Goal: Task Accomplishment & Management: Manage account settings

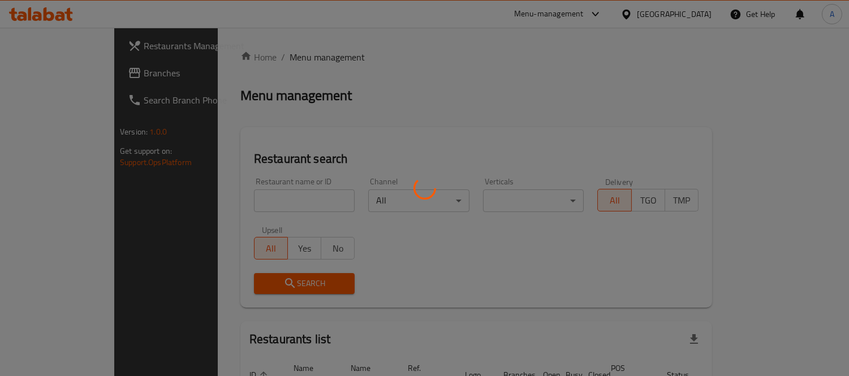
click at [293, 70] on div at bounding box center [424, 188] width 849 height 376
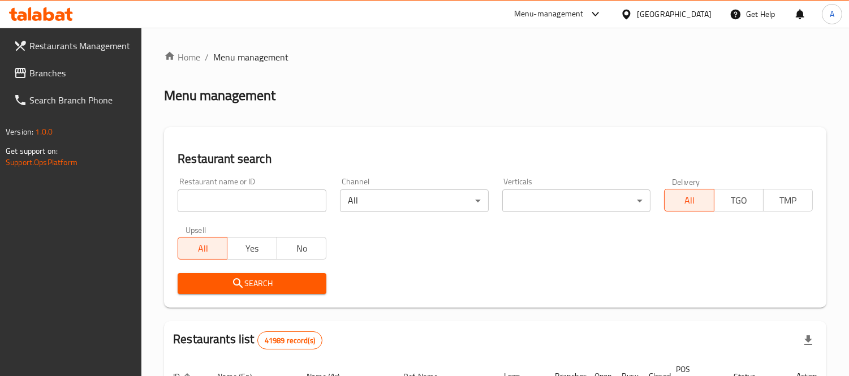
click at [59, 74] on span "Branches" at bounding box center [80, 73] width 103 height 14
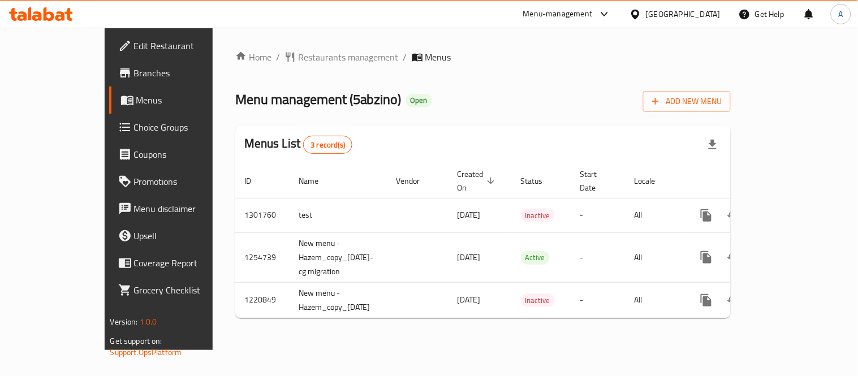
click at [109, 61] on link "Branches" at bounding box center [178, 72] width 139 height 27
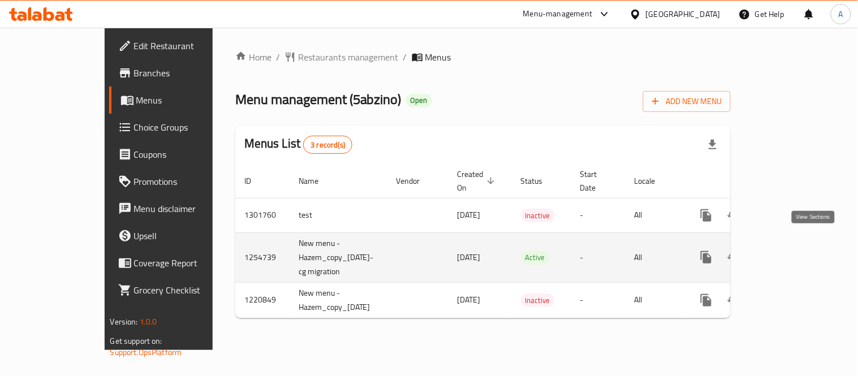
click at [794, 251] on icon "enhanced table" at bounding box center [788, 258] width 14 height 14
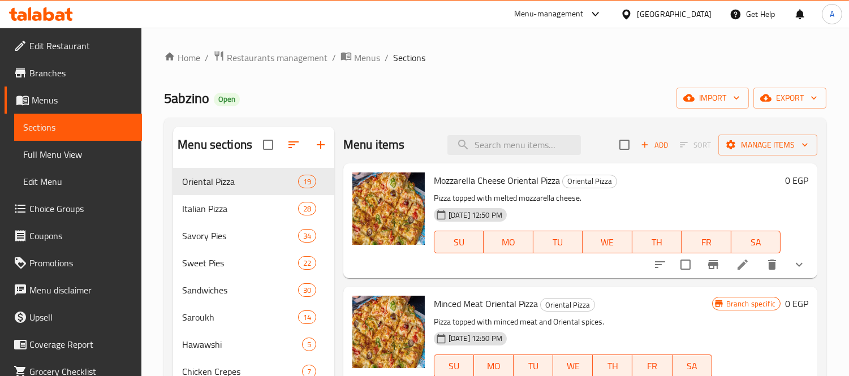
click at [502, 156] on div "Menu items Add Sort Manage items" at bounding box center [580, 145] width 474 height 37
click at [502, 151] on input "search" at bounding box center [513, 145] width 133 height 20
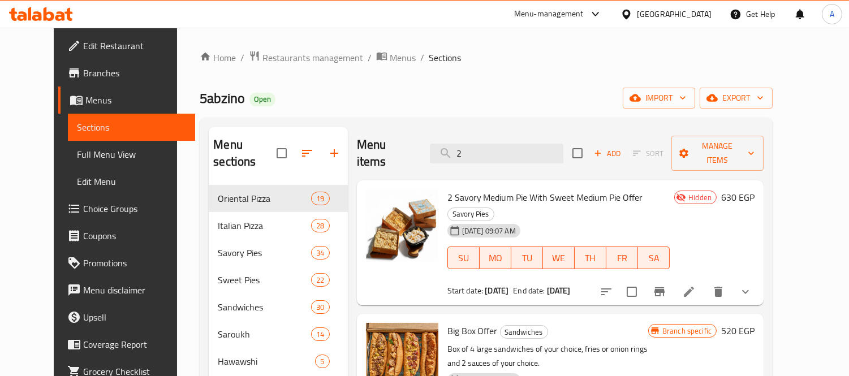
type input "2"
click at [552, 189] on span "2 Savory Medium Pie With Sweet Medium Pie Offer" at bounding box center [545, 197] width 196 height 17
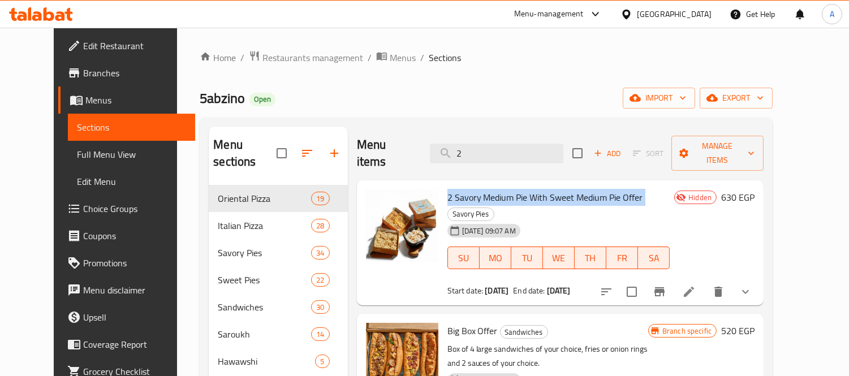
click at [552, 189] on span "2 Savory Medium Pie With Sweet Medium Pie Offer" at bounding box center [545, 197] width 196 height 17
click at [705, 282] on li at bounding box center [689, 292] width 32 height 20
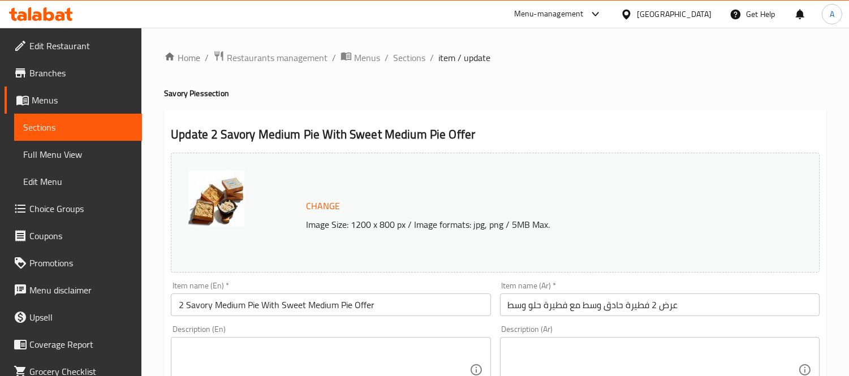
scroll to position [439, 0]
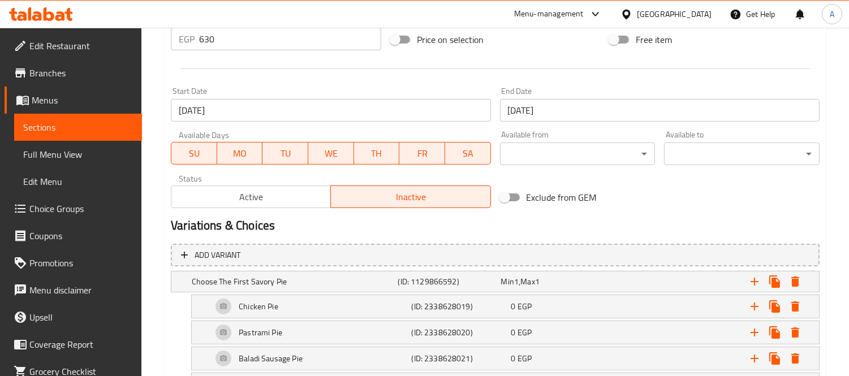
click at [273, 195] on span "Active" at bounding box center [251, 197] width 150 height 16
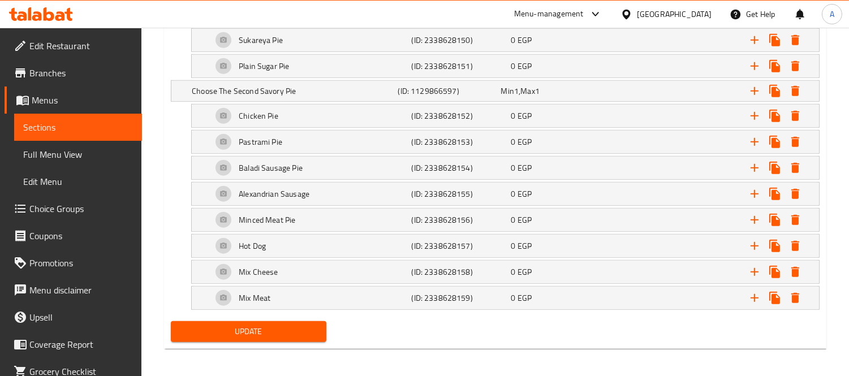
scroll to position [1958, 0]
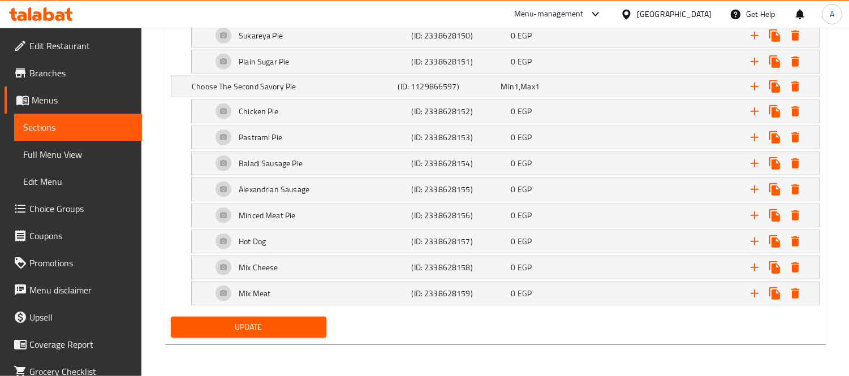
click at [215, 324] on span "Update" at bounding box center [248, 327] width 137 height 14
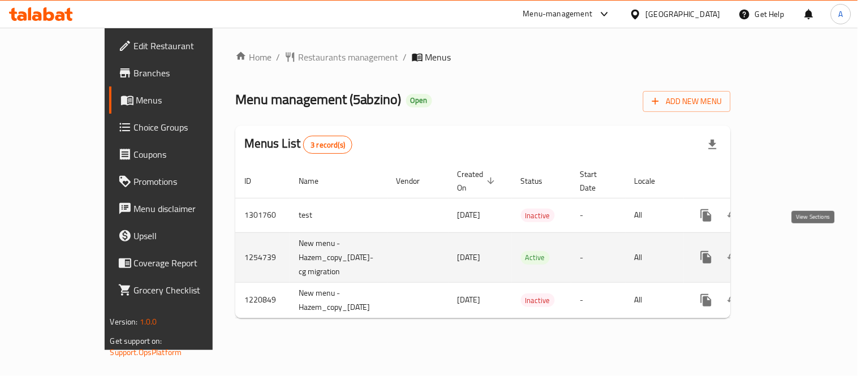
click at [794, 251] on icon "enhanced table" at bounding box center [788, 258] width 14 height 14
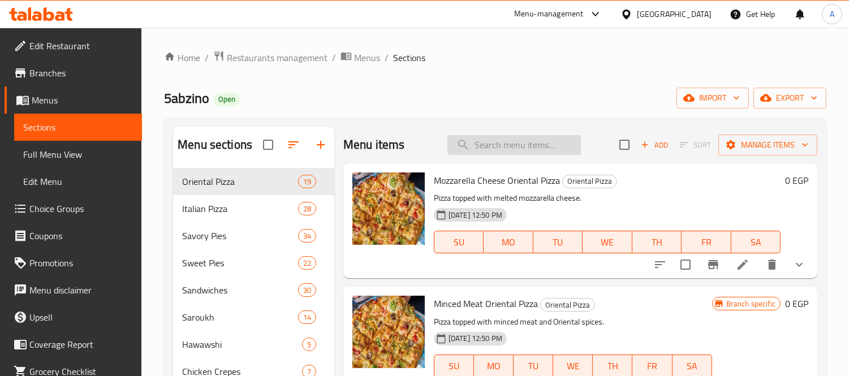
click at [464, 148] on input "search" at bounding box center [513, 145] width 133 height 20
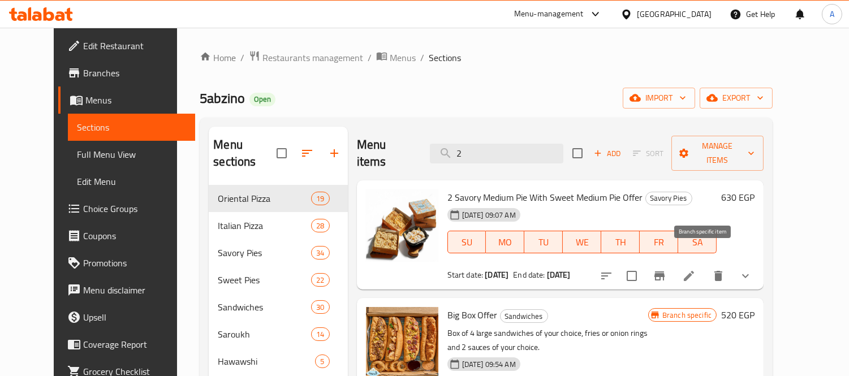
type input "2"
click at [664, 271] on icon "Branch-specific-item" at bounding box center [659, 275] width 10 height 9
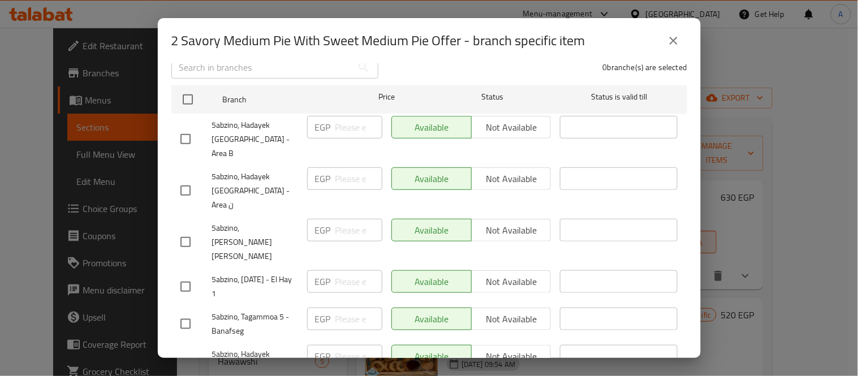
scroll to position [349, 0]
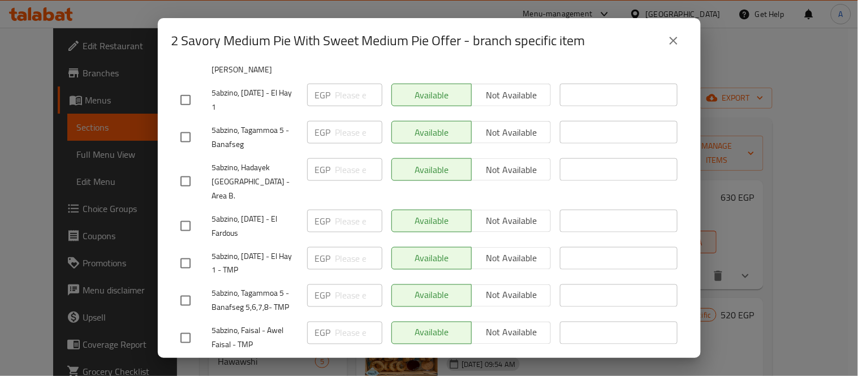
click at [190, 326] on input "checkbox" at bounding box center [186, 338] width 24 height 24
checkbox input "true"
click at [484, 325] on span "Not available" at bounding box center [511, 333] width 71 height 16
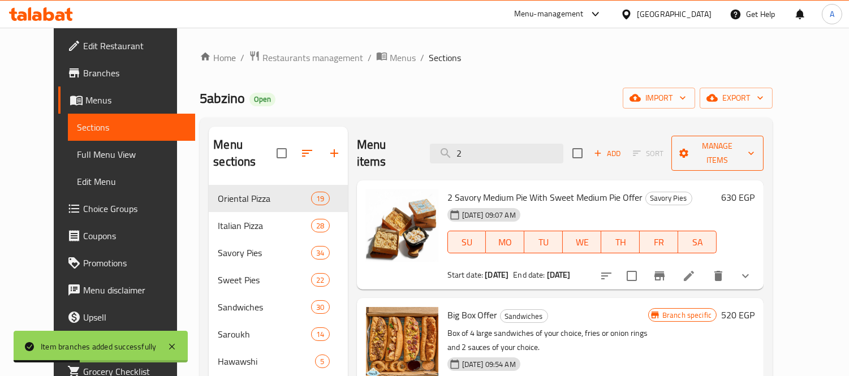
click at [749, 143] on span "Manage items" at bounding box center [717, 153] width 75 height 28
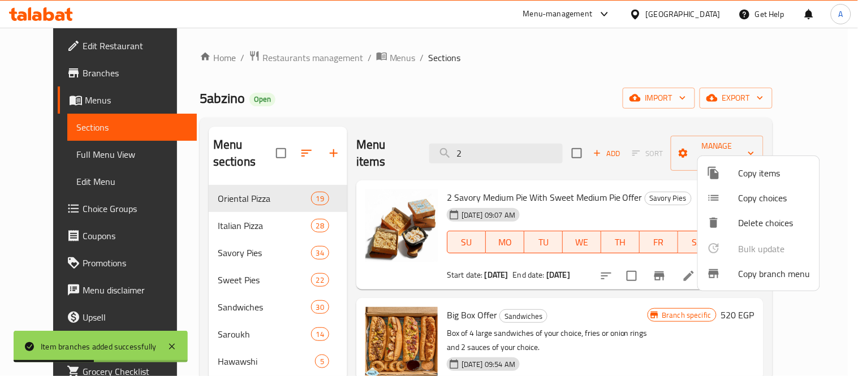
click at [805, 83] on div at bounding box center [429, 188] width 858 height 376
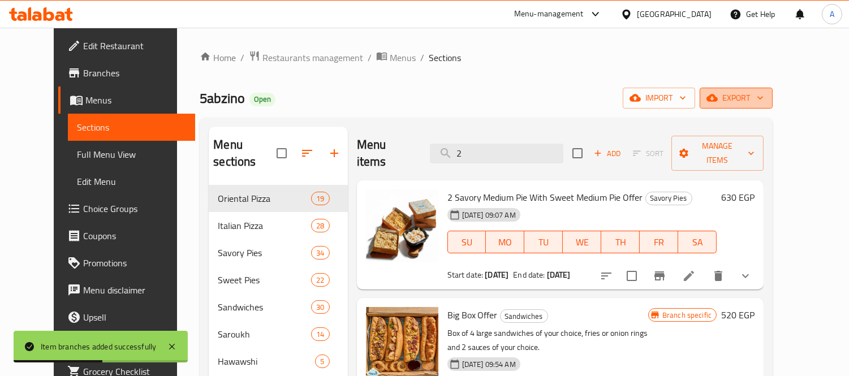
click at [763, 98] on span "export" at bounding box center [736, 98] width 55 height 14
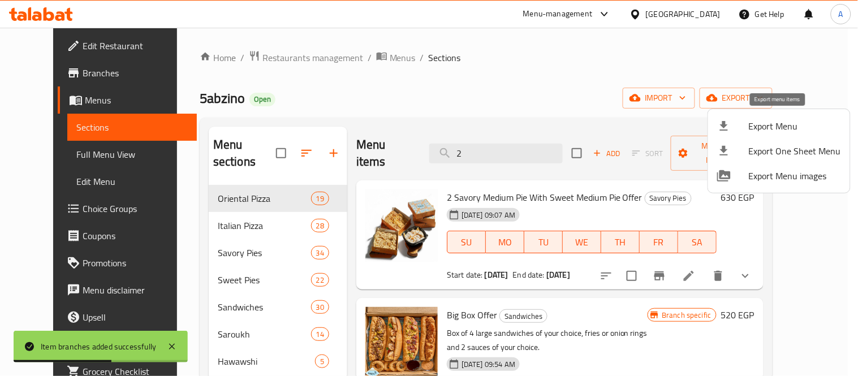
click at [761, 127] on span "Export Menu" at bounding box center [795, 126] width 92 height 14
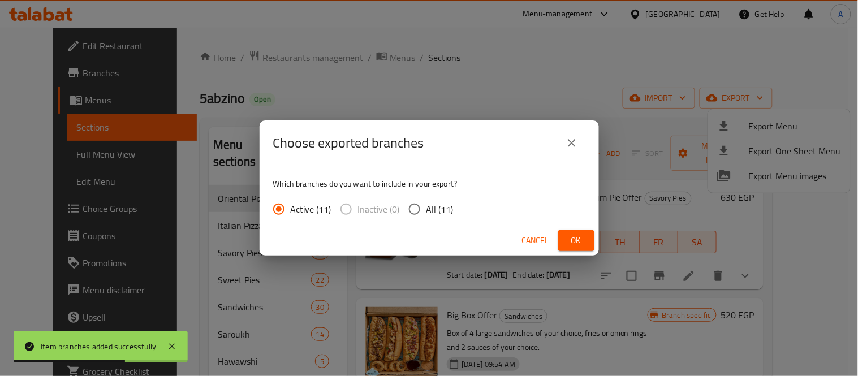
click at [400, 210] on div "Active (11) Inactive (0) All (11)" at bounding box center [367, 209] width 189 height 24
click at [406, 208] on input "All (11)" at bounding box center [415, 209] width 24 height 24
radio input "true"
click at [589, 243] on button "Ok" at bounding box center [576, 240] width 36 height 21
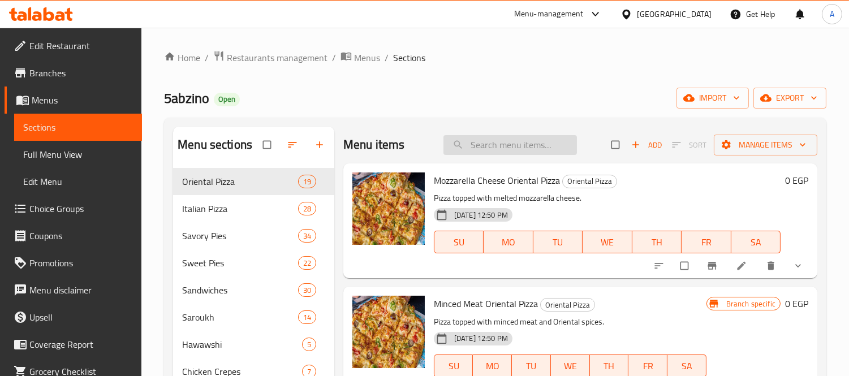
click at [510, 150] on input "search" at bounding box center [509, 145] width 133 height 20
paste input "719055"
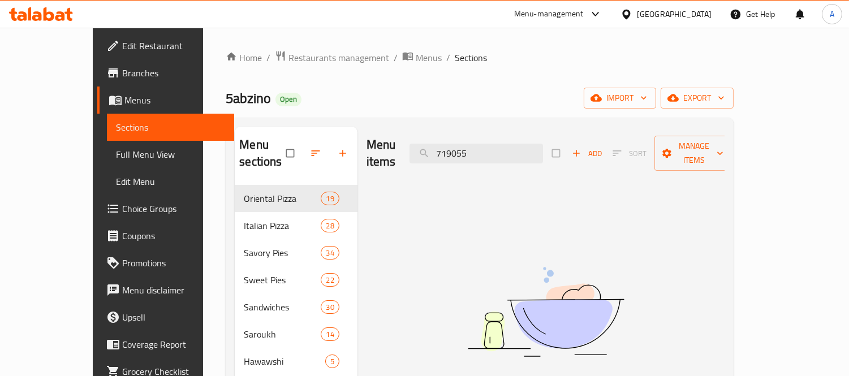
type input "719055"
click at [97, 59] on link "Branches" at bounding box center [165, 72] width 137 height 27
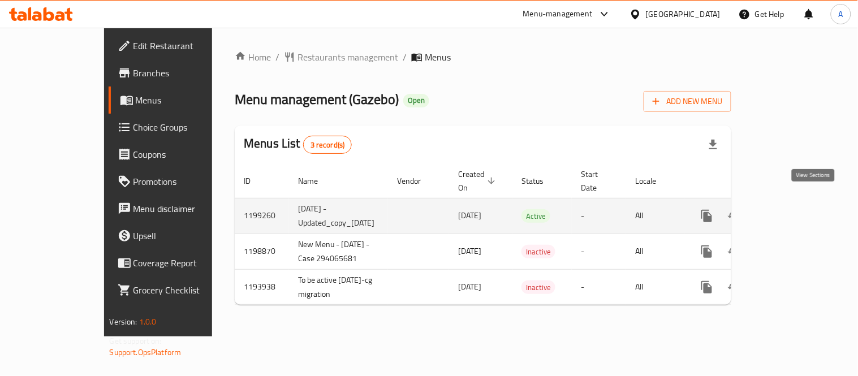
click at [802, 204] on link "enhanced table" at bounding box center [788, 215] width 27 height 27
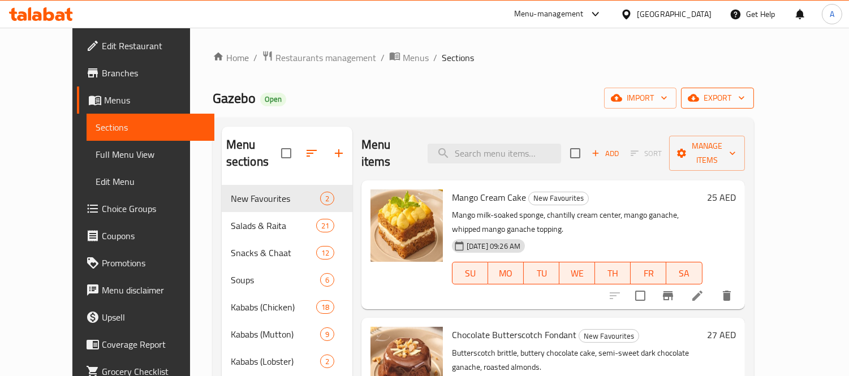
click at [745, 91] on span "export" at bounding box center [717, 98] width 55 height 14
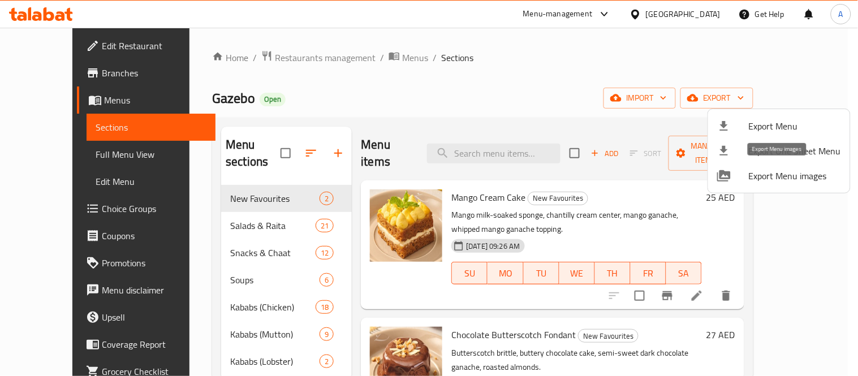
click at [755, 180] on span "Export Menu images" at bounding box center [795, 176] width 92 height 14
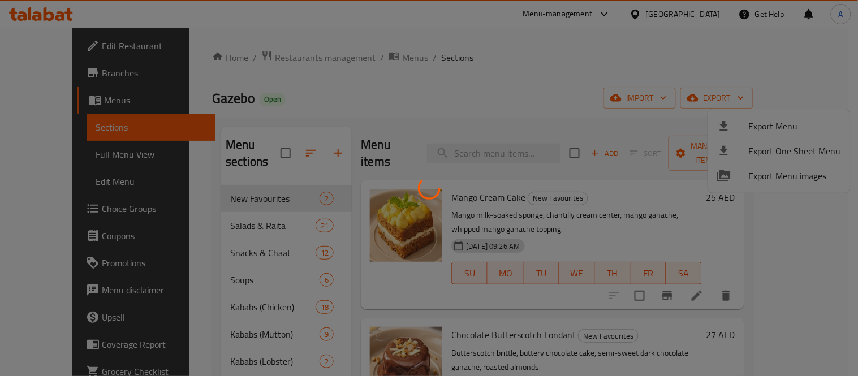
click at [511, 97] on div at bounding box center [429, 188] width 858 height 376
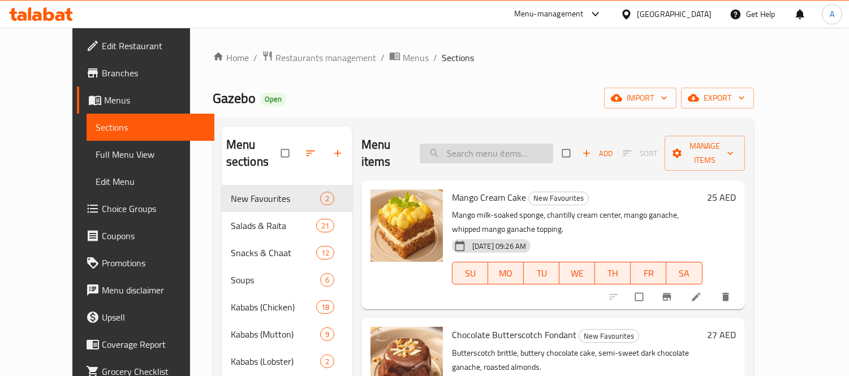
click at [521, 144] on input "search" at bounding box center [486, 154] width 133 height 20
paste input "FATTOUSH"
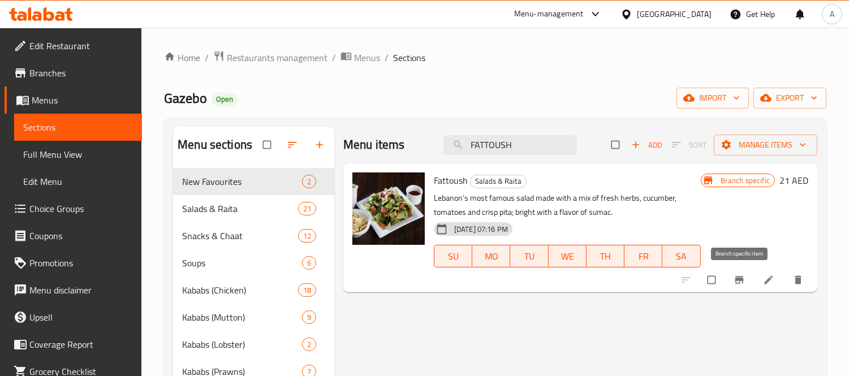
type input "FATTOUSH"
click at [743, 276] on icon "Branch-specific-item" at bounding box center [738, 279] width 11 height 11
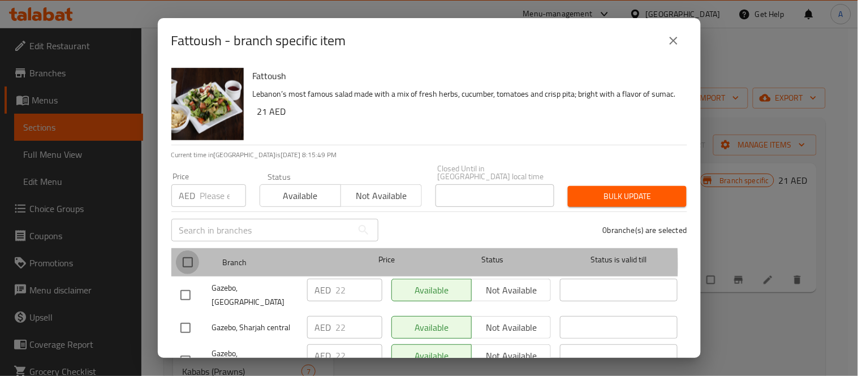
drag, startPoint x: 184, startPoint y: 265, endPoint x: 355, endPoint y: 284, distance: 171.9
click at [185, 266] on input "checkbox" at bounding box center [188, 263] width 24 height 24
checkbox input "true"
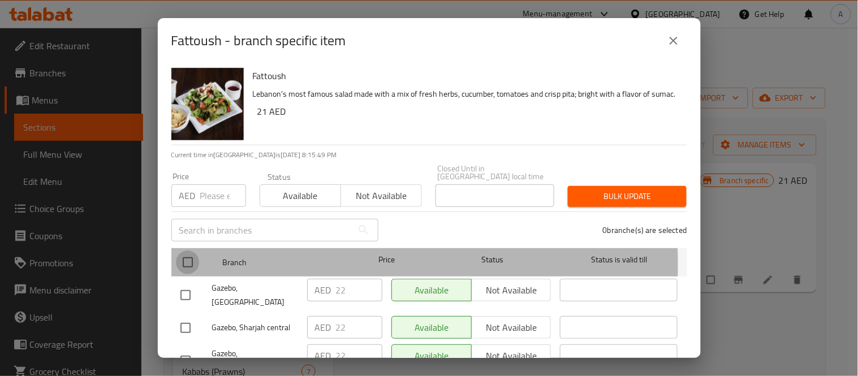
checkbox input "true"
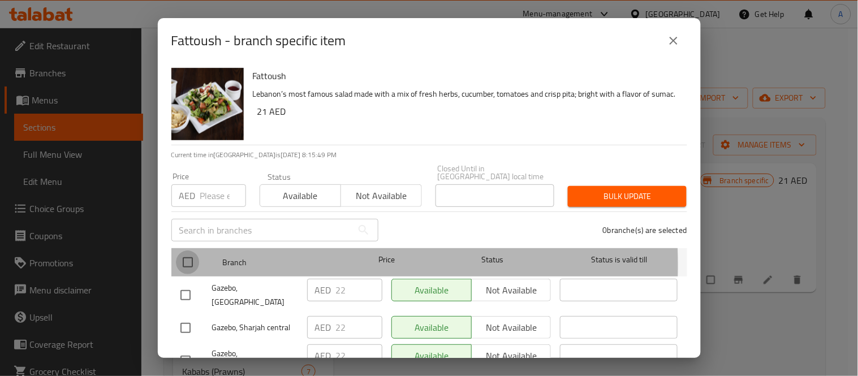
checkbox input "true"
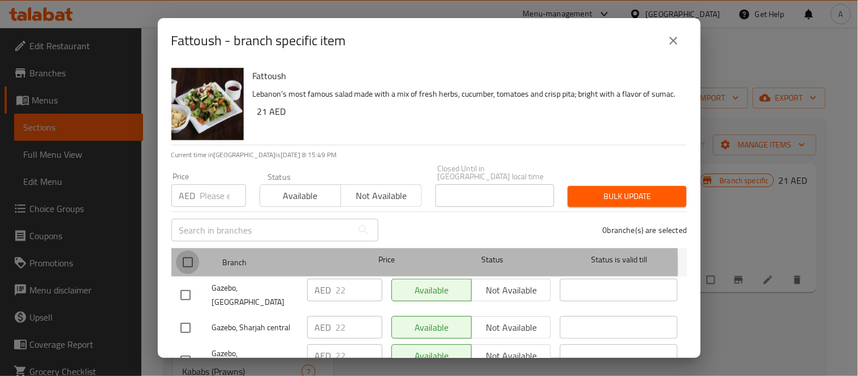
checkbox input "true"
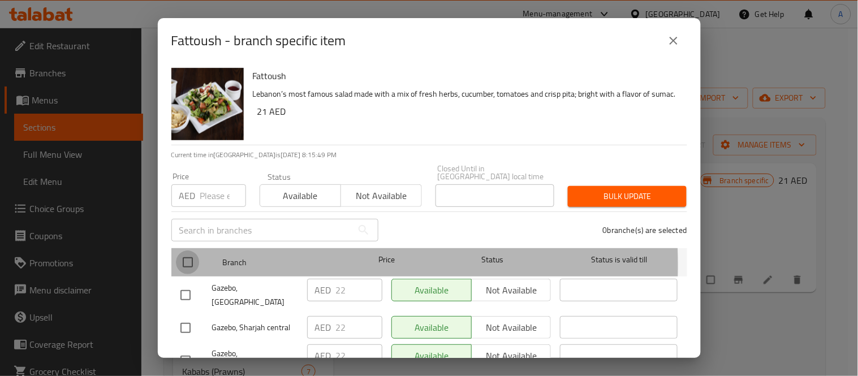
checkbox input "true"
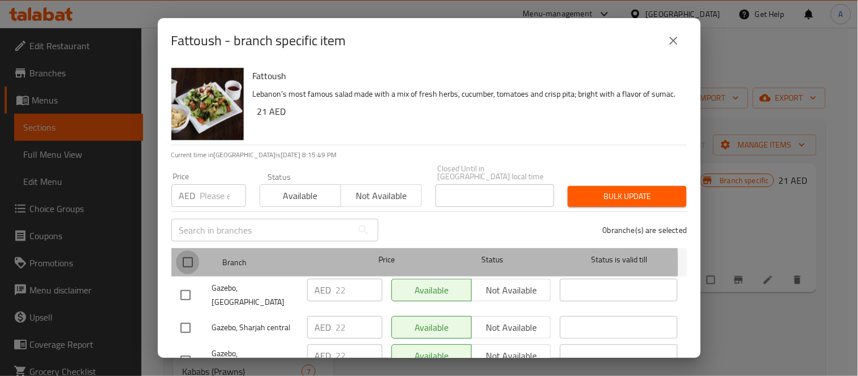
checkbox input "true"
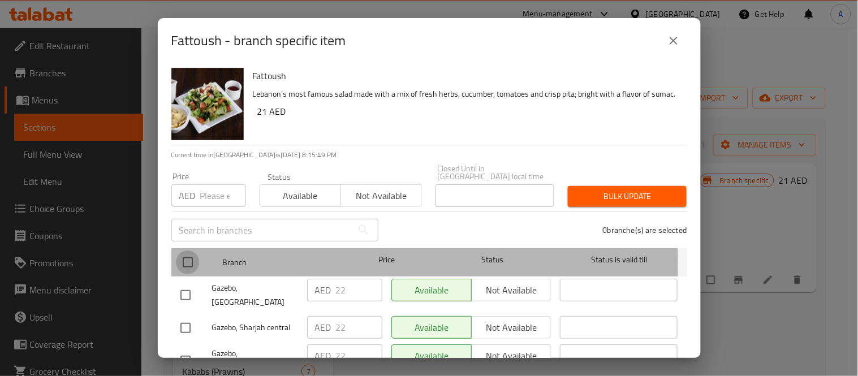
checkbox input "true"
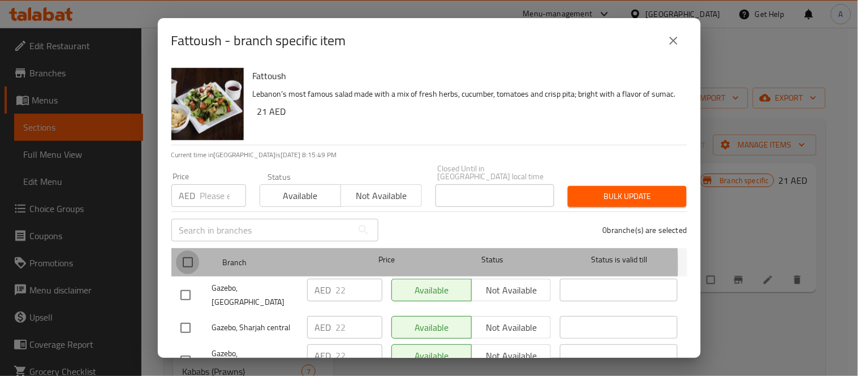
checkbox input "true"
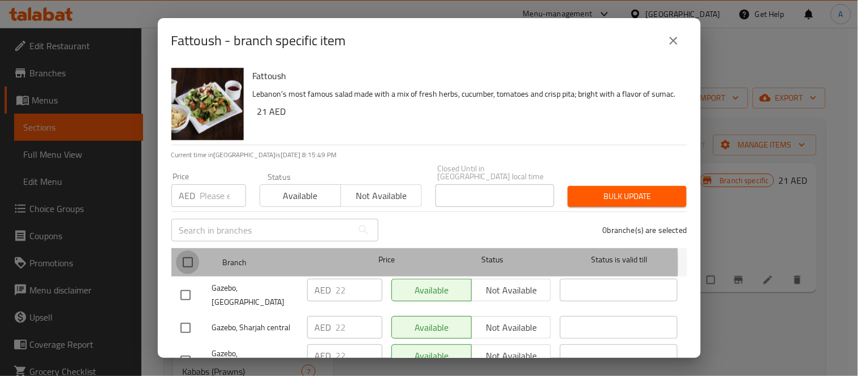
checkbox input "true"
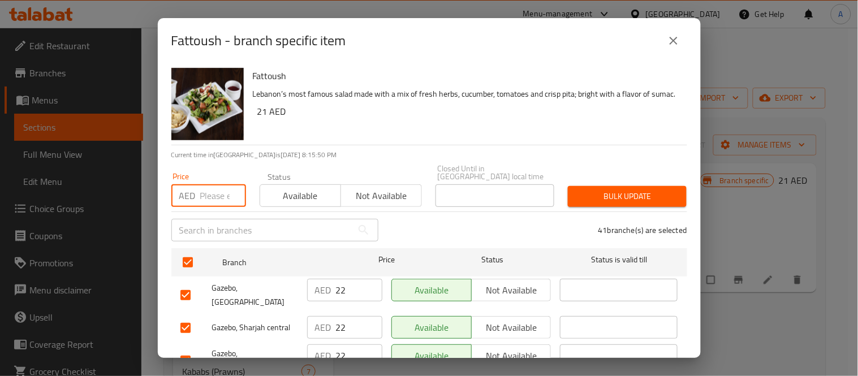
click at [210, 191] on input "number" at bounding box center [223, 195] width 46 height 23
type input "24"
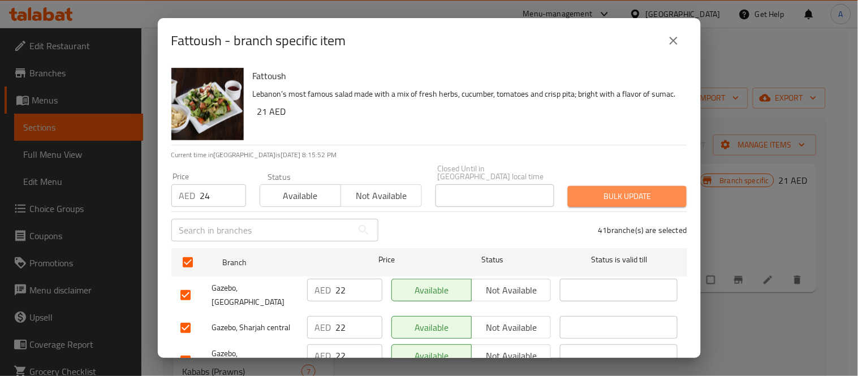
click at [651, 197] on span "Bulk update" at bounding box center [627, 196] width 101 height 14
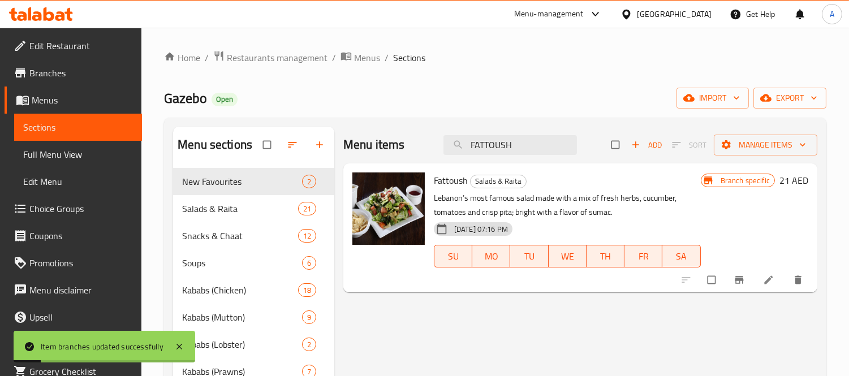
click at [792, 181] on h6 "21 AED" at bounding box center [793, 180] width 29 height 16
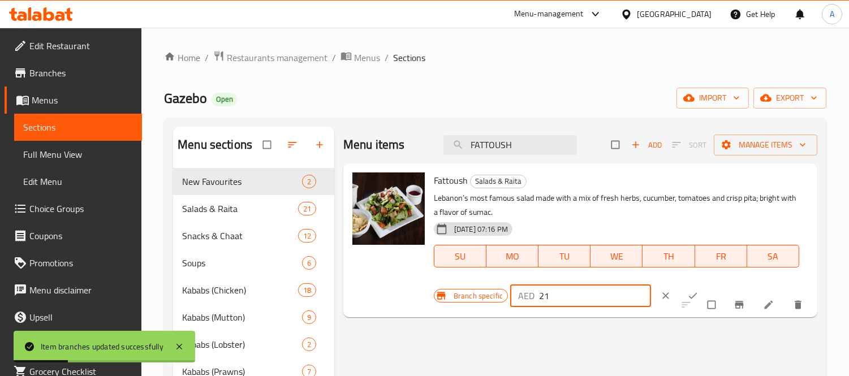
drag, startPoint x: 541, startPoint y: 293, endPoint x: 477, endPoint y: 286, distance: 64.9
click at [477, 286] on div "Branch specific AED 21 ​" at bounding box center [578, 295] width 288 height 25
drag, startPoint x: 565, startPoint y: 290, endPoint x: 509, endPoint y: 295, distance: 56.8
click at [510, 295] on div "AED 21 ​" at bounding box center [580, 295] width 141 height 23
type input "24"
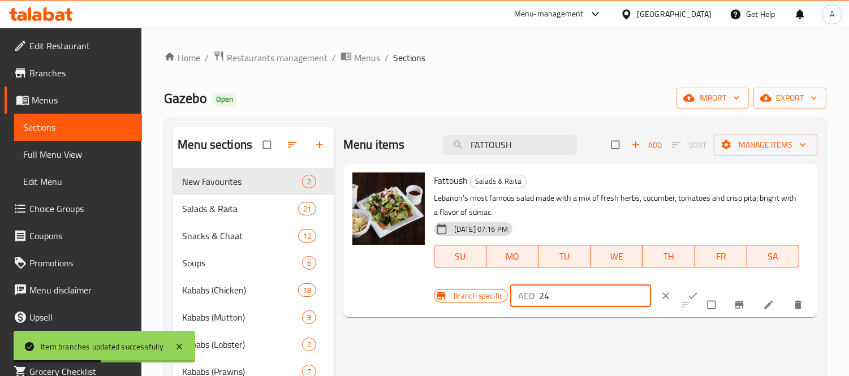
click at [687, 296] on icon "ok" at bounding box center [692, 295] width 11 height 11
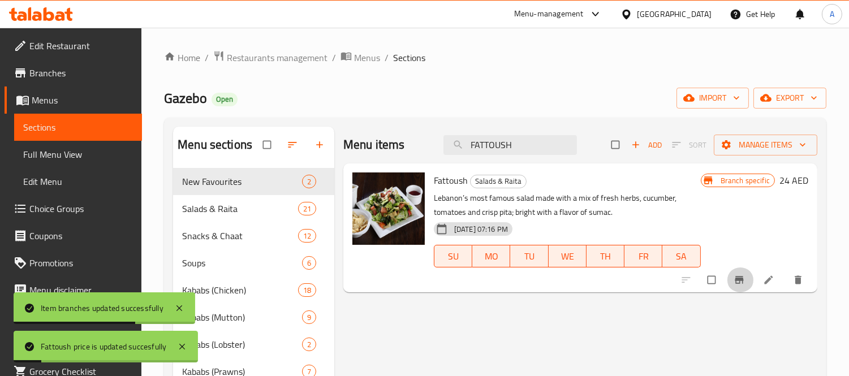
click at [733, 282] on icon "Branch-specific-item" at bounding box center [738, 279] width 11 height 11
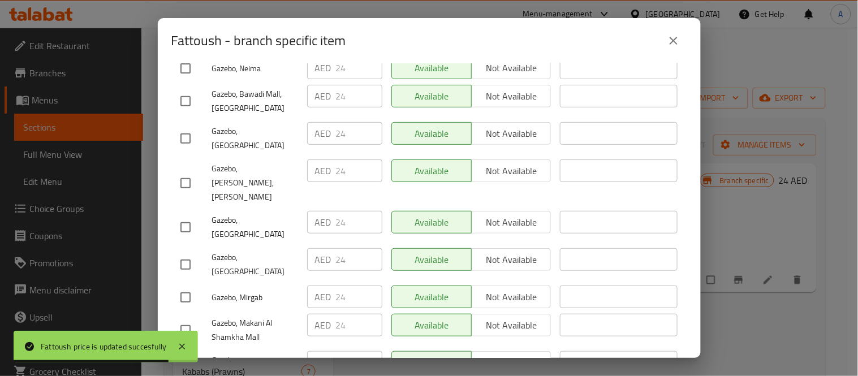
scroll to position [1233, 0]
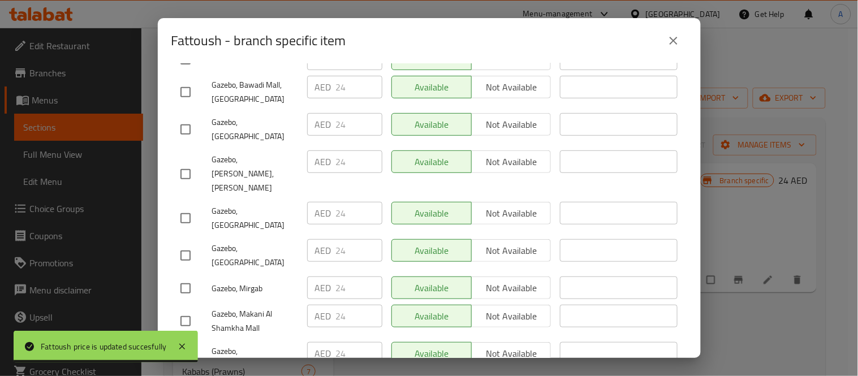
click at [668, 44] on icon "close" at bounding box center [674, 41] width 14 height 14
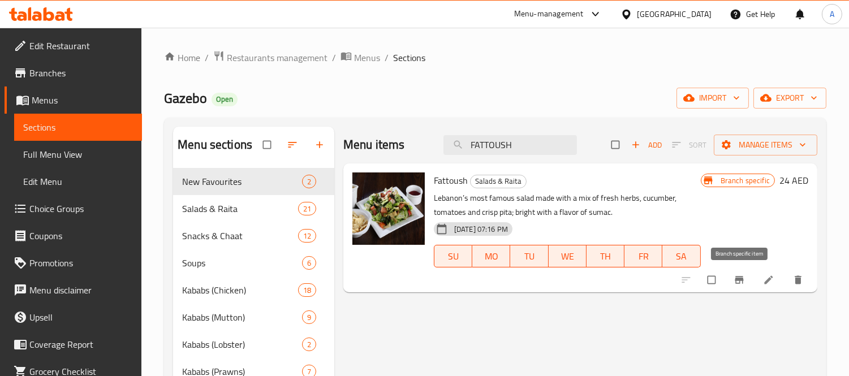
click at [735, 278] on icon "Branch-specific-item" at bounding box center [738, 279] width 11 height 11
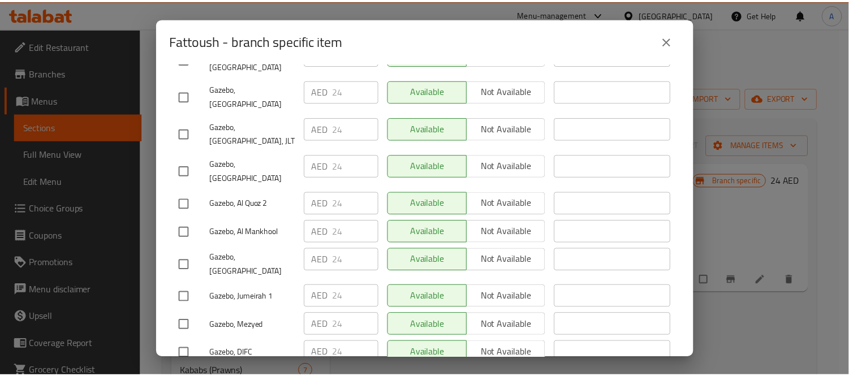
scroll to position [1131, 0]
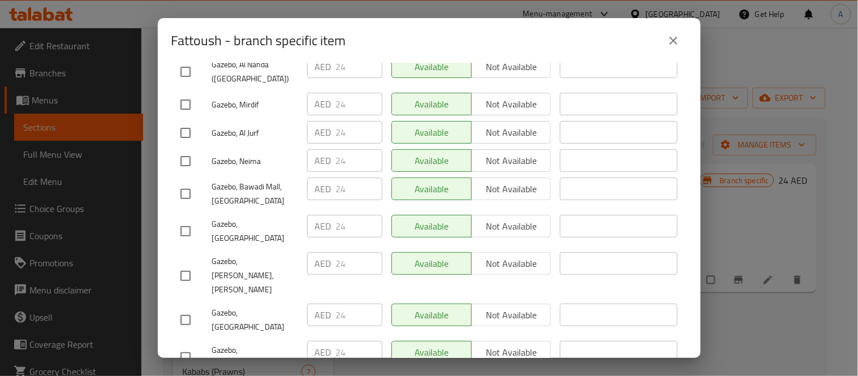
click at [676, 44] on icon "close" at bounding box center [674, 41] width 14 height 14
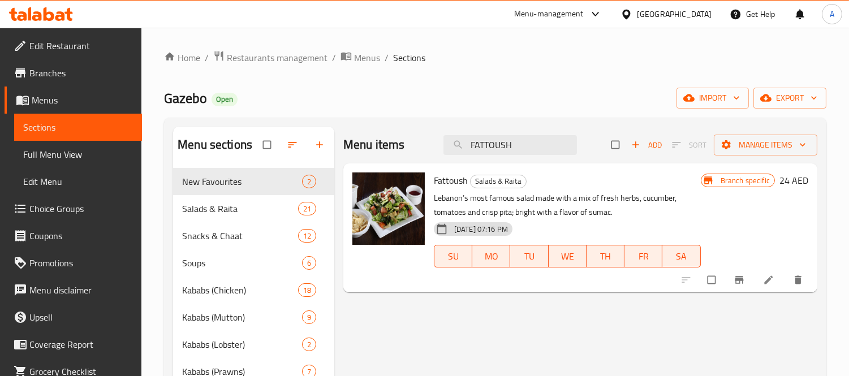
click at [775, 279] on link at bounding box center [770, 279] width 14 height 11
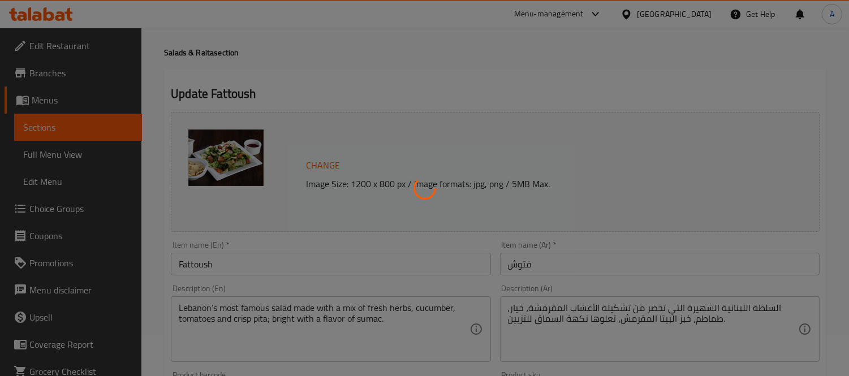
scroll to position [63, 0]
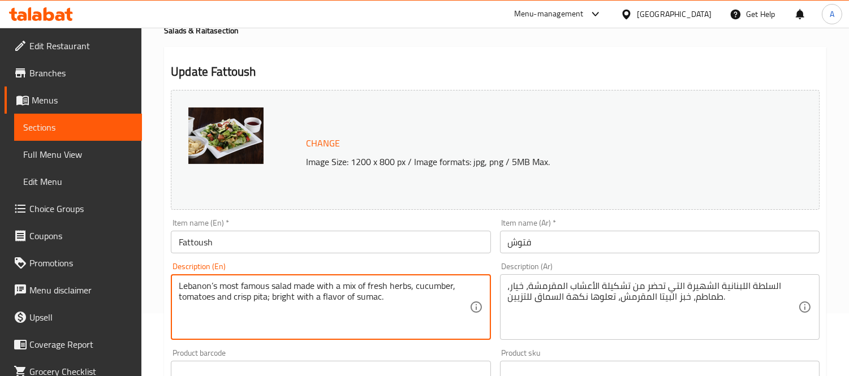
drag, startPoint x: 345, startPoint y: 291, endPoint x: 359, endPoint y: 291, distance: 13.6
click at [404, 286] on textarea "Lebanon’s most famous salad made with a mix of fresh herbs, cucumber, tomatoes …" at bounding box center [324, 307] width 290 height 54
click at [399, 282] on textarea "Lebanon’s most famous salad made with a mix of fresh herbs, cucumber, tomatoes …" at bounding box center [324, 307] width 290 height 54
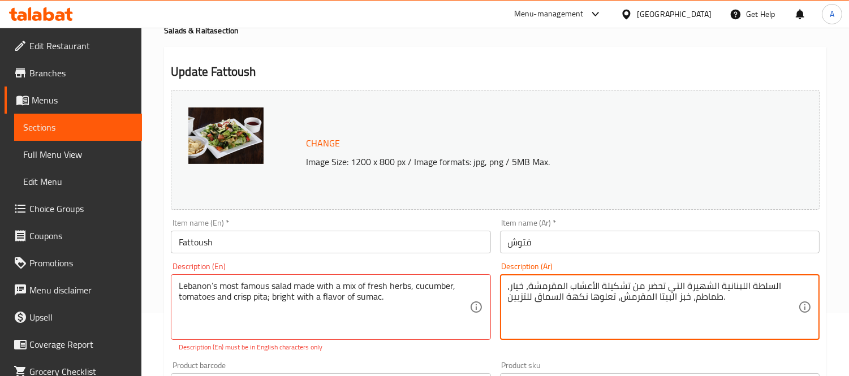
click at [580, 283] on textarea "السلطة اللبنانية الشهيرة التي تحضر من تشكيلة الأعشاب المقرمشة، خيار، طماطم، خبز…" at bounding box center [653, 307] width 290 height 54
drag, startPoint x: 529, startPoint y: 288, endPoint x: 595, endPoint y: 283, distance: 65.8
click at [595, 283] on textarea "السلطة اللبنانية الشهيرة التي تحضر من تشكيلة الأعشاب المقرمشة، خيار، طماطم، خبز…" at bounding box center [653, 307] width 290 height 54
drag, startPoint x: 670, startPoint y: 298, endPoint x: 686, endPoint y: 298, distance: 17.0
click at [686, 298] on textarea "السلطة اللبنانية الشهيرة التي تحضر من تشكيلة الأعشاب الطازجة، خيار، طماطم، خبز …" at bounding box center [653, 307] width 290 height 54
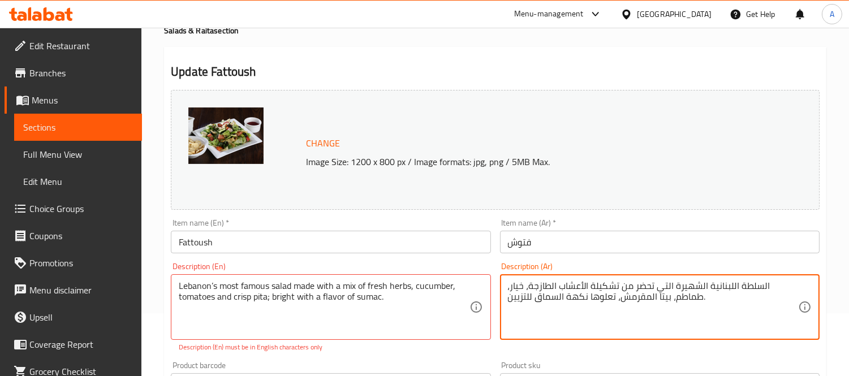
click at [648, 292] on textarea "السلطة اللبنانية الشهيرة التي تحضر من تشكيلة الأعشاب الطازجة، خيار، طماطم، بيتا…" at bounding box center [653, 307] width 290 height 54
click at [648, 295] on textarea "السلطة اللبنانية الشهيرة التي تحضر من تشكيلة الأعشاب الطازجة، خيار، طماطم، بيتا…" at bounding box center [653, 307] width 290 height 54
type textarea "السلطة اللبنانية الشهيرة التي تحضر من تشكيلة الأعشاب الطازجة، خيار، طماطم، بيتا…"
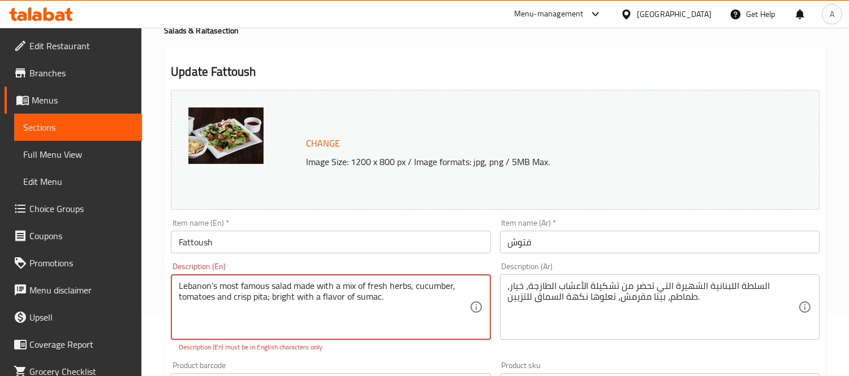
click at [282, 297] on textarea "Lebanon’s most famous salad made with a mix of fresh herbs, cucumber, tomatoes …" at bounding box center [324, 307] width 290 height 54
click at [316, 321] on textarea "Lebanon’s most famous salad made with a mix of fresh herbs, cucumber, tomatoes …" at bounding box center [324, 307] width 290 height 54
click at [267, 296] on textarea "Lebanon’s most famous salad made with a mix of fresh herbs, cucumber, tomatoes …" at bounding box center [324, 307] width 290 height 54
drag, startPoint x: 382, startPoint y: 304, endPoint x: 271, endPoint y: 300, distance: 110.9
click at [271, 300] on textarea "Lebanon’s most famous salad made with a mix of fresh herbs, cucumber, tomatoes …" at bounding box center [324, 307] width 290 height 54
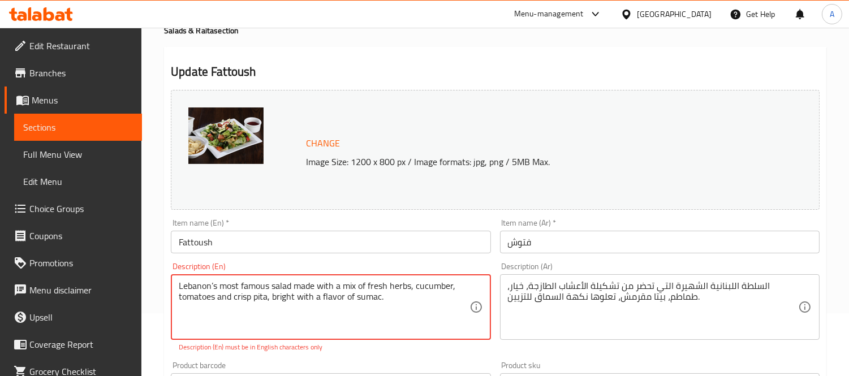
click at [277, 311] on textarea "Lebanon’s most famous salad made with a mix of fresh herbs, cucumber, tomatoes …" at bounding box center [324, 307] width 290 height 54
click at [252, 301] on textarea "Lebanon’s most famous salad made with a mix of fresh herbs, cucumber, tomatoes …" at bounding box center [324, 307] width 290 height 54
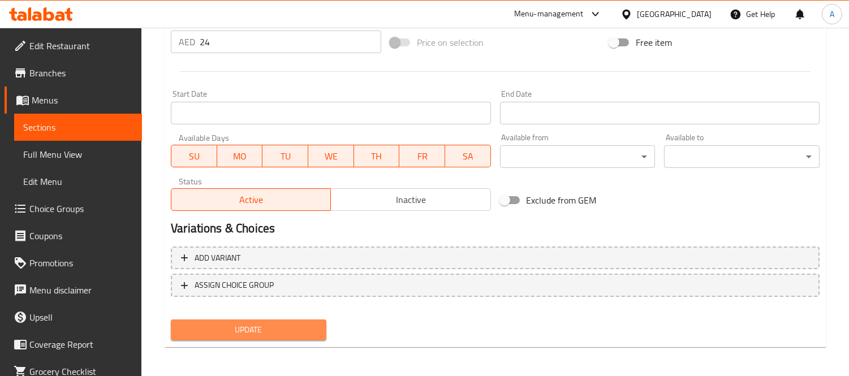
click at [270, 335] on button "Update" at bounding box center [249, 329] width 156 height 21
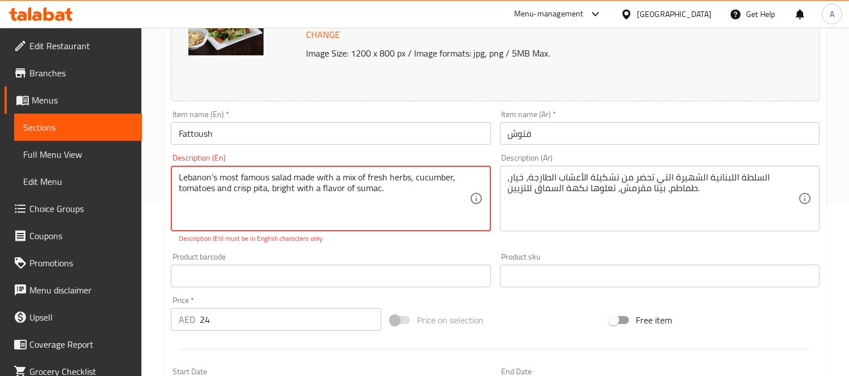
drag, startPoint x: 219, startPoint y: 180, endPoint x: 261, endPoint y: 174, distance: 42.9
click at [261, 174] on textarea "Lebanon’s most famous salad made with a mix of fresh herbs, cucumber, tomatoes …" at bounding box center [324, 199] width 290 height 54
click at [390, 193] on textarea "Lebanon’s most famous salad made with a mix of fresh herbs, cucumber, tomatoes …" at bounding box center [324, 199] width 290 height 54
click at [213, 179] on textarea "Lebanon’s most famous salad made with a mix of fresh herbs, cucumber, tomatoes …" at bounding box center [324, 199] width 290 height 54
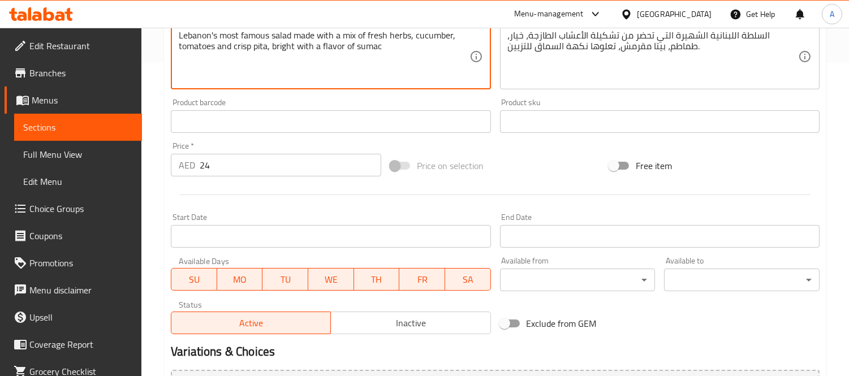
scroll to position [437, 0]
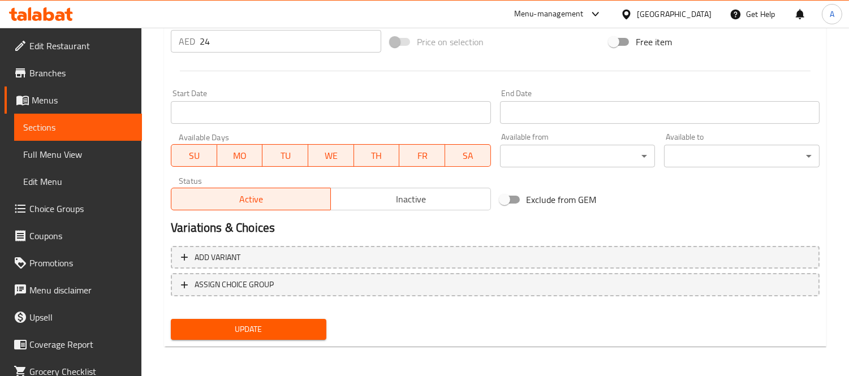
type textarea "Lebanon's most famous salad made with a mix of fresh herbs, cucumber, tomatoes …"
click at [228, 332] on span "Update" at bounding box center [248, 329] width 137 height 14
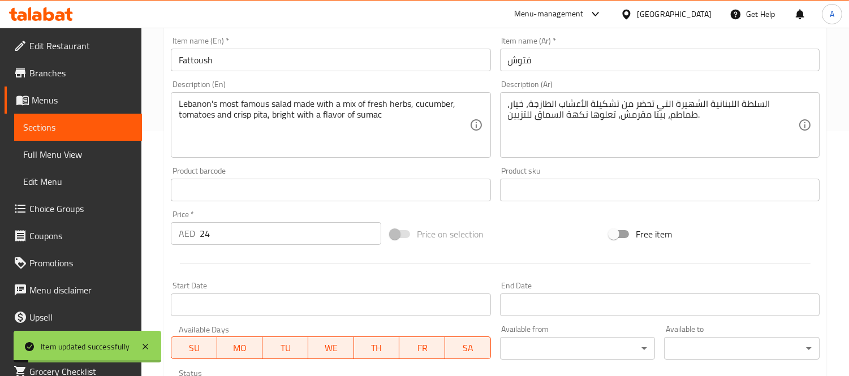
scroll to position [0, 0]
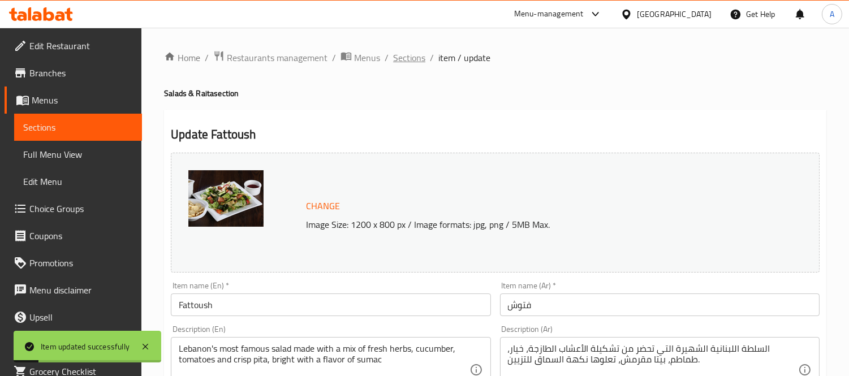
click at [398, 59] on span "Sections" at bounding box center [409, 58] width 32 height 14
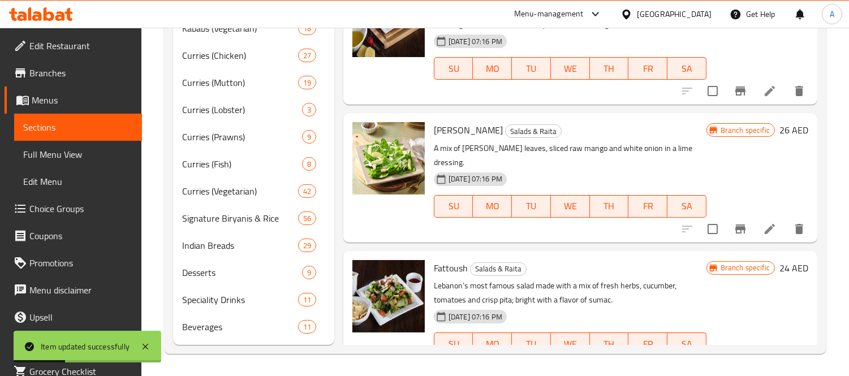
scroll to position [126, 0]
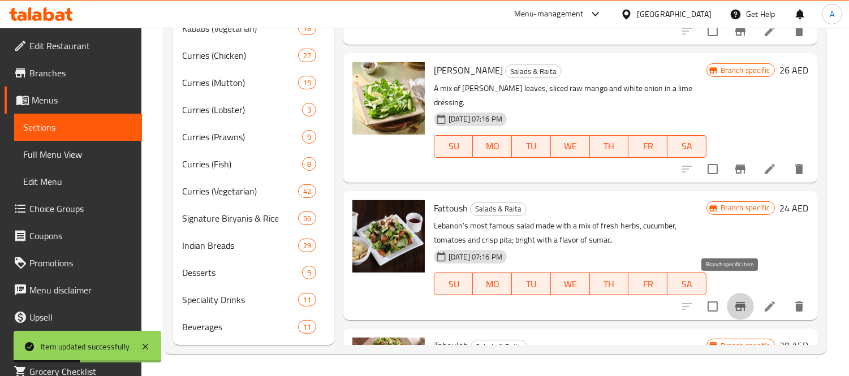
click at [727, 299] on button "Branch-specific-item" at bounding box center [740, 306] width 27 height 27
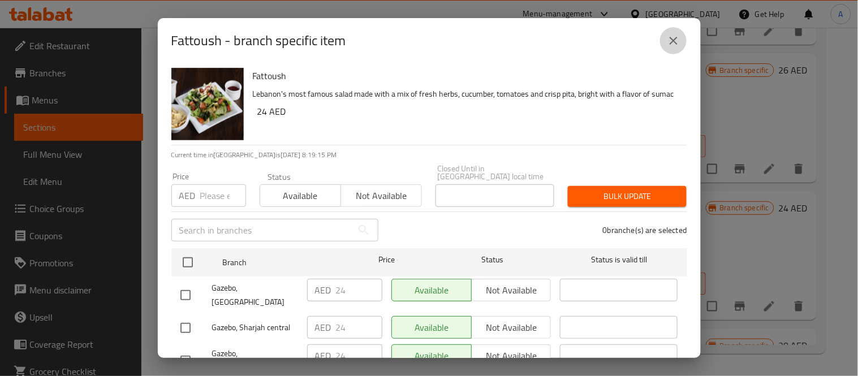
click at [673, 34] on icon "close" at bounding box center [674, 41] width 14 height 14
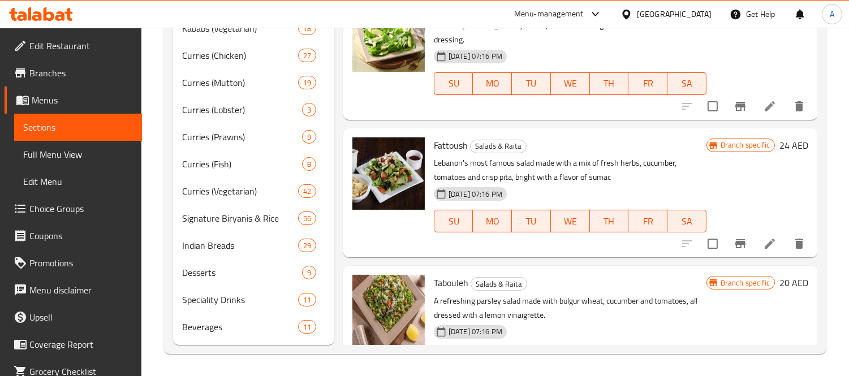
scroll to position [251, 0]
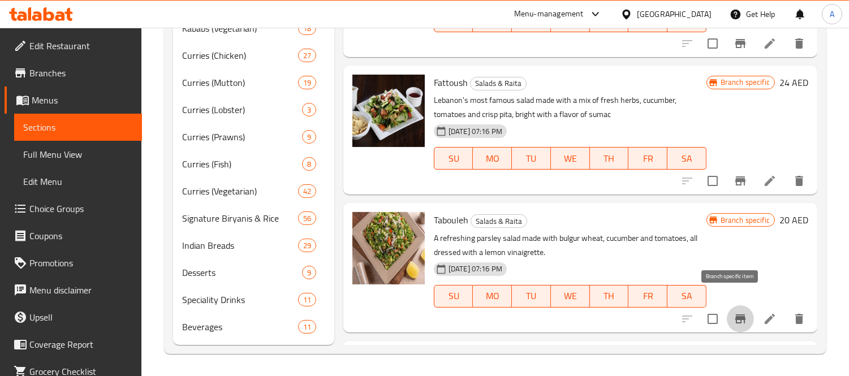
click at [727, 305] on button "Branch-specific-item" at bounding box center [740, 318] width 27 height 27
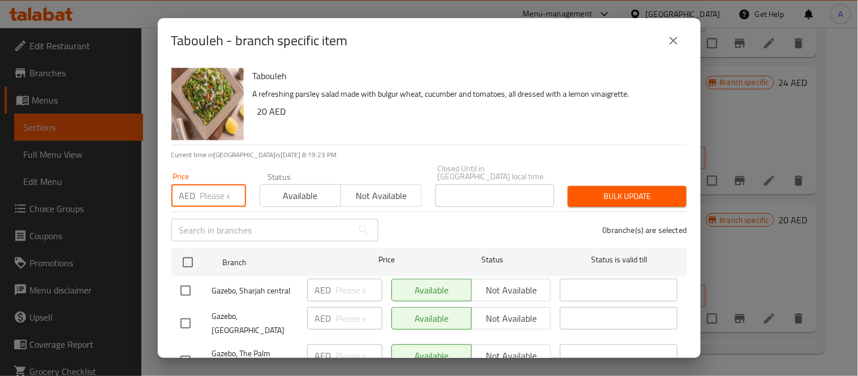
click at [205, 193] on input "number" at bounding box center [223, 195] width 46 height 23
type input "22"
click at [628, 196] on span "Bulk update" at bounding box center [627, 196] width 101 height 14
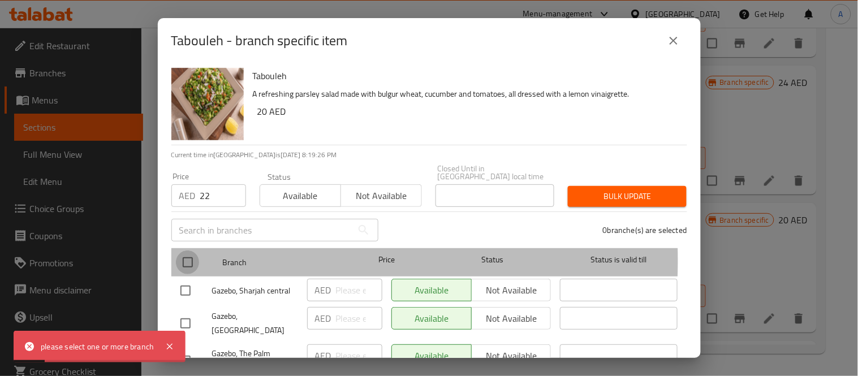
click at [184, 260] on input "checkbox" at bounding box center [188, 263] width 24 height 24
checkbox input "true"
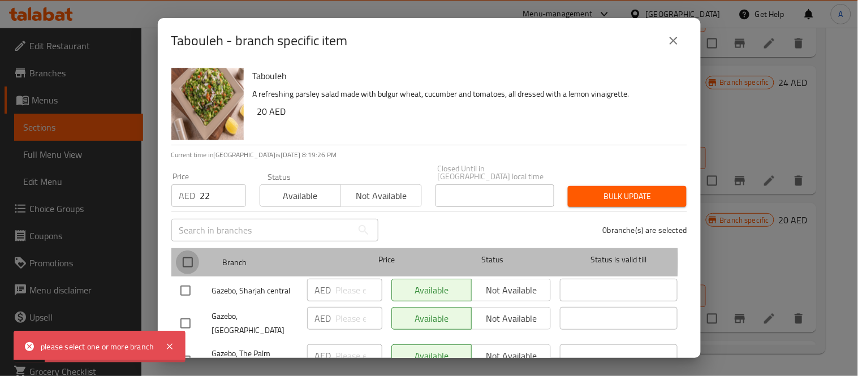
checkbox input "true"
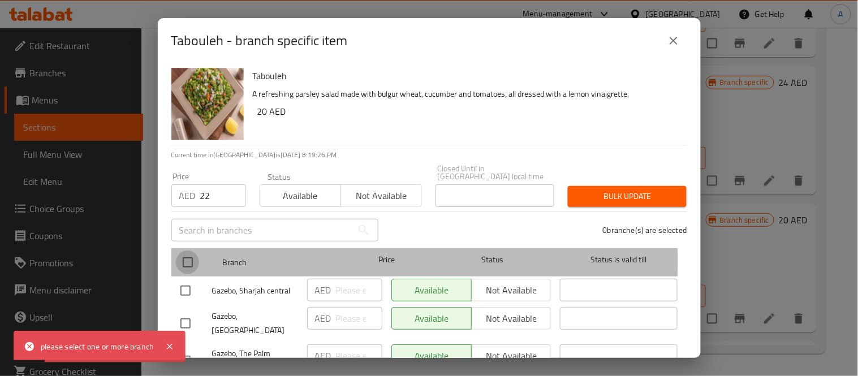
checkbox input "true"
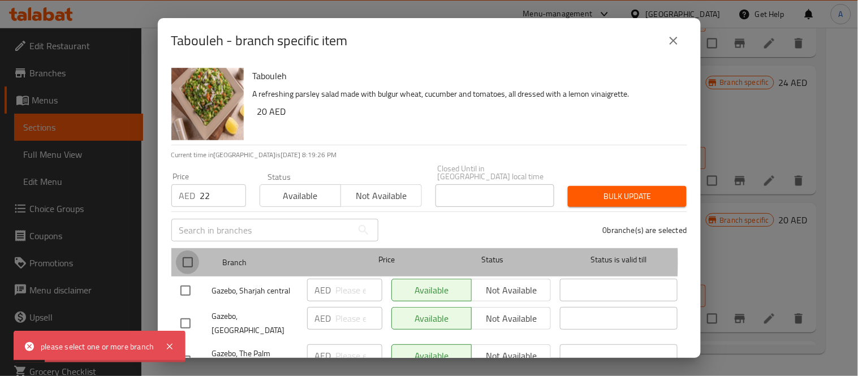
checkbox input "true"
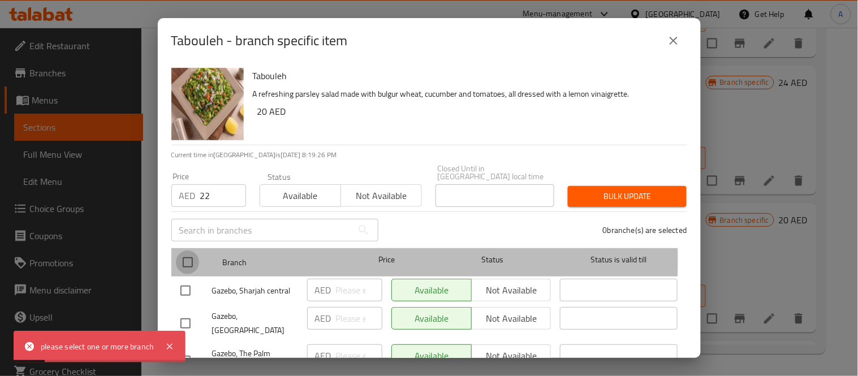
checkbox input "true"
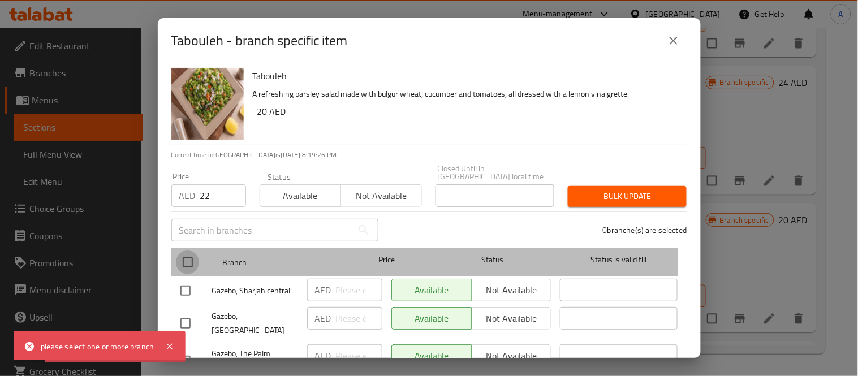
checkbox input "true"
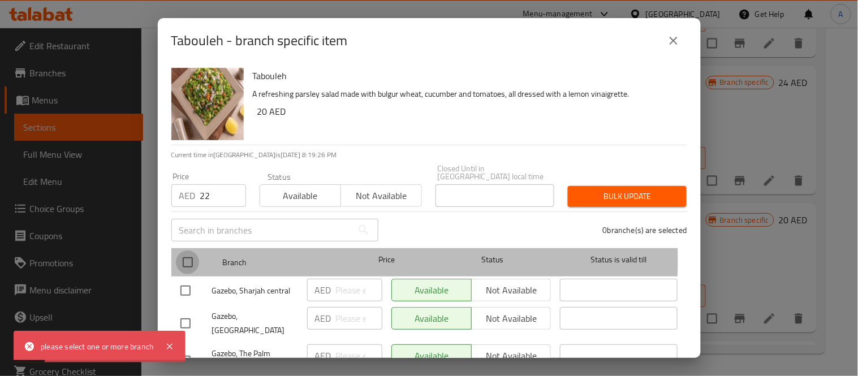
checkbox input "true"
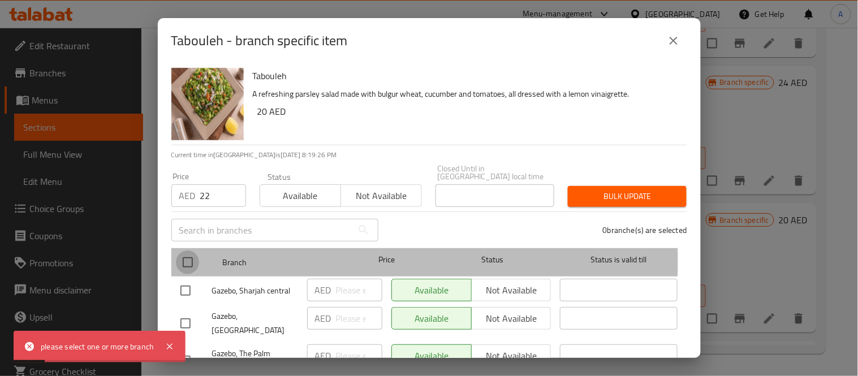
checkbox input "true"
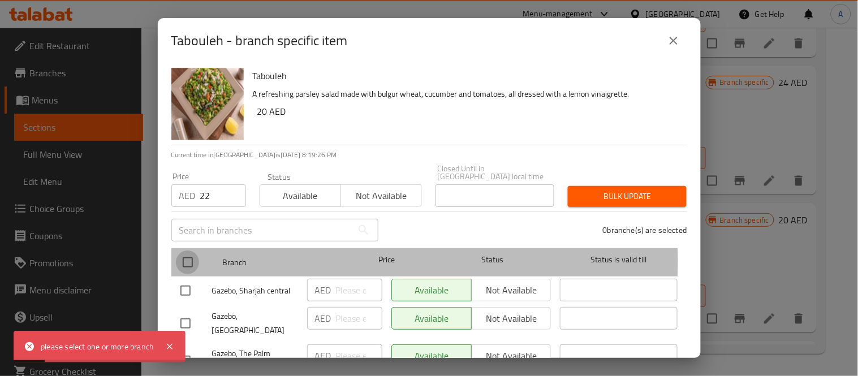
checkbox input "true"
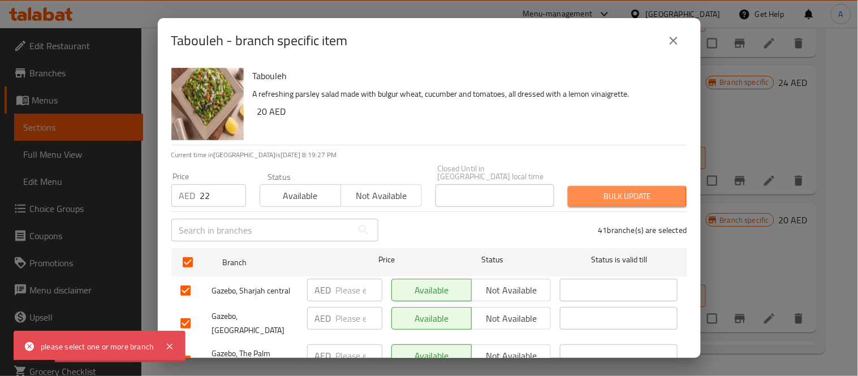
click at [585, 196] on span "Bulk update" at bounding box center [627, 196] width 101 height 14
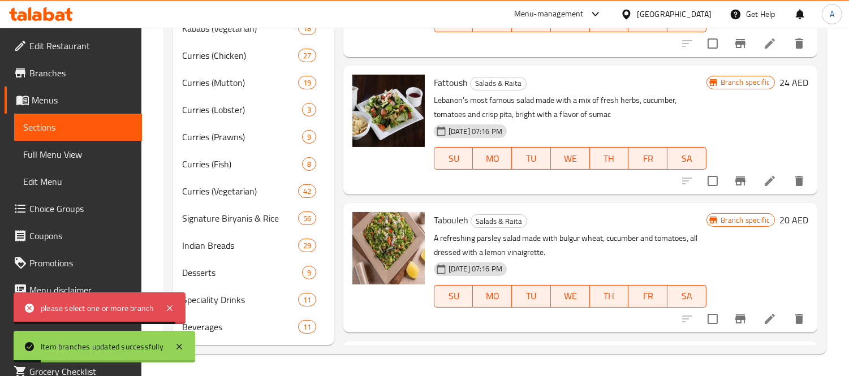
click at [781, 212] on h6 "20 AED" at bounding box center [793, 220] width 29 height 16
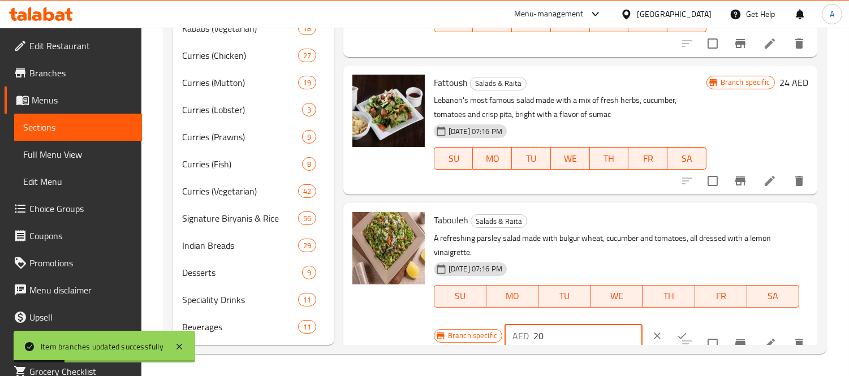
drag, startPoint x: 545, startPoint y: 331, endPoint x: 496, endPoint y: 332, distance: 49.2
click at [496, 332] on div "Branch specific AED 20 ​" at bounding box center [573, 335] width 278 height 25
type input "22"
click at [676, 330] on icon "ok" at bounding box center [681, 335] width 11 height 11
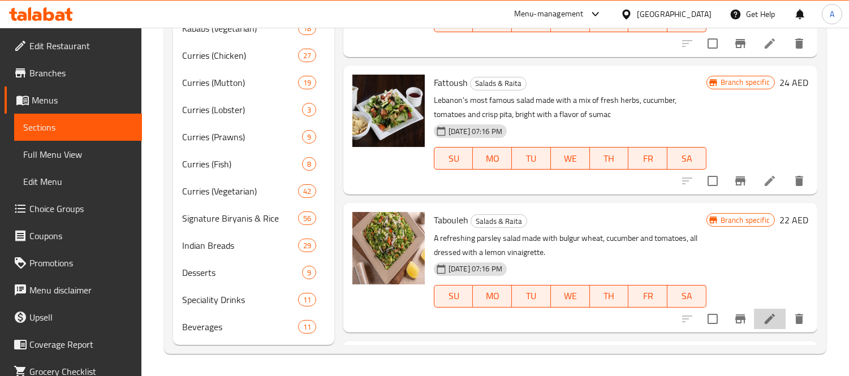
click at [763, 312] on icon at bounding box center [770, 319] width 14 height 14
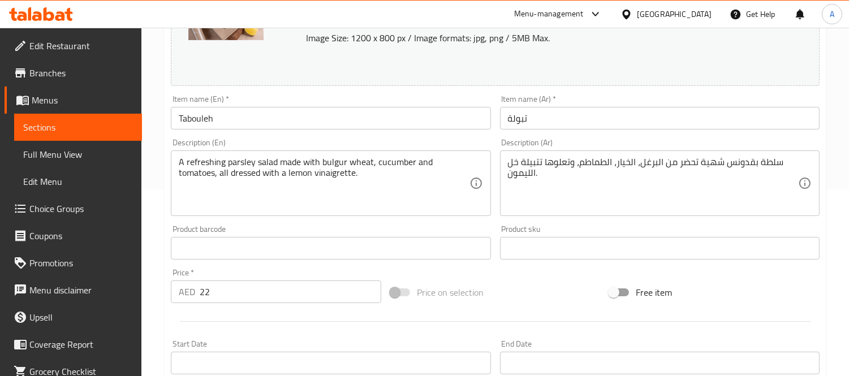
scroll to position [188, 0]
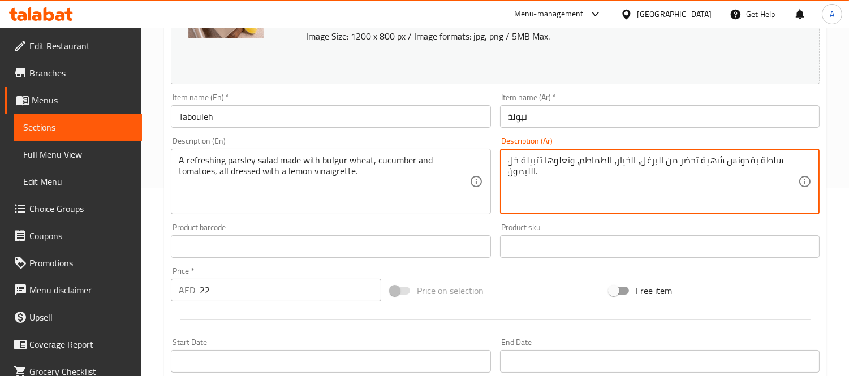
click at [711, 165] on textarea "سلطة بقدونس شهية تحضر من البرغل، الخيار، الطماطم، وتعلوها تتبيلة خل الليمون." at bounding box center [653, 182] width 290 height 54
type textarea "سلطة بقدونس منعشة تحضر من البرغل، الخيار، الطماطم، وتعلوها تتبيلة خل الليمون."
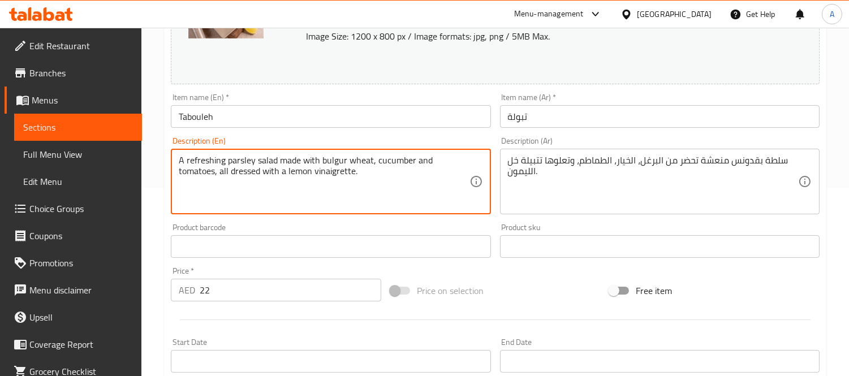
click at [357, 157] on textarea "A refreshing parsley salad made with bulgur wheat, cucumber and tomatoes, all d…" at bounding box center [324, 182] width 290 height 54
click at [364, 176] on textarea "A refreshing parsley salad made with bulgur wheat, cucumber and tomatoes, all d…" at bounding box center [324, 182] width 290 height 54
drag, startPoint x: 320, startPoint y: 159, endPoint x: 370, endPoint y: 159, distance: 50.3
click at [370, 159] on textarea "A refreshing parsley salad made with bulgur wheat, cucumber and tomatoes, all d…" at bounding box center [324, 182] width 290 height 54
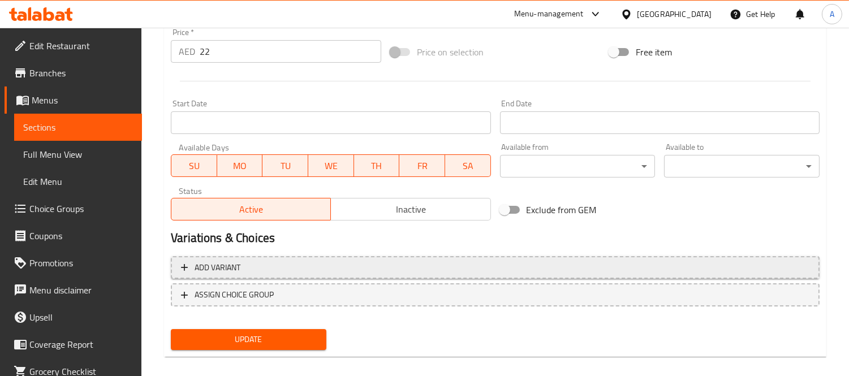
scroll to position [437, 0]
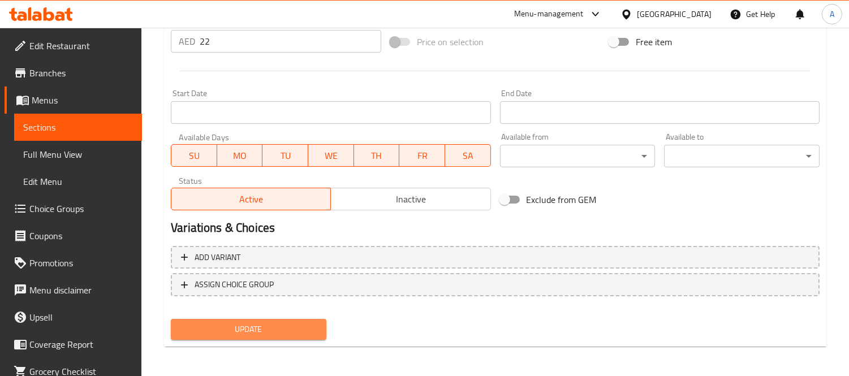
click at [261, 329] on span "Update" at bounding box center [248, 329] width 137 height 14
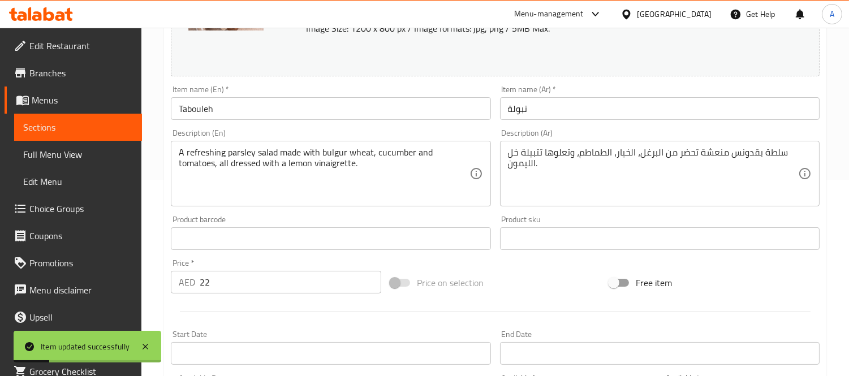
scroll to position [0, 0]
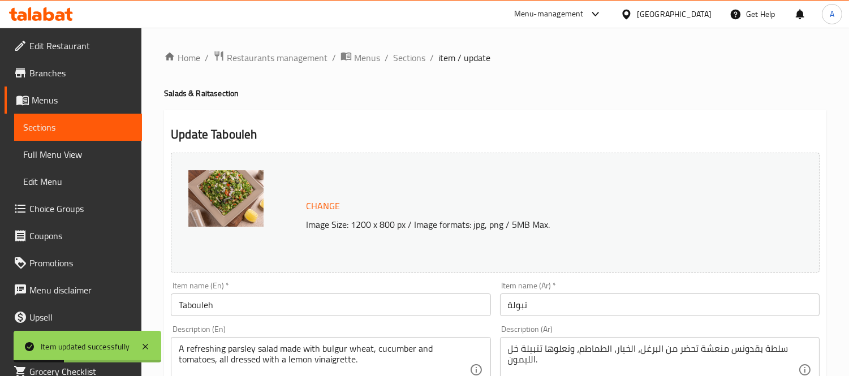
click at [413, 58] on span "Sections" at bounding box center [409, 58] width 32 height 14
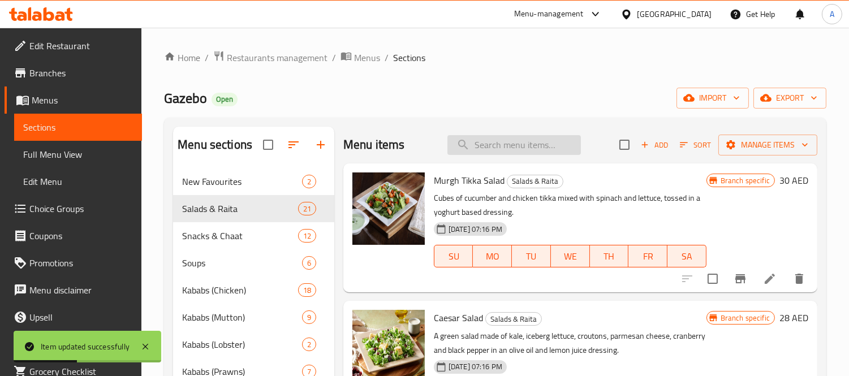
click at [489, 149] on input "search" at bounding box center [513, 145] width 133 height 20
paste input "HUMMUS"
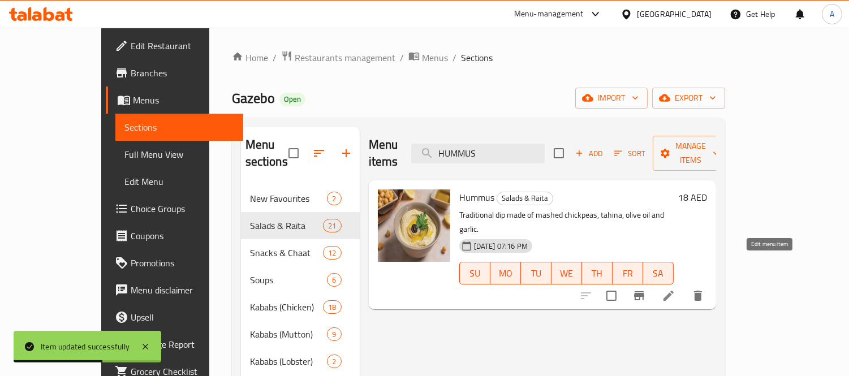
type input "HUMMUS"
click at [675, 289] on icon at bounding box center [669, 296] width 14 height 14
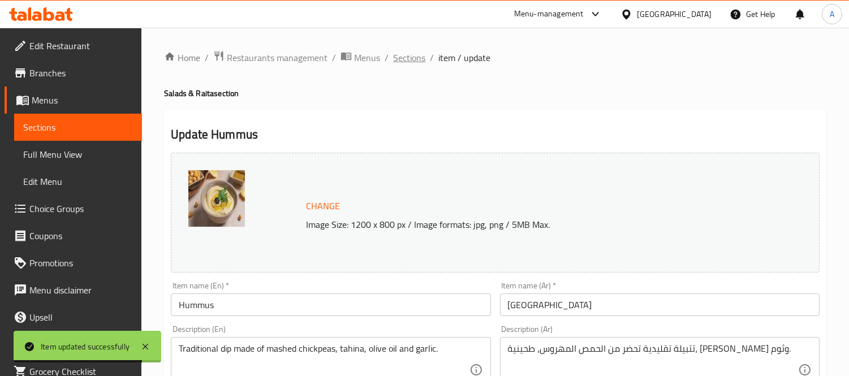
click at [416, 54] on span "Sections" at bounding box center [409, 58] width 32 height 14
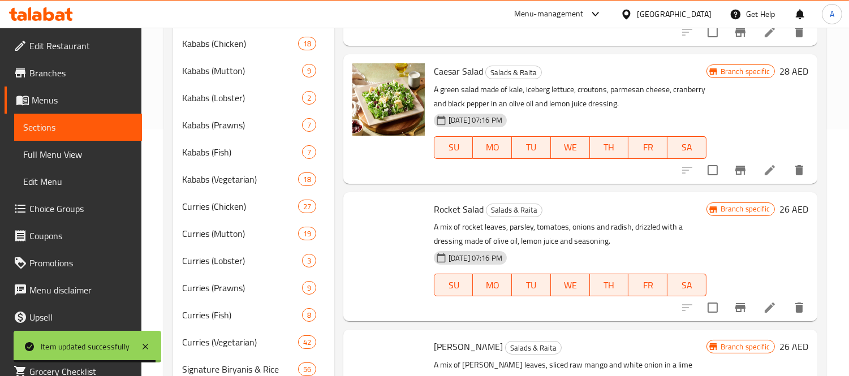
scroll to position [804, 0]
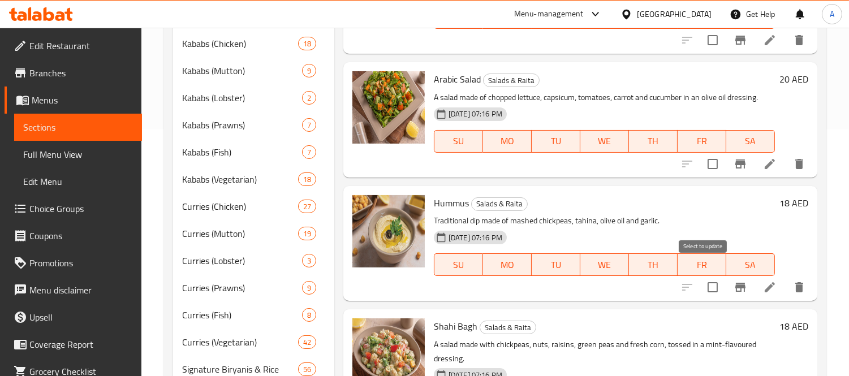
click at [705, 275] on input "checkbox" at bounding box center [713, 287] width 24 height 24
checkbox input "true"
click at [795, 282] on icon "delete" at bounding box center [799, 287] width 8 height 10
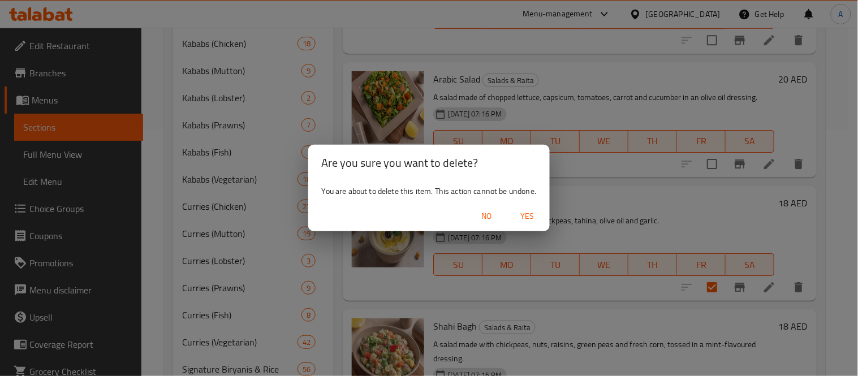
click at [533, 221] on span "Yes" at bounding box center [526, 216] width 27 height 14
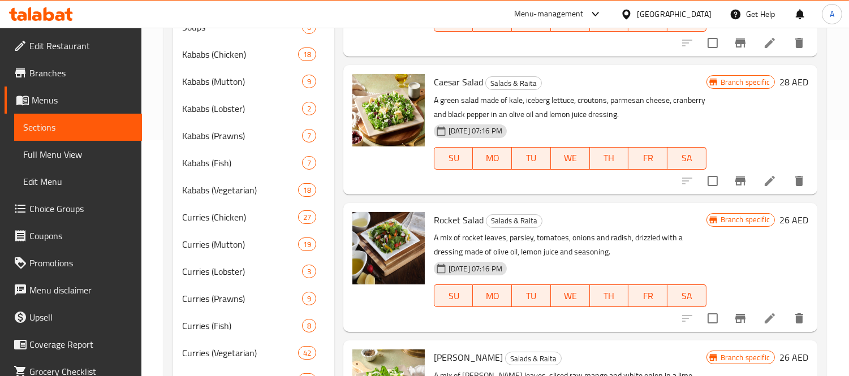
scroll to position [0, 0]
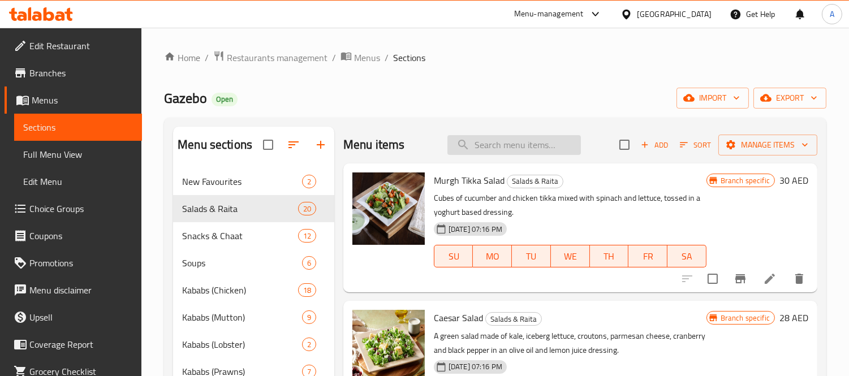
click at [517, 140] on input "search" at bounding box center [513, 145] width 133 height 20
paste input "HUMMUS"
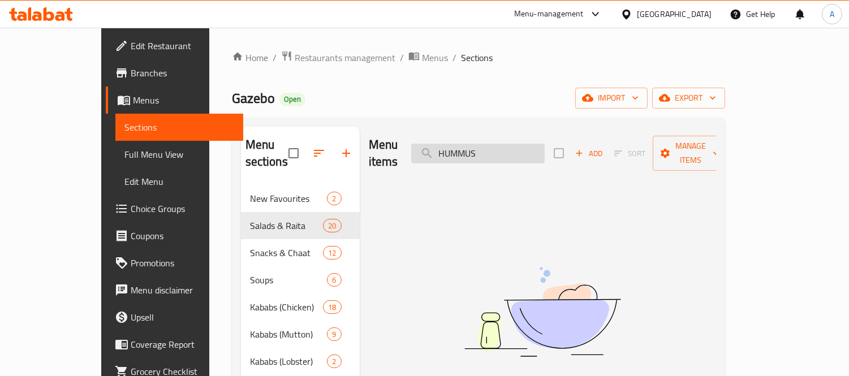
click at [503, 152] on input "HUMMUS" at bounding box center [477, 154] width 133 height 20
paste input "KIDNEY BEAN SALAD"
type input "KIDNEY BEAN SALAD"
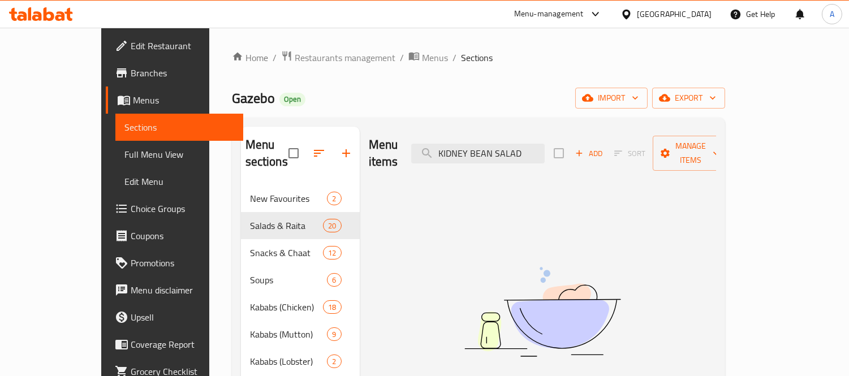
checkbox input "true"
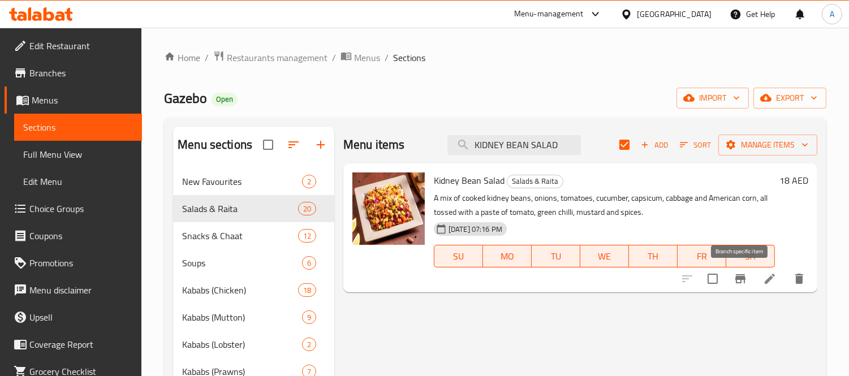
type input "KIDNEY BEAN SALAD"
click at [738, 278] on icon "Branch-specific-item" at bounding box center [740, 278] width 10 height 9
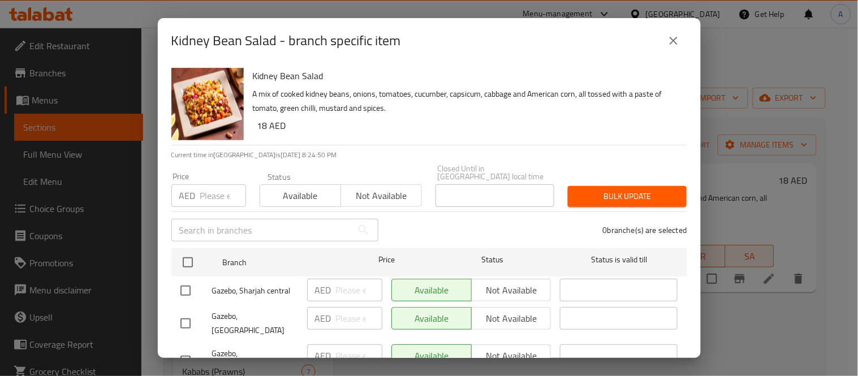
click at [208, 197] on input "number" at bounding box center [223, 195] width 46 height 23
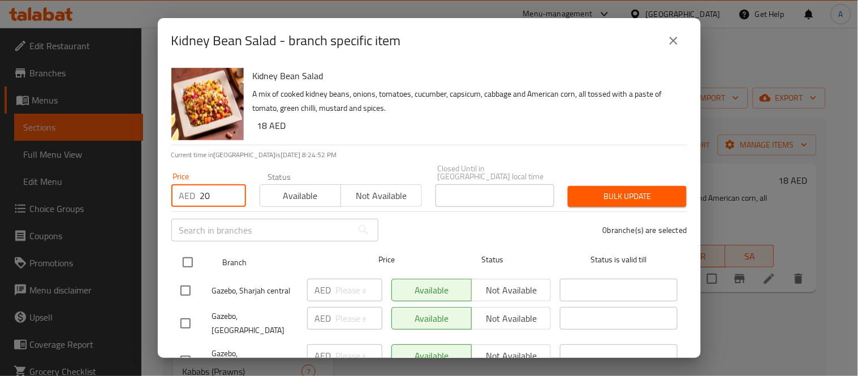
type input "20"
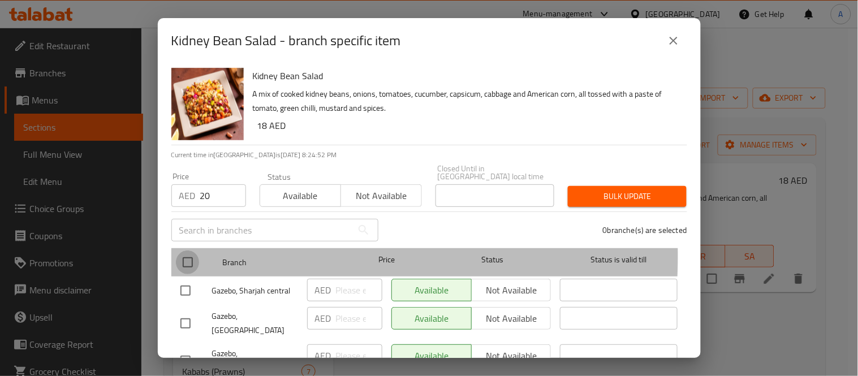
click at [193, 256] on input "checkbox" at bounding box center [188, 263] width 24 height 24
checkbox input "true"
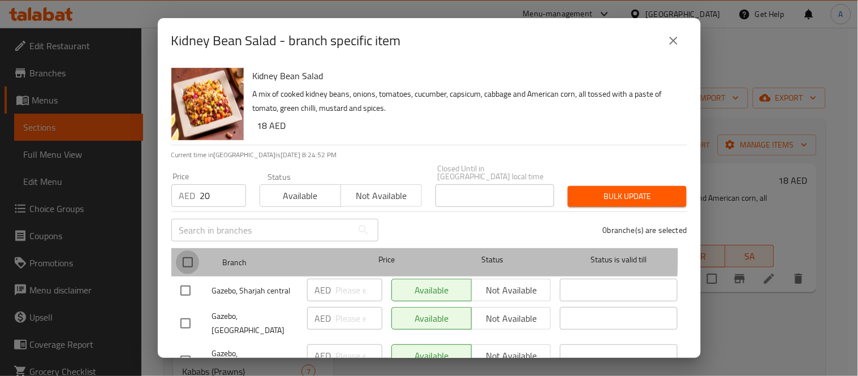
checkbox input "true"
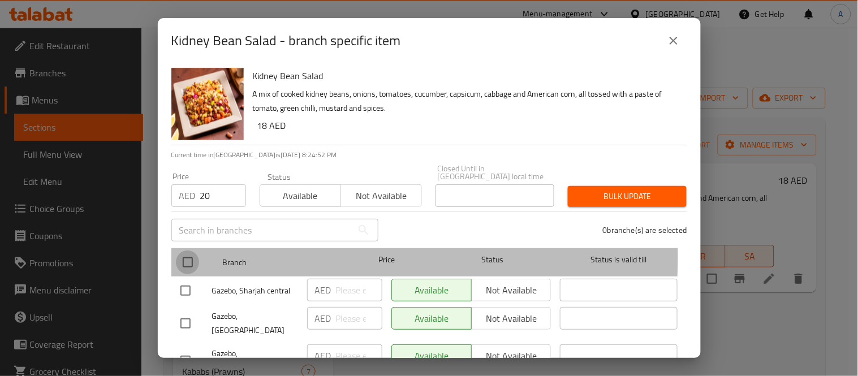
checkbox input "true"
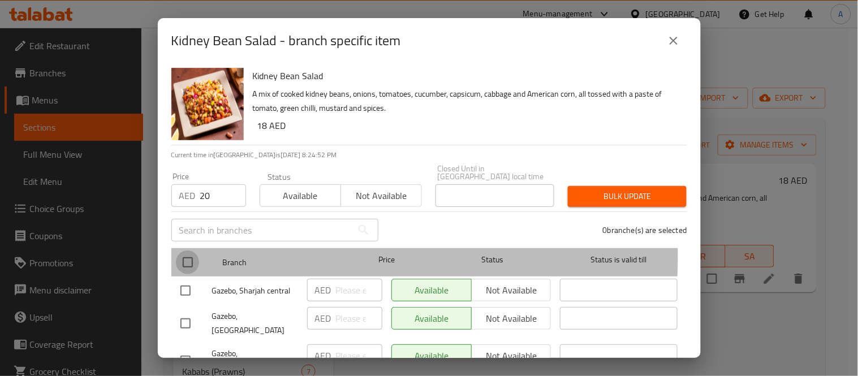
checkbox input "true"
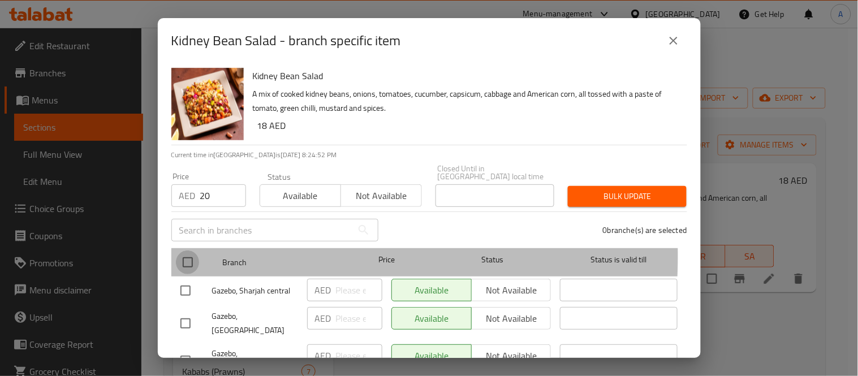
checkbox input "true"
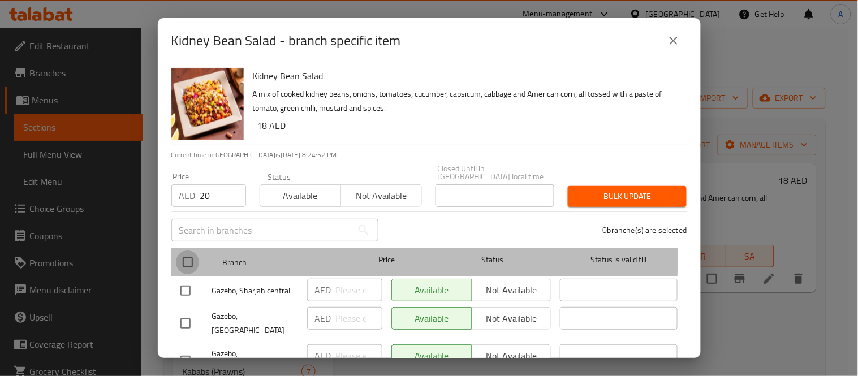
checkbox input "true"
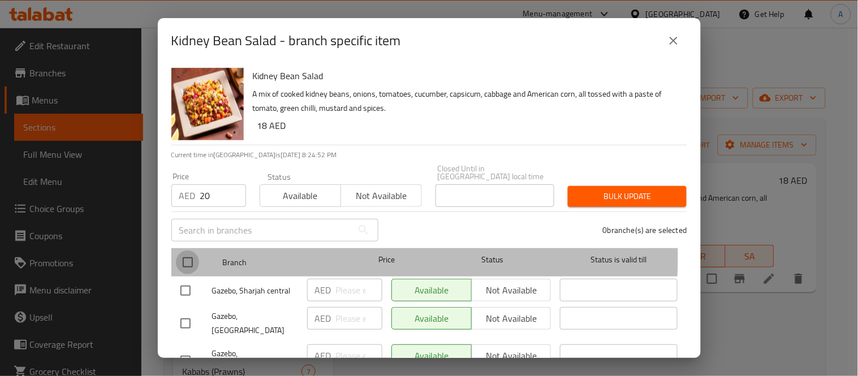
checkbox input "true"
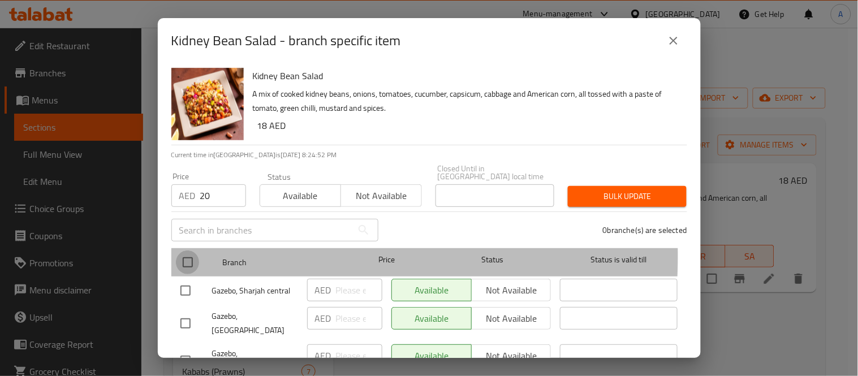
checkbox input "true"
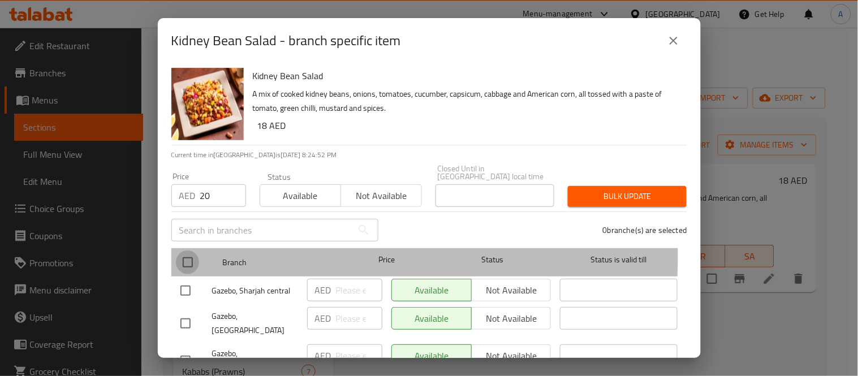
checkbox input "true"
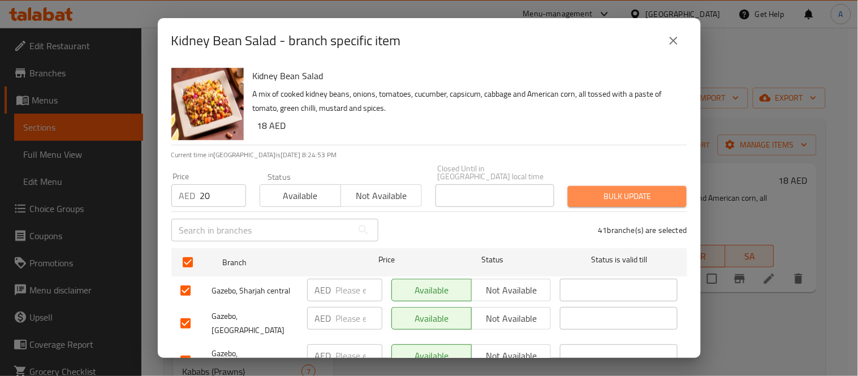
click at [633, 193] on span "Bulk update" at bounding box center [627, 196] width 101 height 14
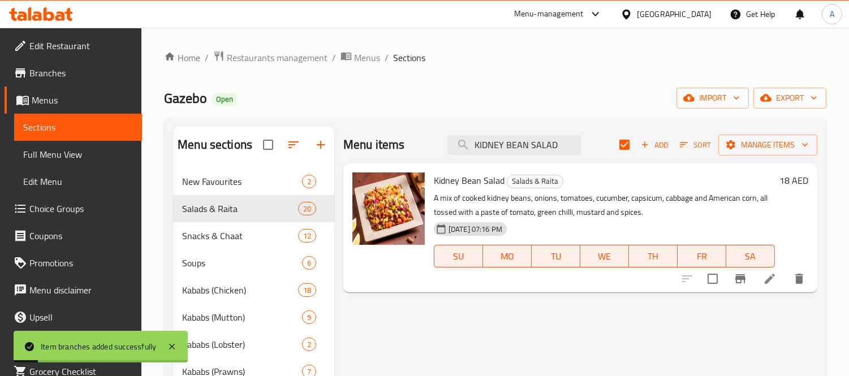
click at [792, 183] on h6 "18 AED" at bounding box center [793, 180] width 29 height 16
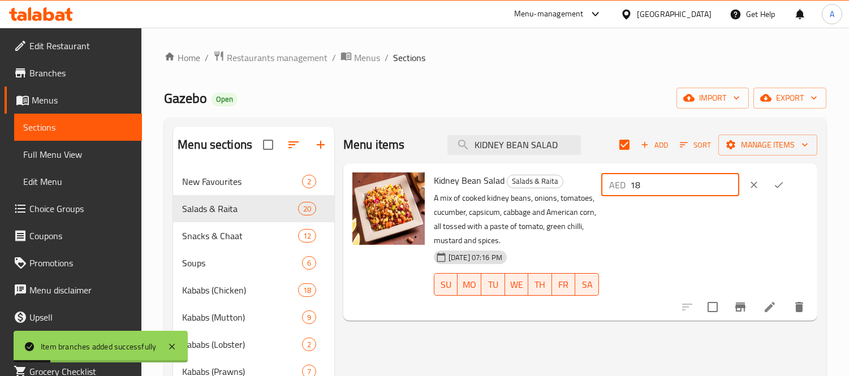
drag, startPoint x: 662, startPoint y: 175, endPoint x: 603, endPoint y: 174, distance: 58.8
click at [603, 174] on div "Kidney Bean Salad Salads & Raita A mix of cooked kidney beans, onions, tomatoes…" at bounding box center [620, 242] width 383 height 148
type input "20"
click at [784, 188] on icon "ok" at bounding box center [778, 184] width 11 height 11
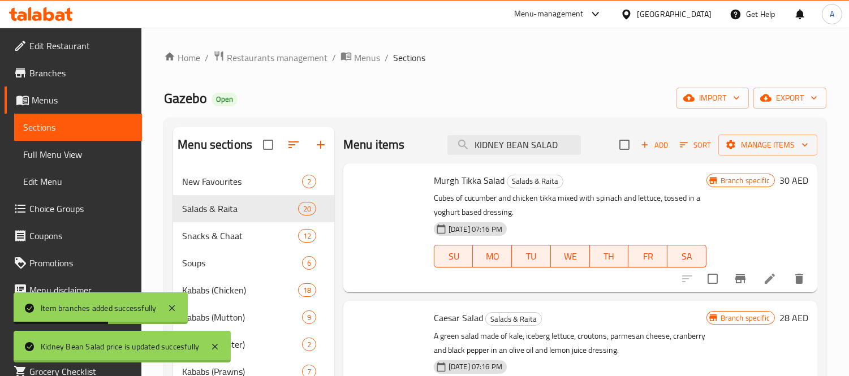
checkbox input "false"
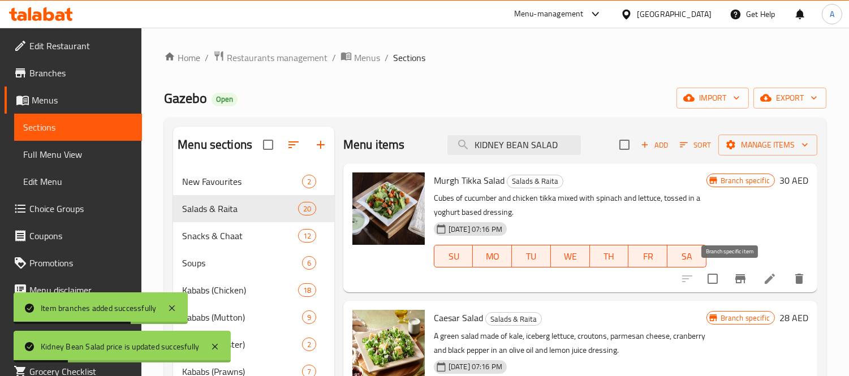
scroll to position [247, 0]
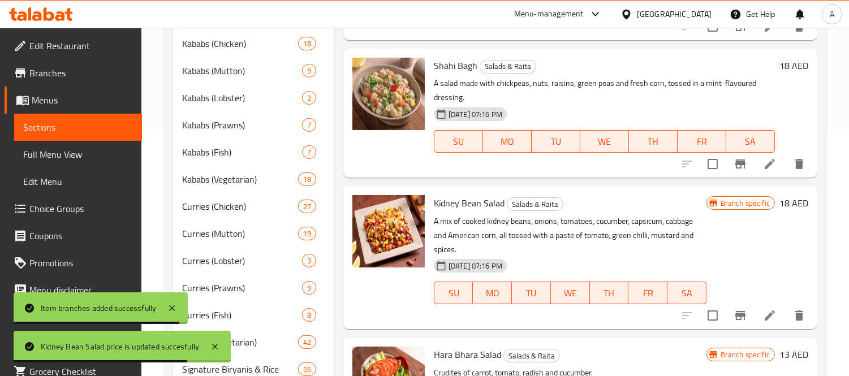
click at [790, 195] on h6 "18 AED" at bounding box center [793, 203] width 29 height 16
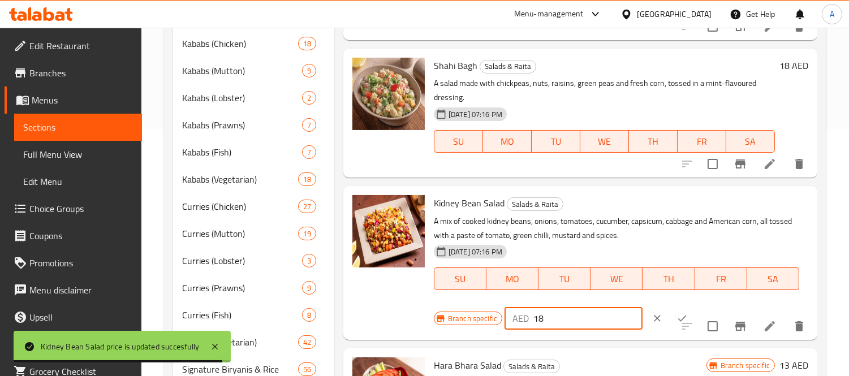
click at [449, 306] on div "Branch specific AED 18 ​" at bounding box center [573, 318] width 278 height 25
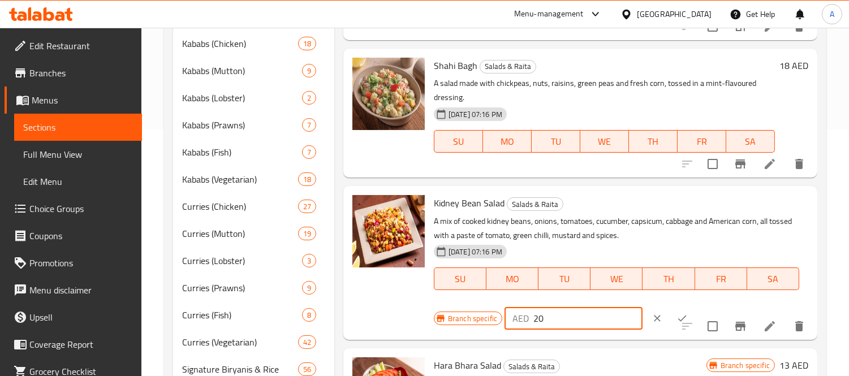
type input "20"
click at [675, 306] on button "ok" at bounding box center [682, 318] width 25 height 25
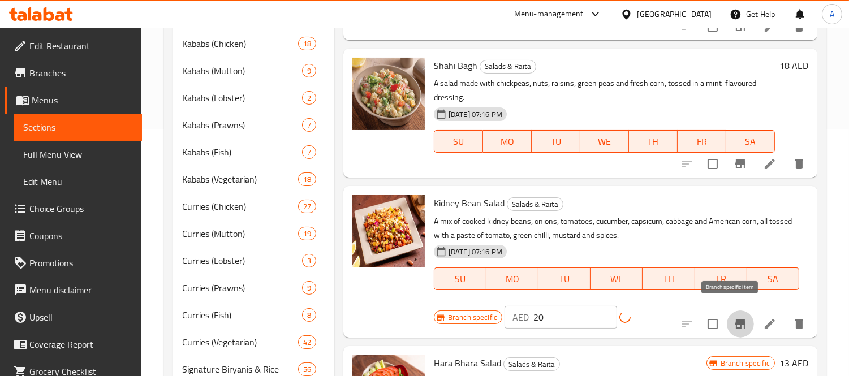
click at [735, 314] on div "Menu items KIDNEY BEAN SALAD Add Sort Manage items Murgh Tikka Salad Salads & R…" at bounding box center [575, 188] width 483 height 616
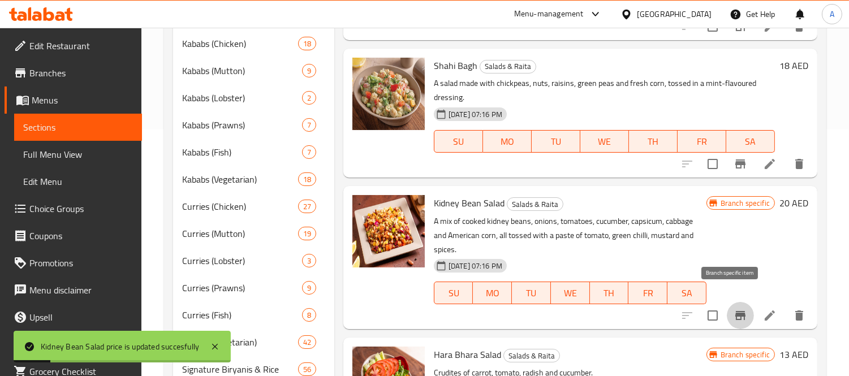
click at [733, 309] on icon "Branch-specific-item" at bounding box center [740, 316] width 14 height 14
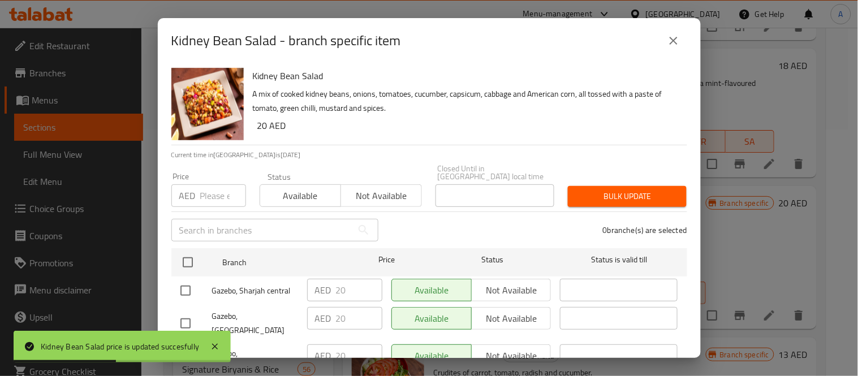
click at [676, 41] on icon "close" at bounding box center [674, 41] width 14 height 14
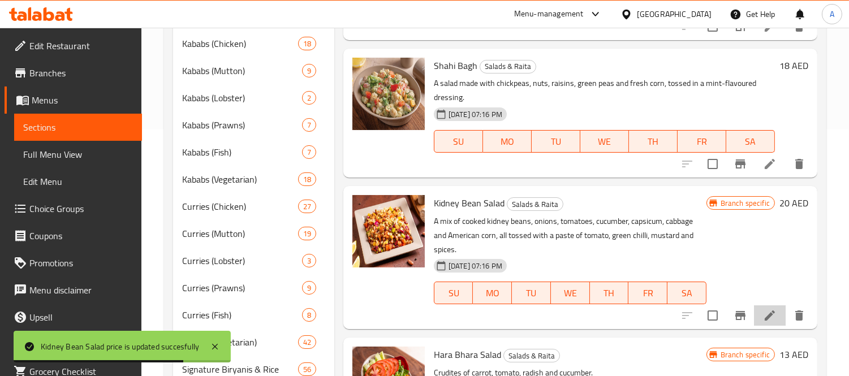
click at [757, 305] on li at bounding box center [770, 315] width 32 height 20
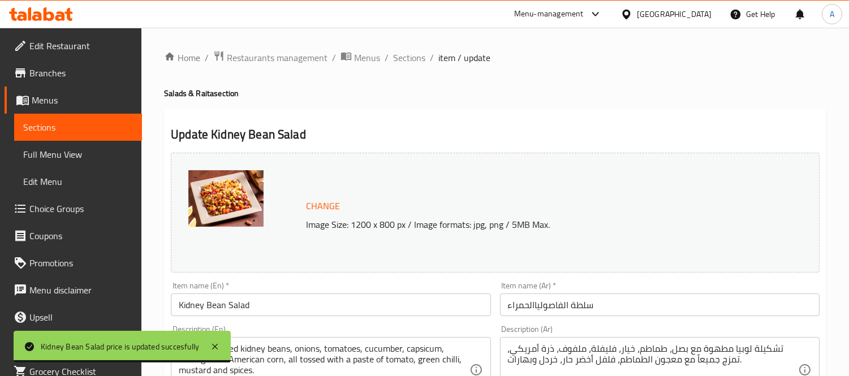
scroll to position [63, 0]
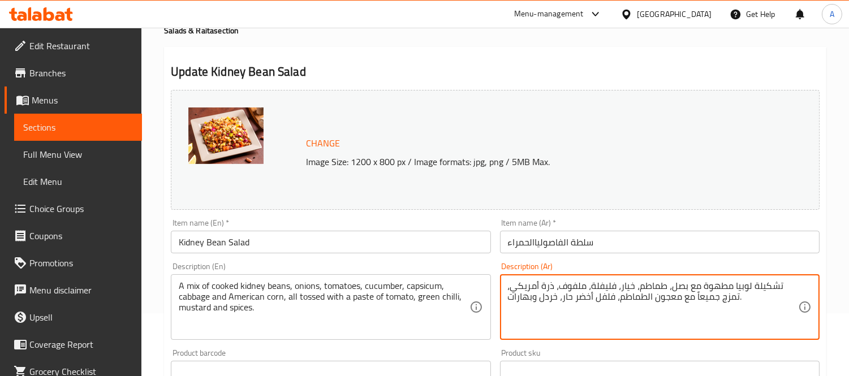
click at [523, 300] on textarea "تشكيلة لوبيا مطهوة مع بصل، طماطم، خيار، فليفلة، ملفوف، ذرة أمريكي، تمزج جميعاً …" at bounding box center [653, 307] width 290 height 54
type textarea "تشكيلة لوبيا مطهوة مع بصل، طماطم، خيار، فليفلة، ملفوف، ذرة أمريكي، تمزج جميعاً …"
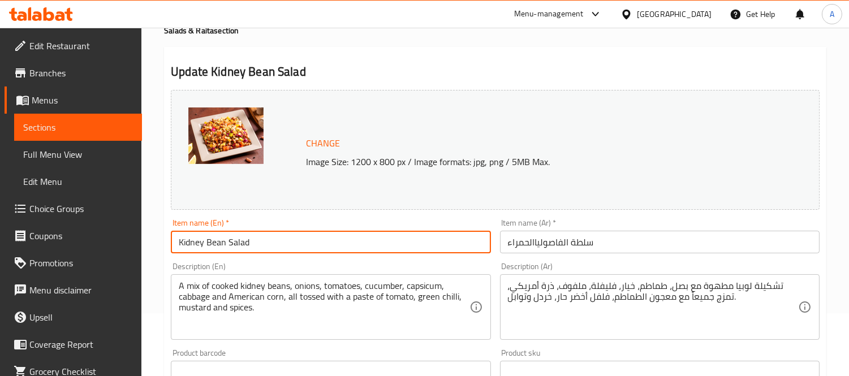
click at [257, 235] on input "Kidney Bean Salad" at bounding box center [330, 242] width 319 height 23
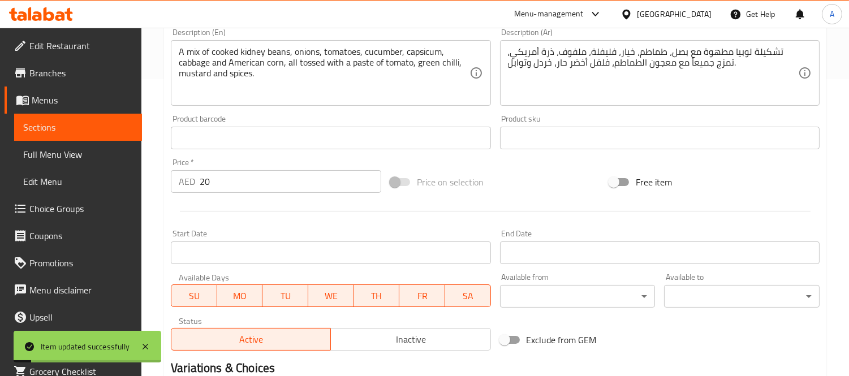
scroll to position [0, 0]
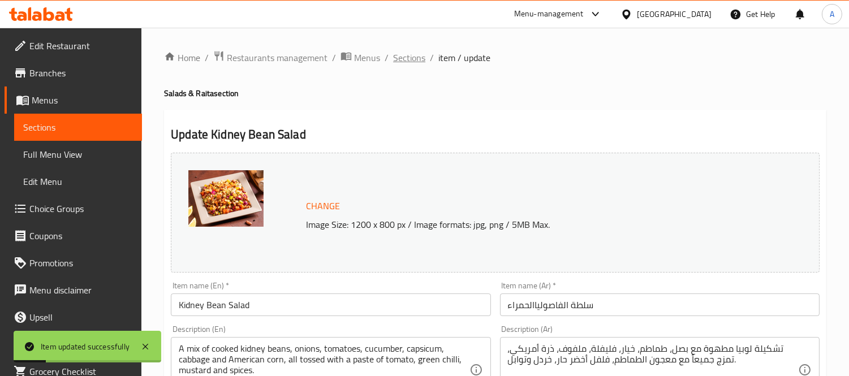
click at [417, 58] on span "Sections" at bounding box center [409, 58] width 32 height 14
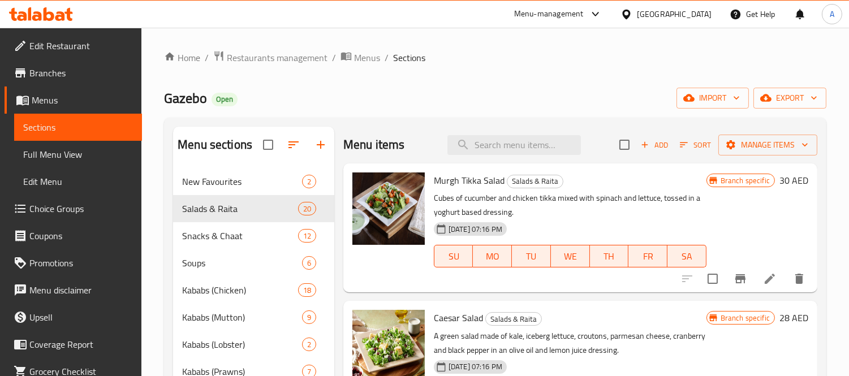
click at [502, 158] on div "Menu items Add Sort Manage items" at bounding box center [580, 145] width 474 height 37
click at [511, 147] on input "search" at bounding box center [513, 145] width 133 height 20
paste input "ROCKET ANAR RAITA"
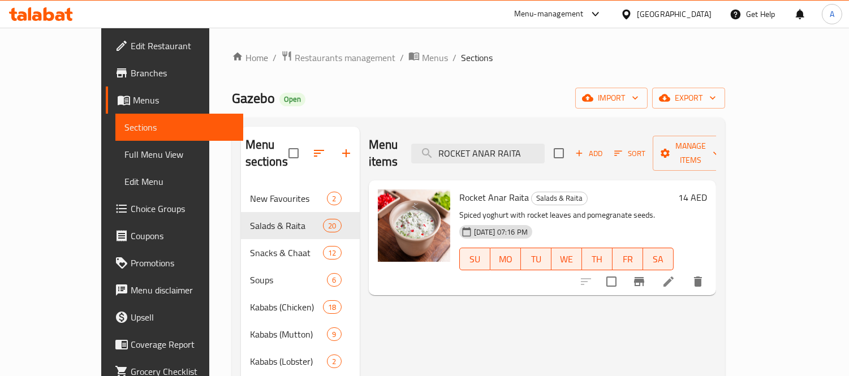
type input "ROCKET ANAR RAITA"
click at [707, 189] on h6 "14 AED" at bounding box center [692, 197] width 29 height 16
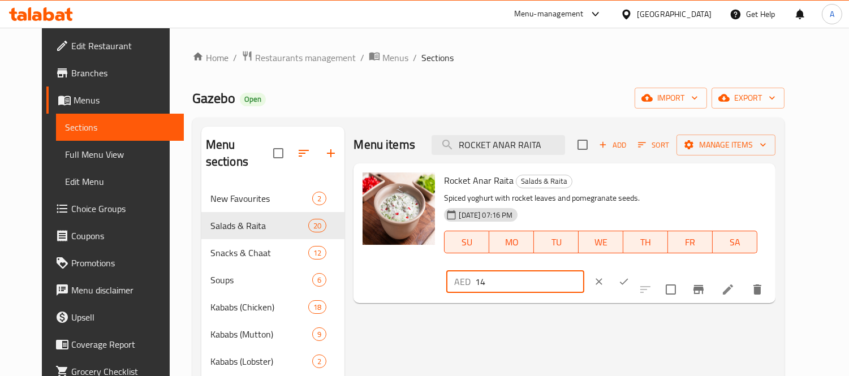
drag, startPoint x: 683, startPoint y: 181, endPoint x: 481, endPoint y: 197, distance: 203.1
click at [560, 184] on div "Rocket Anar Raita Salads & Raita Spiced yoghurt with rocket leaves and pomegran…" at bounding box center [604, 233] width 331 height 131
type input "15"
click at [636, 269] on button "ok" at bounding box center [623, 281] width 25 height 25
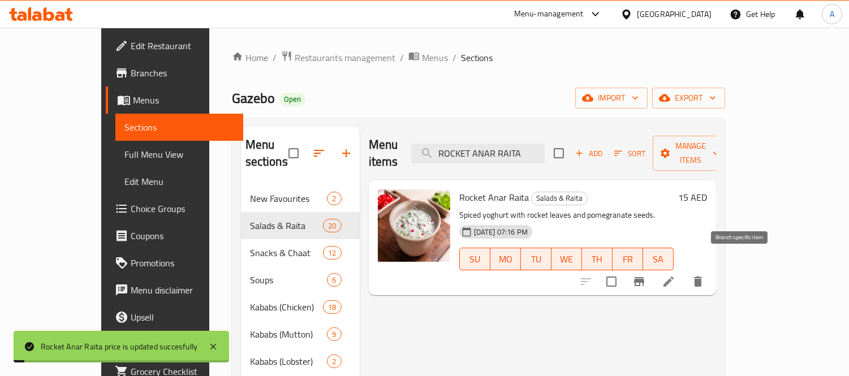
click at [644, 277] on icon "Branch-specific-item" at bounding box center [639, 281] width 10 height 9
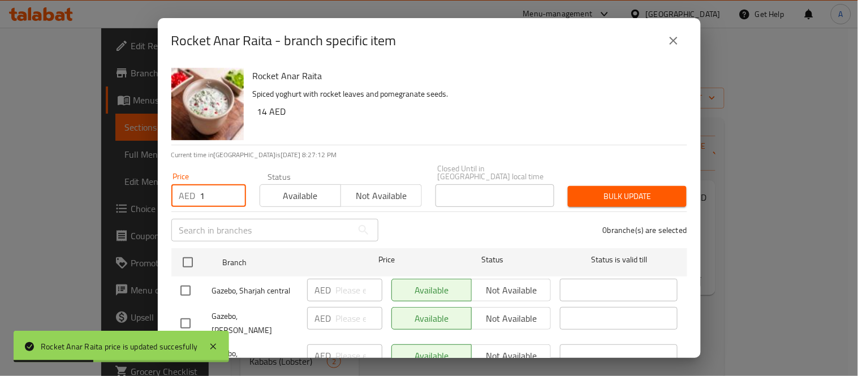
click at [234, 191] on input "1" at bounding box center [223, 195] width 46 height 23
click at [219, 191] on input "1" at bounding box center [223, 195] width 46 height 23
click at [218, 191] on input "1" at bounding box center [223, 195] width 46 height 23
type input "15"
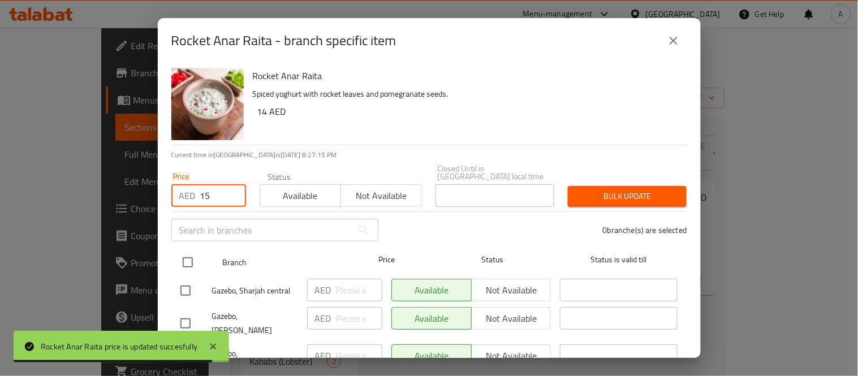
drag, startPoint x: 193, startPoint y: 257, endPoint x: 616, endPoint y: 172, distance: 431.3
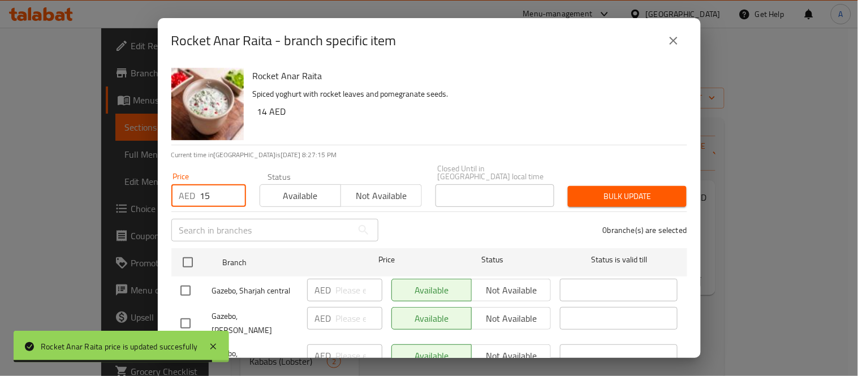
click at [193, 257] on input "checkbox" at bounding box center [188, 263] width 24 height 24
click at [616, 172] on div "Price AED 15 Price Status Available Not available Closed Until in United Arab E…" at bounding box center [429, 186] width 529 height 56
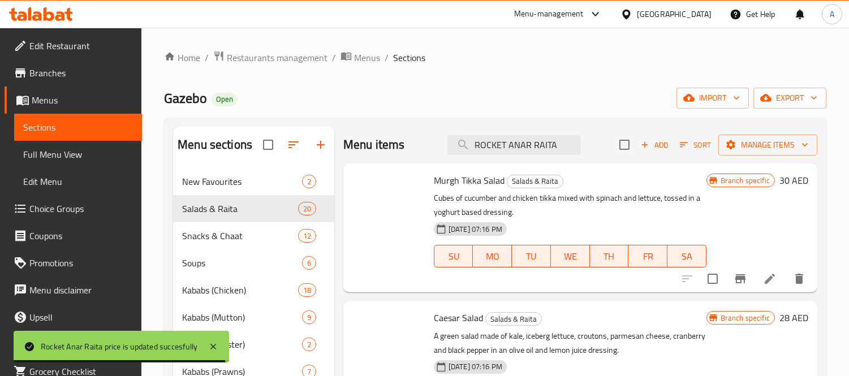
click at [602, 200] on p "Cubes of cucumber and chicken tikka mixed with spinach and lettuce, tossed in a…" at bounding box center [570, 205] width 273 height 28
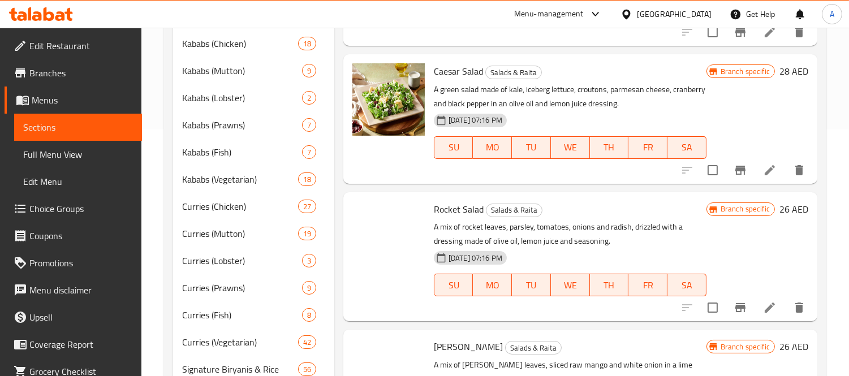
scroll to position [1354, 0]
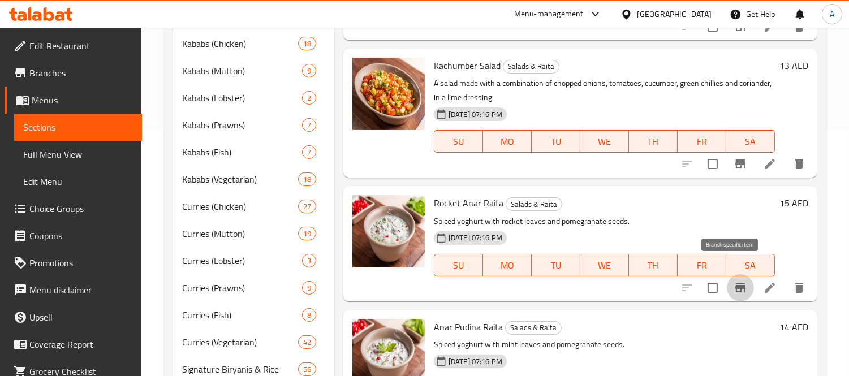
click at [735, 283] on icon "Branch-specific-item" at bounding box center [740, 287] width 10 height 9
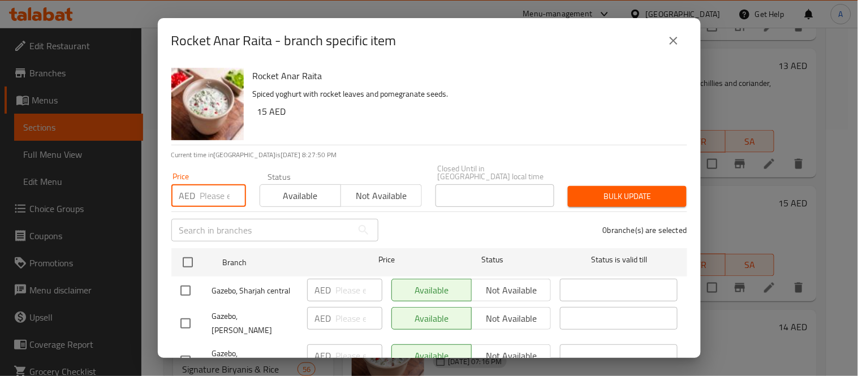
click at [212, 191] on input "number" at bounding box center [223, 195] width 46 height 23
click at [222, 198] on input "number" at bounding box center [223, 195] width 46 height 23
type input "15"
click at [594, 184] on div "Bulk update" at bounding box center [627, 196] width 132 height 34
click at [189, 253] on input "checkbox" at bounding box center [188, 263] width 24 height 24
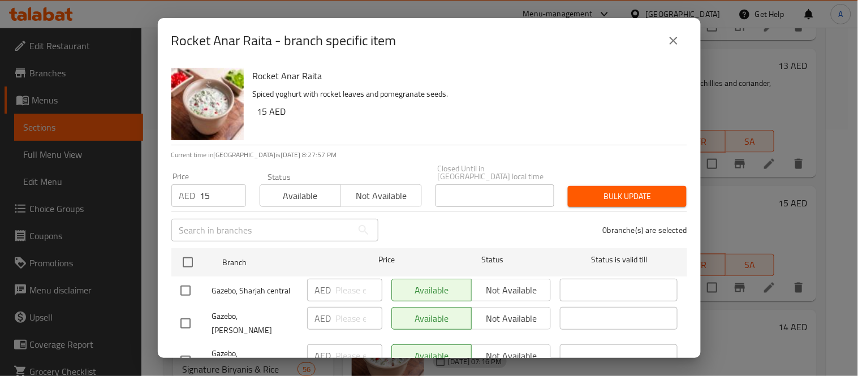
checkbox input "true"
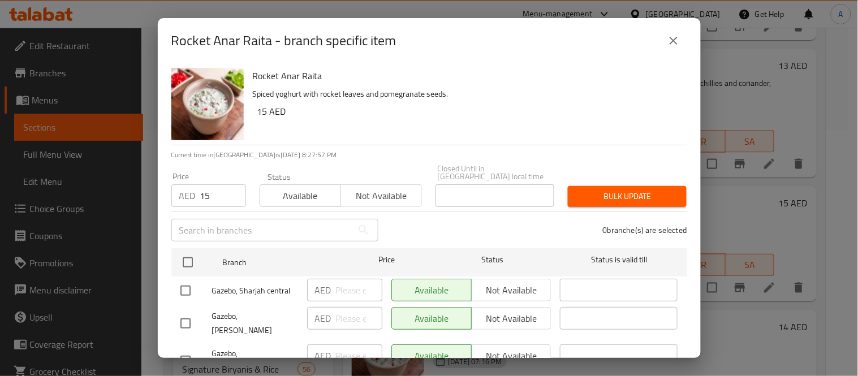
checkbox input "true"
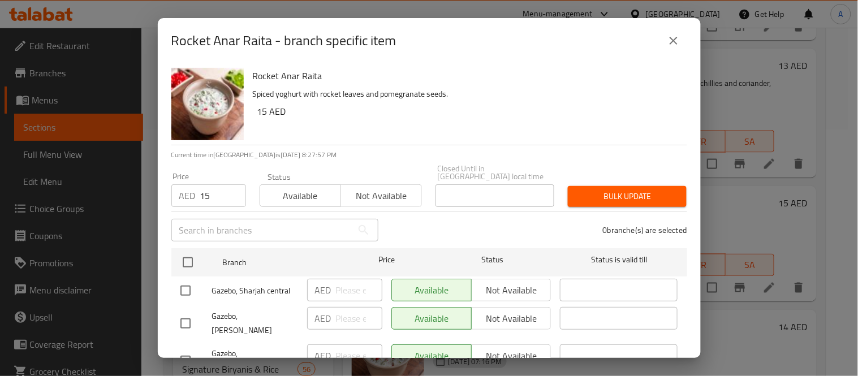
checkbox input "true"
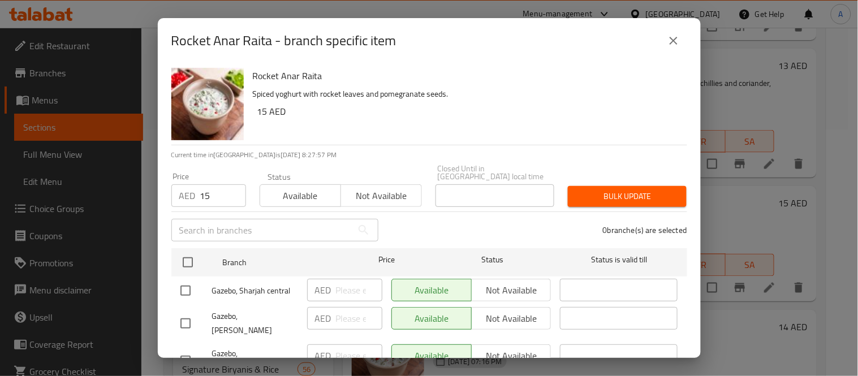
checkbox input "true"
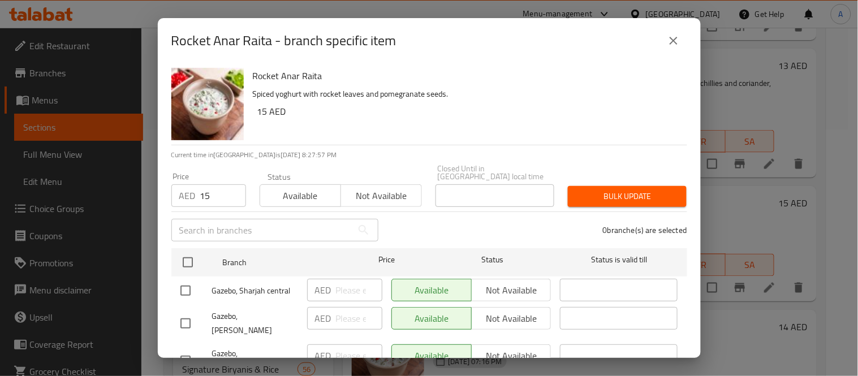
checkbox input "true"
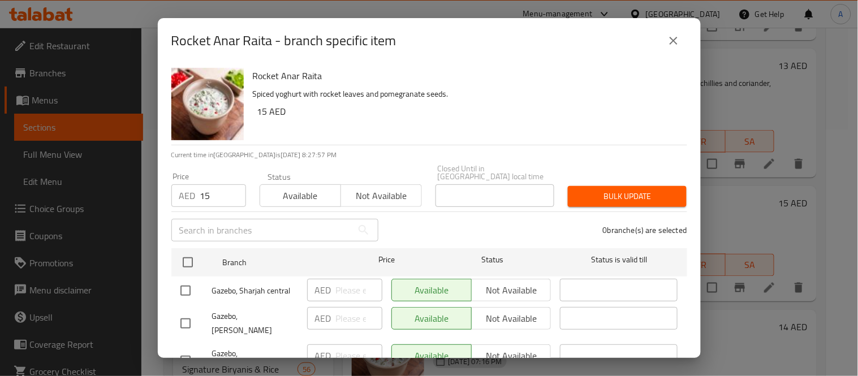
checkbox input "true"
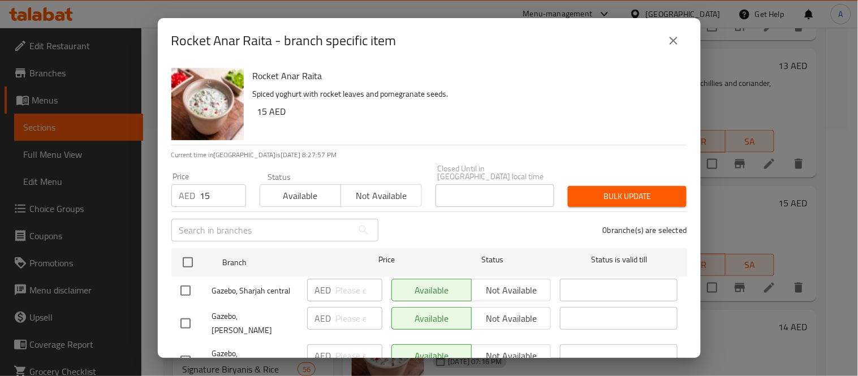
checkbox input "true"
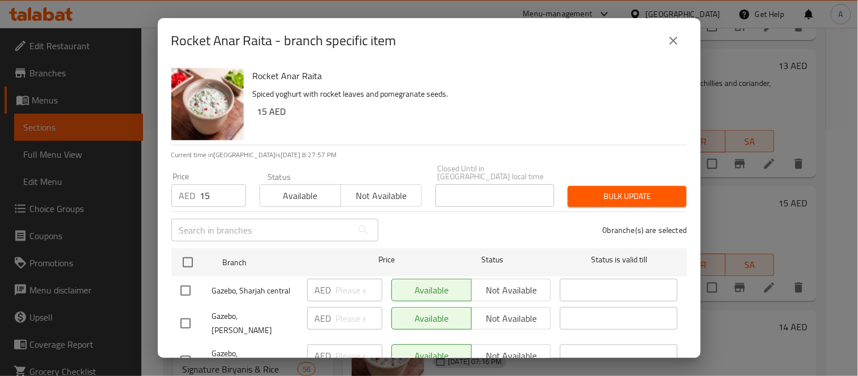
checkbox input "true"
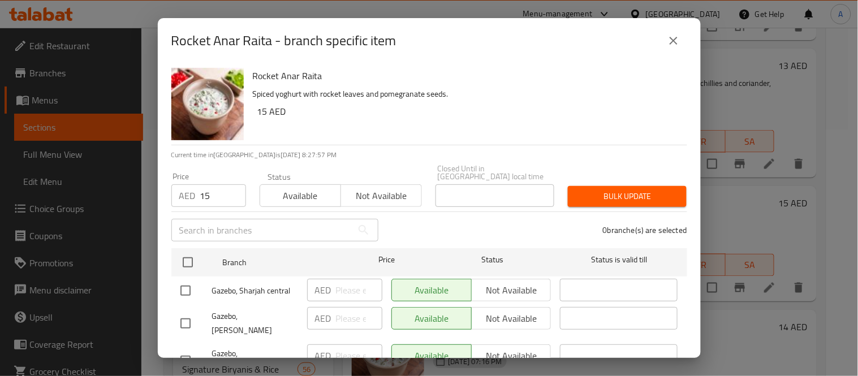
checkbox input "true"
click at [614, 191] on span "Bulk update" at bounding box center [627, 196] width 101 height 14
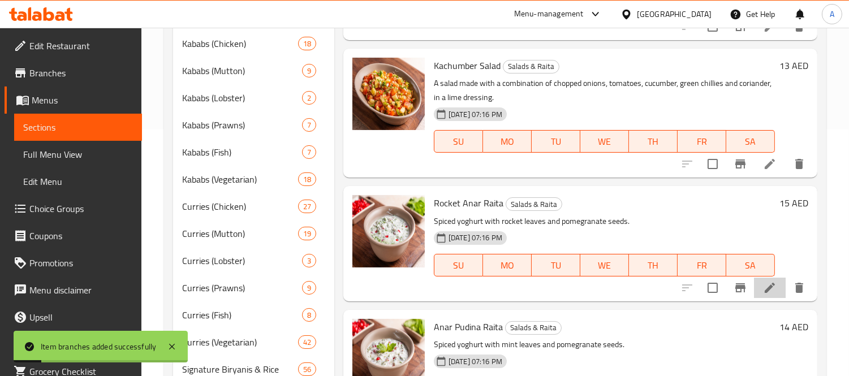
click at [754, 278] on li at bounding box center [770, 288] width 32 height 20
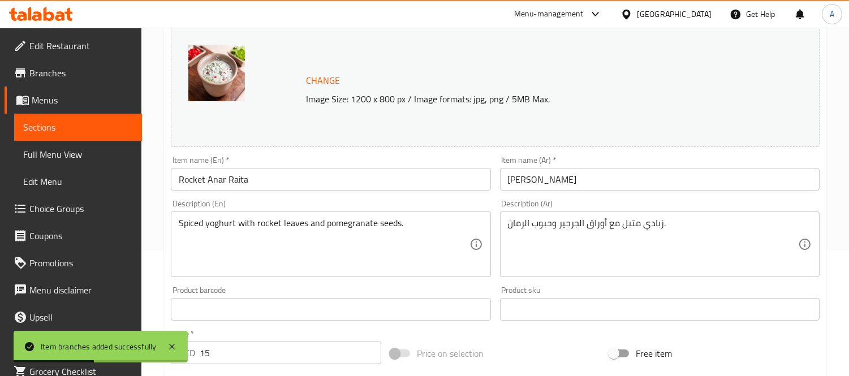
scroll to position [122, 0]
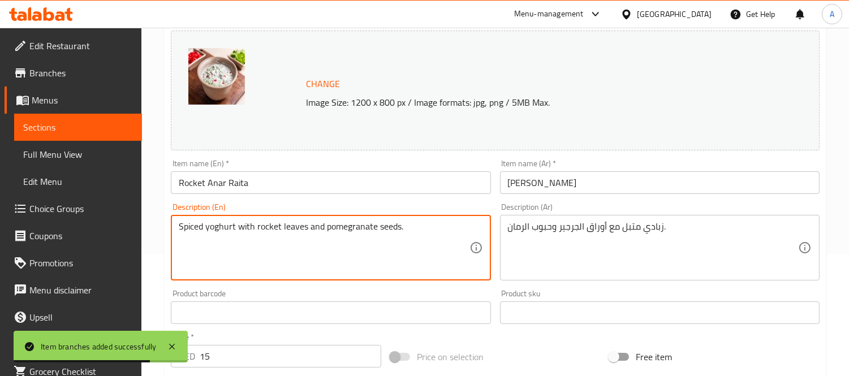
drag, startPoint x: 279, startPoint y: 234, endPoint x: 287, endPoint y: 234, distance: 7.9
drag, startPoint x: 320, startPoint y: 232, endPoint x: 331, endPoint y: 231, distance: 10.8
click at [331, 231] on textarea "Spiced yoghurt with rocket leaves and pomegranate seeds." at bounding box center [324, 248] width 290 height 54
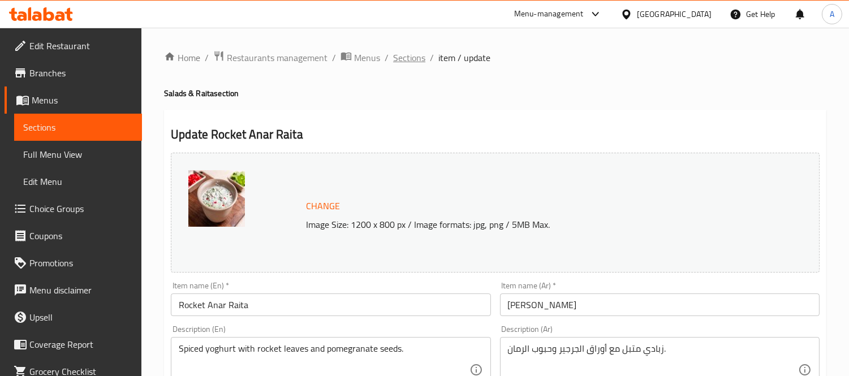
click at [407, 57] on span "Sections" at bounding box center [409, 58] width 32 height 14
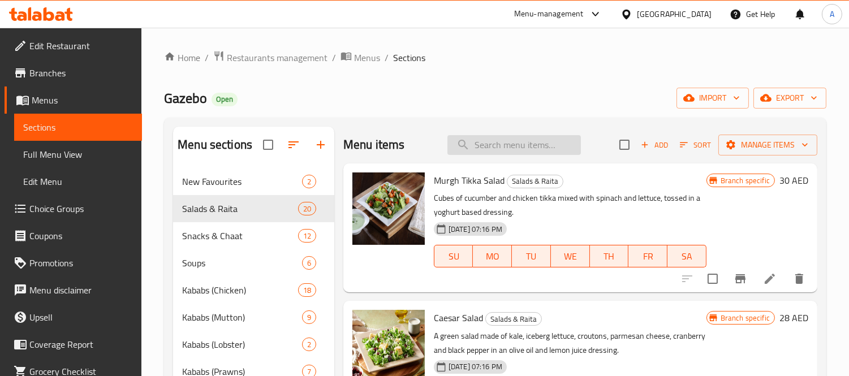
click at [536, 140] on input "search" at bounding box center [513, 145] width 133 height 20
paste input "ANAR PUDINA RAITA"
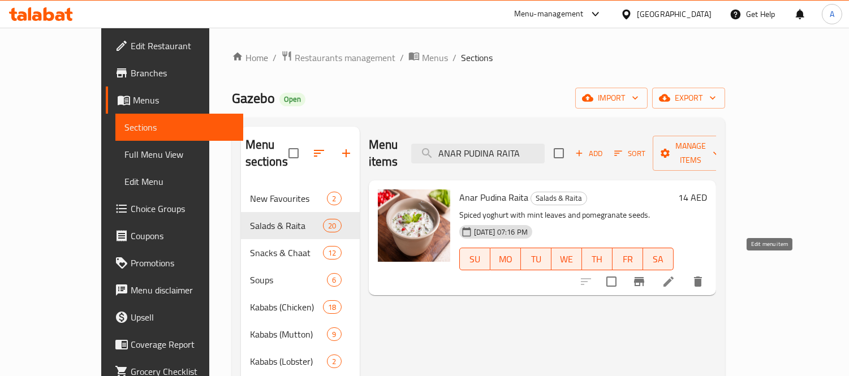
type input "ANAR PUDINA RAITA"
click at [675, 275] on icon at bounding box center [669, 282] width 14 height 14
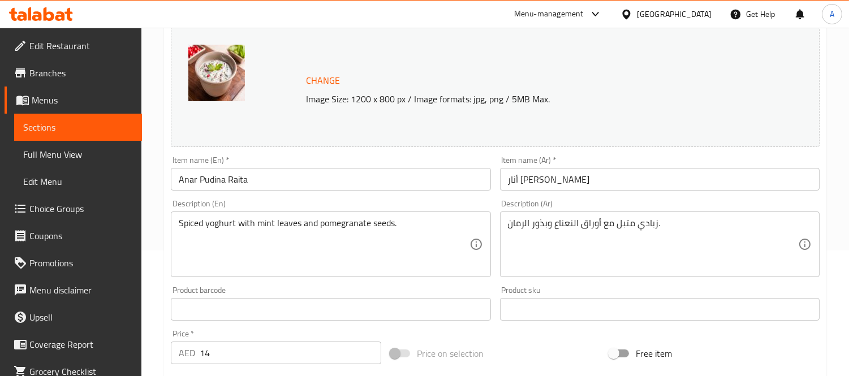
scroll to position [314, 0]
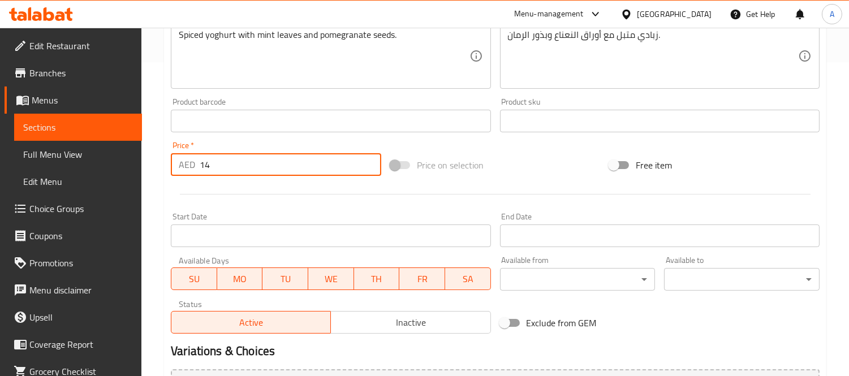
drag, startPoint x: 224, startPoint y: 157, endPoint x: 116, endPoint y: 155, distance: 108.0
click at [116, 155] on div "Edit Restaurant Branches Menus Sections Full Menu View Edit Menu Choice Groups …" at bounding box center [424, 108] width 849 height 788
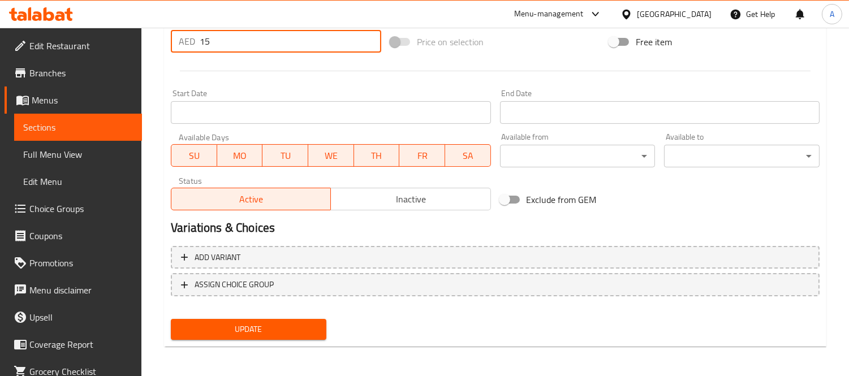
type input "15"
click at [270, 327] on span "Update" at bounding box center [248, 329] width 137 height 14
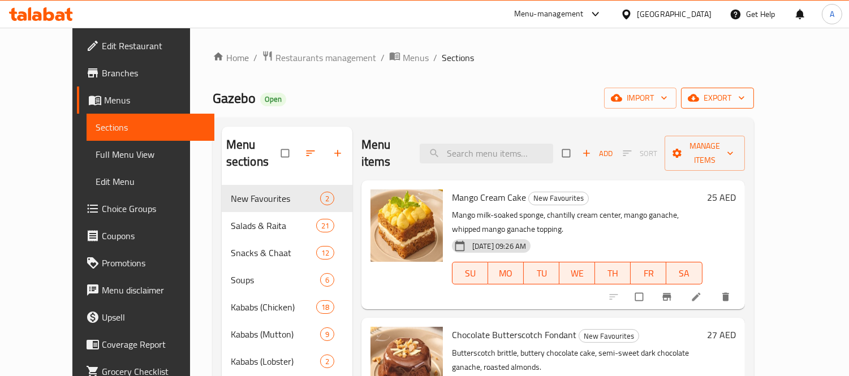
click at [745, 105] on span "export" at bounding box center [717, 98] width 55 height 14
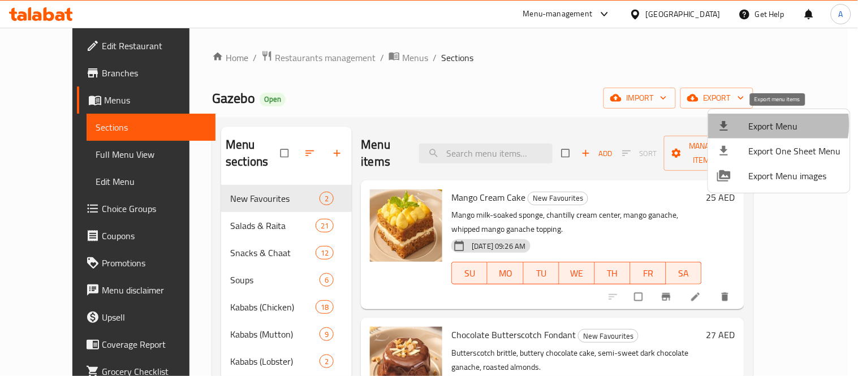
click at [771, 124] on span "Export Menu" at bounding box center [795, 126] width 92 height 14
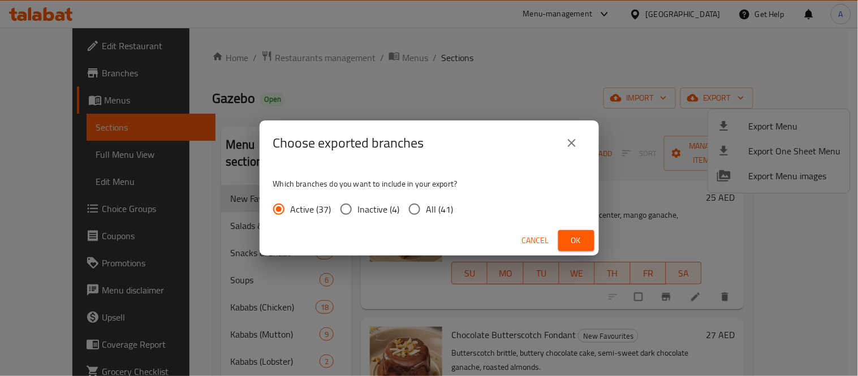
click at [441, 215] on span "All (41)" at bounding box center [439, 209] width 27 height 14
click at [426, 215] on input "All (41)" at bounding box center [415, 209] width 24 height 24
radio input "true"
click at [572, 242] on span "Ok" at bounding box center [576, 241] width 18 height 14
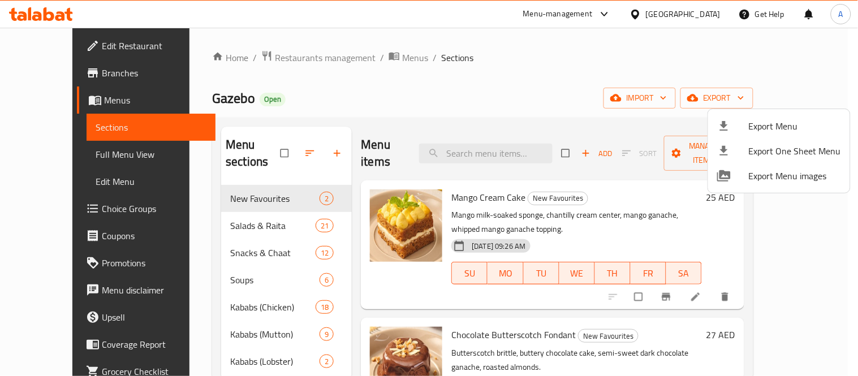
click at [486, 146] on div at bounding box center [429, 188] width 858 height 376
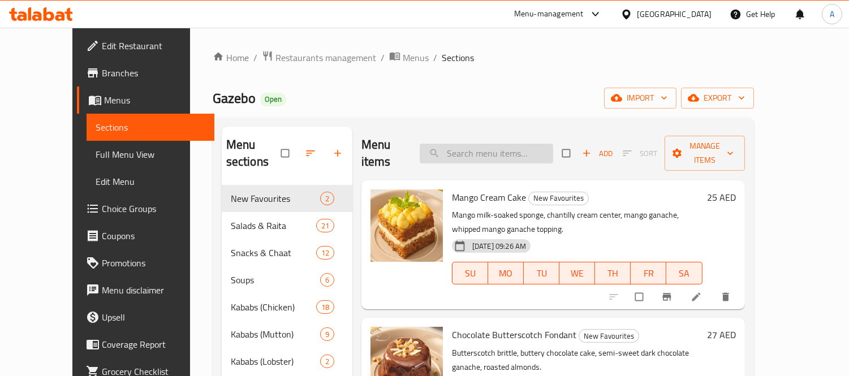
click at [501, 144] on input "search" at bounding box center [486, 154] width 133 height 20
paste input "MURGH TIKKA SALAD"
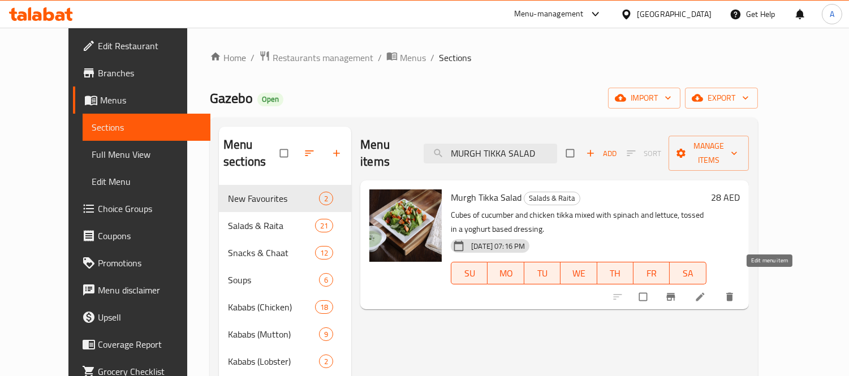
type input "MURGH TIKKA SALAD"
click at [706, 291] on icon at bounding box center [699, 296] width 11 height 11
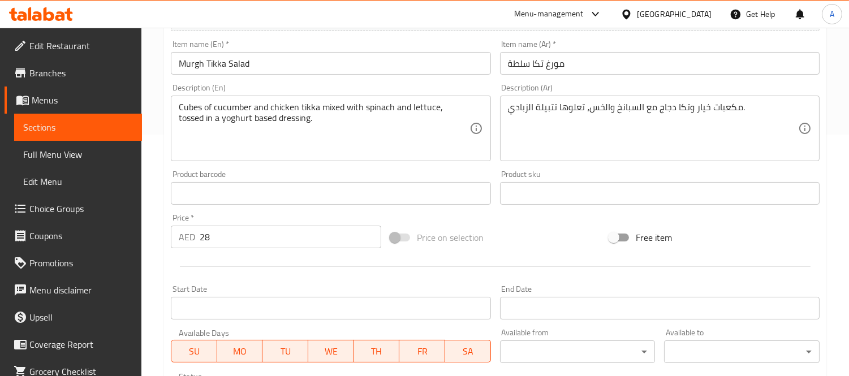
scroll to position [251, 0]
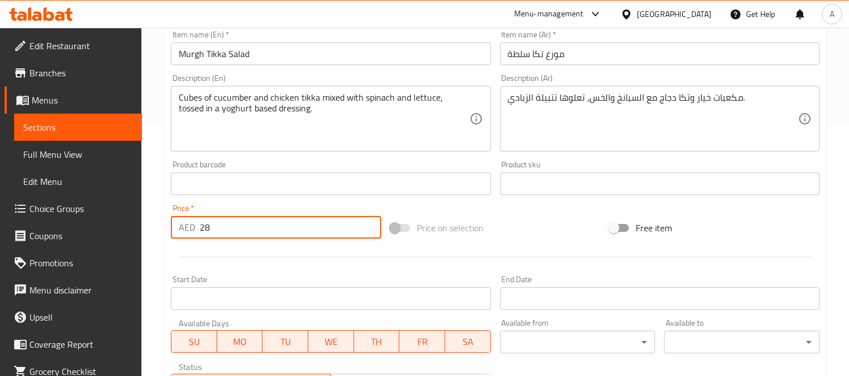
drag, startPoint x: 223, startPoint y: 233, endPoint x: 162, endPoint y: 226, distance: 60.9
click at [162, 226] on div "Home / Restaurants management / Menus / Sections / item / update Salads & Raita…" at bounding box center [494, 171] width 707 height 788
type input "30"
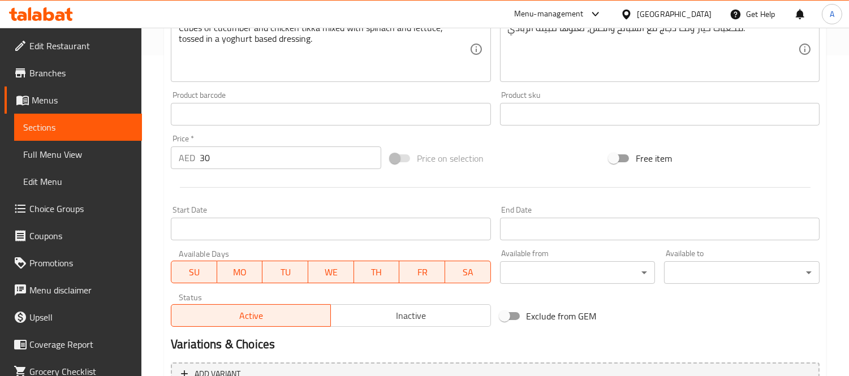
scroll to position [437, 0]
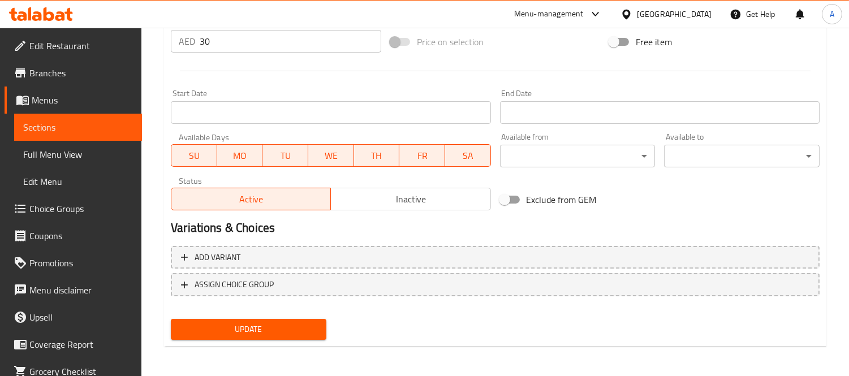
drag, startPoint x: 210, startPoint y: 310, endPoint x: 213, endPoint y: 318, distance: 8.4
click at [210, 311] on div "Add variant ASSIGN CHOICE GROUP" at bounding box center [495, 278] width 658 height 74
click at [219, 329] on span "Update" at bounding box center [248, 329] width 137 height 14
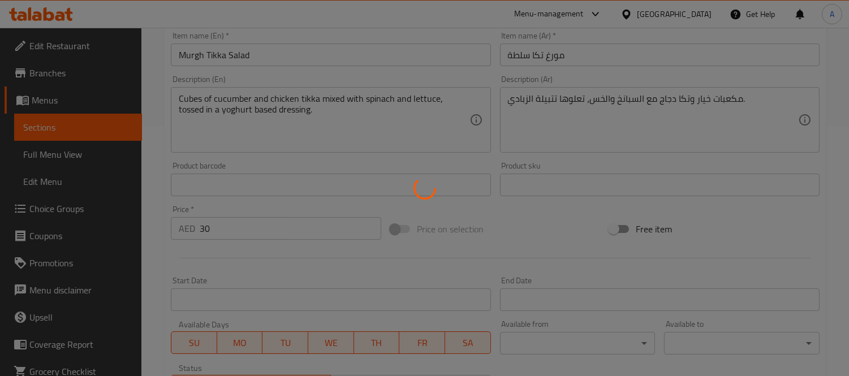
scroll to position [123, 0]
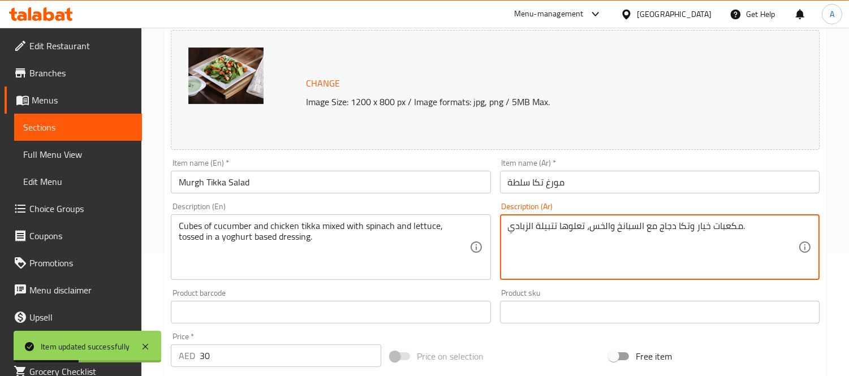
click at [653, 228] on textarea "مكعبات خيار وتكا دجاج مع السبانخ والخس، تعلوها تتبيلة الزبادي." at bounding box center [653, 248] width 290 height 54
click at [656, 223] on textarea "مكعبات خيار وتكا دجاج مع السبانخ والخس، تعلوها تتبيلة الزبادي." at bounding box center [653, 248] width 290 height 54
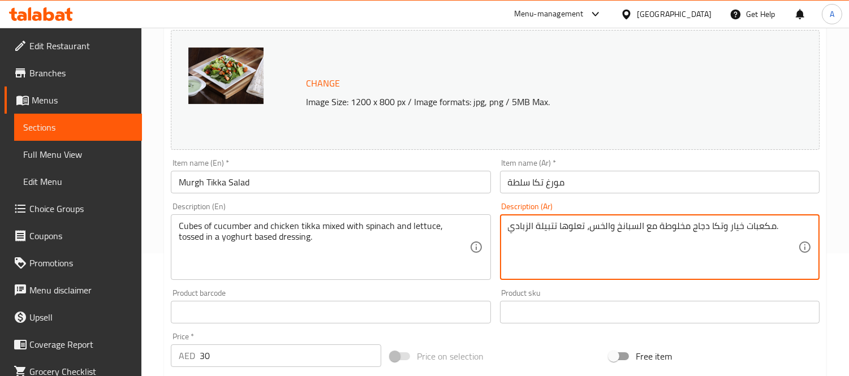
click at [636, 227] on textarea "مكعبات خيار وتكا دجاج مخلوطة مع السبانخ والخس، تعلوها تتبيلة الزبادي." at bounding box center [653, 248] width 290 height 54
click at [603, 229] on textarea "مكعبات خيار وتكا دجاج مخلوطة مع سبانخ والخس، تعلوها تتبيلة الزبادي." at bounding box center [653, 248] width 290 height 54
click at [575, 225] on textarea "مكعبات خيار وتكا دجاج مخلوطة مع سبانخ وخس، تعلوها تتبيلة الزبادي." at bounding box center [653, 248] width 290 height 54
drag, startPoint x: 528, startPoint y: 228, endPoint x: 556, endPoint y: 225, distance: 29.0
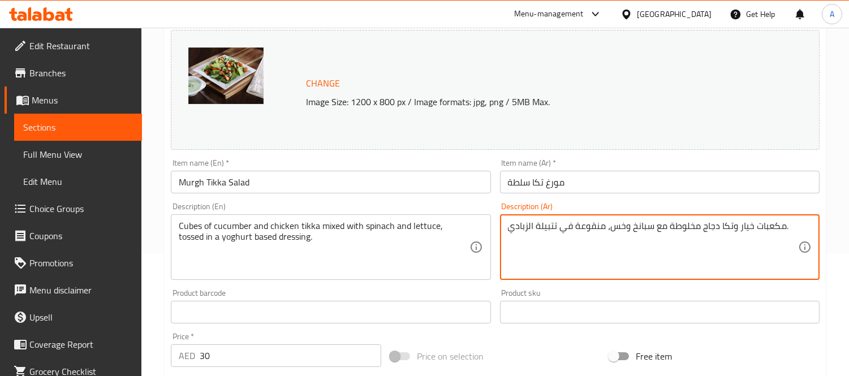
click at [556, 225] on textarea "مكعبات خيار وتكا دجاج مخلوطة مع سبانخ وخس، منقوعة في تتبيلة الزبادي." at bounding box center [653, 248] width 290 height 54
type textarea "مكعبات خيار وتكا دجاج مخلوطة مع سبانخ وخس، منقوعة في دريسنج زبادي."
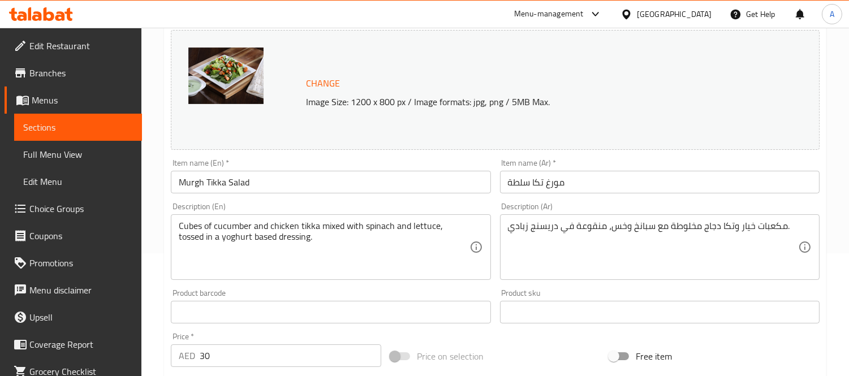
click at [387, 167] on div "Item name (En)   * Murgh Tikka Salad Item name (En) *" at bounding box center [330, 176] width 319 height 34
click at [364, 176] on input "Murgh Tikka Salad" at bounding box center [330, 182] width 319 height 23
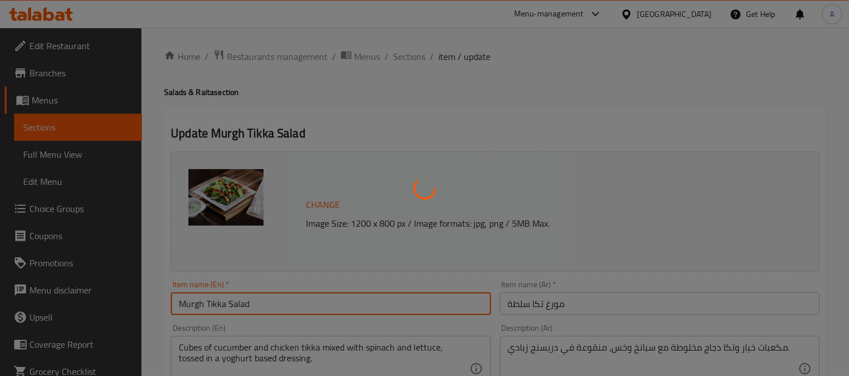
scroll to position [0, 0]
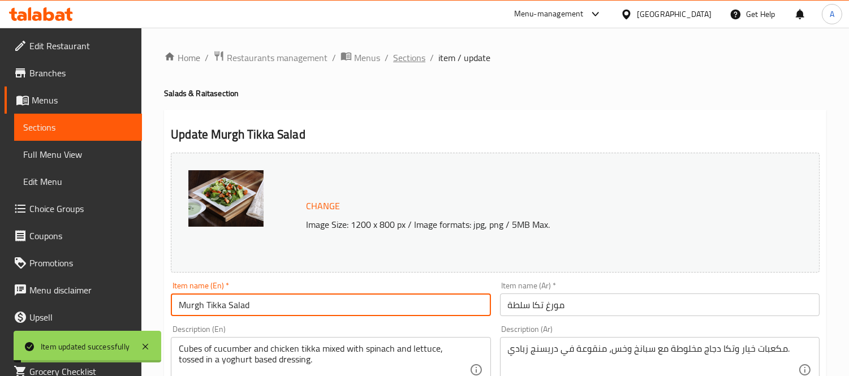
click at [410, 54] on span "Sections" at bounding box center [409, 58] width 32 height 14
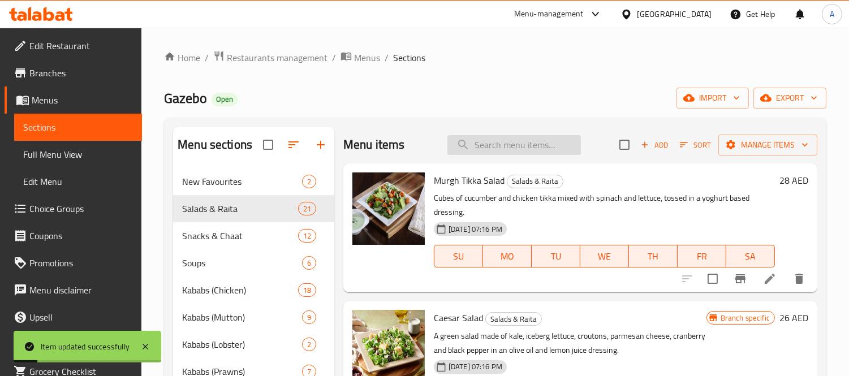
click at [536, 139] on input "search" at bounding box center [513, 145] width 133 height 20
paste input "Cubes of cucumber and chicken tikka mixed with spinach and lettuce, tossed in a…"
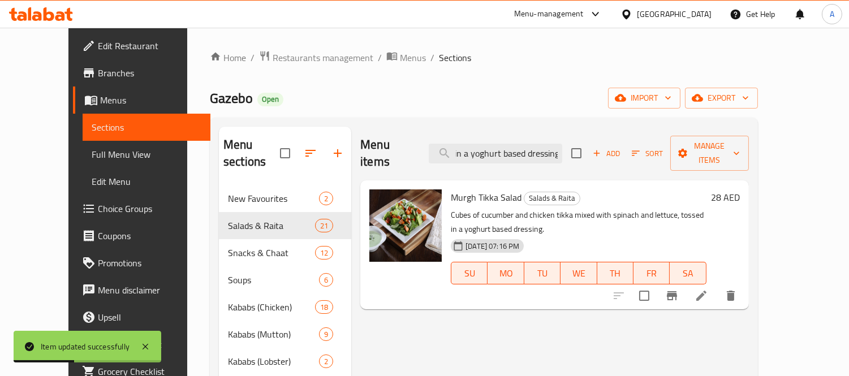
type input "Cubes of cucumber and chicken tikka mixed with spinach and lettuce, tossed in a…"
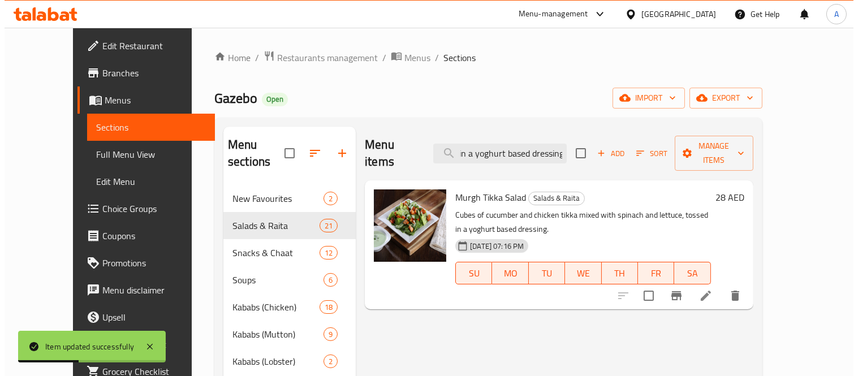
scroll to position [0, 0]
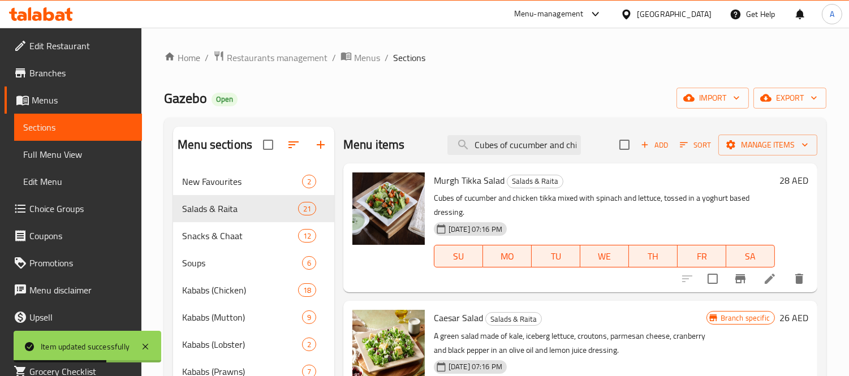
click at [765, 179] on h6 "Murgh Tikka Salad Salads & Raita" at bounding box center [604, 180] width 341 height 16
click at [735, 280] on icon "Branch-specific-item" at bounding box center [740, 278] width 10 height 9
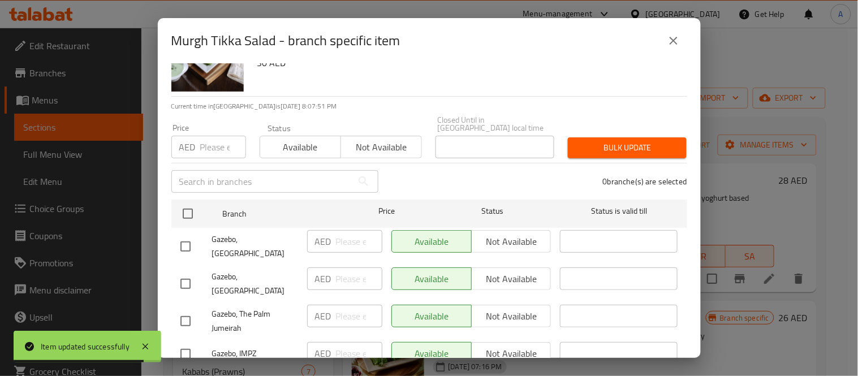
scroll to position [126, 0]
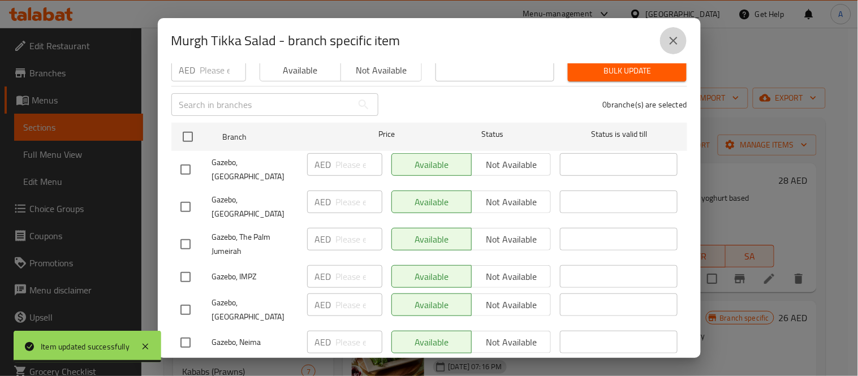
click at [675, 38] on icon "close" at bounding box center [674, 41] width 8 height 8
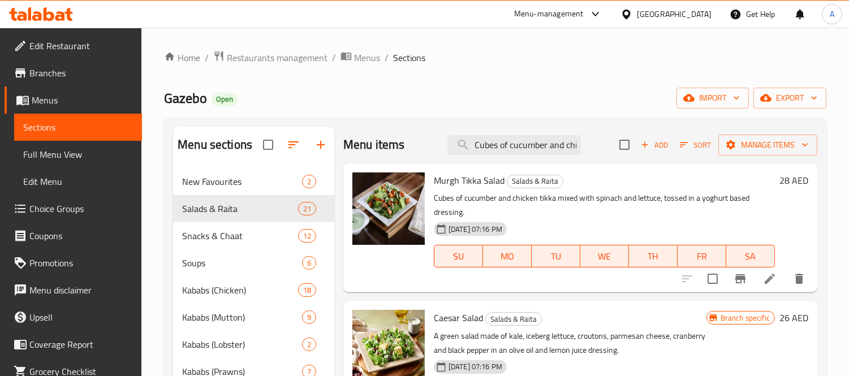
click at [783, 180] on h6 "28 AED" at bounding box center [793, 180] width 29 height 16
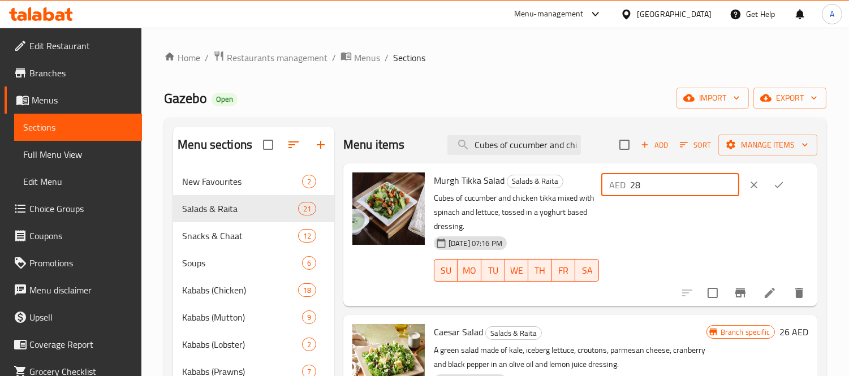
drag, startPoint x: 642, startPoint y: 182, endPoint x: 587, endPoint y: 175, distance: 55.8
click at [587, 175] on div "Murgh Tikka Salad Salads & Raita Cubes of cucumber and chicken tikka mixed with…" at bounding box center [620, 235] width 383 height 134
type input "30"
click at [781, 187] on icon "ok" at bounding box center [778, 184] width 11 height 11
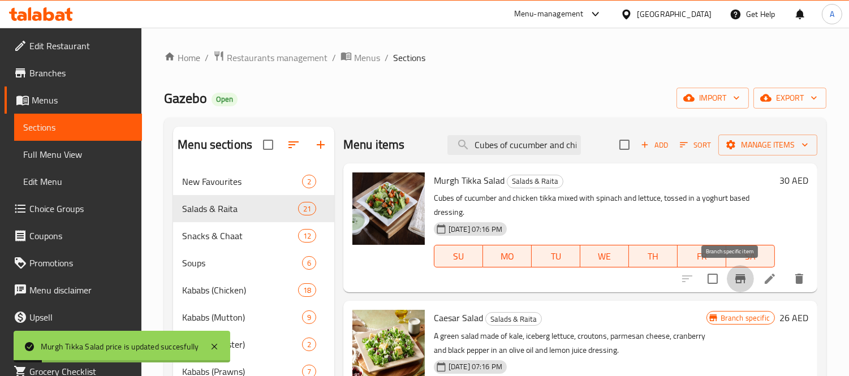
click at [733, 283] on icon "Branch-specific-item" at bounding box center [740, 279] width 14 height 14
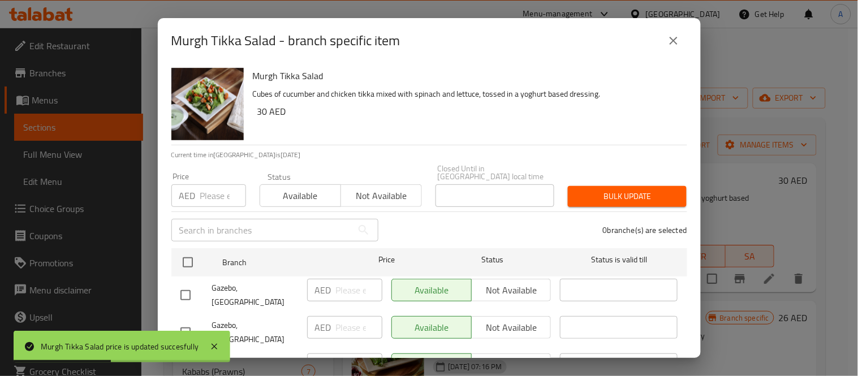
click at [219, 201] on input "number" at bounding box center [223, 195] width 46 height 23
type input "30"
click at [617, 204] on button "Bulk update" at bounding box center [627, 196] width 119 height 21
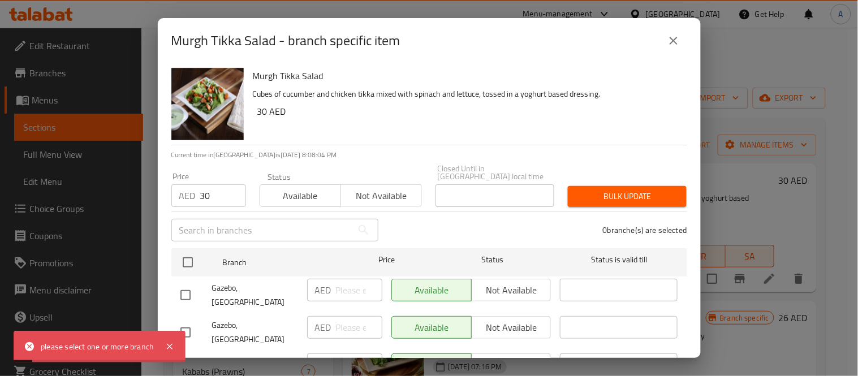
click at [188, 261] on input "checkbox" at bounding box center [188, 263] width 24 height 24
checkbox input "true"
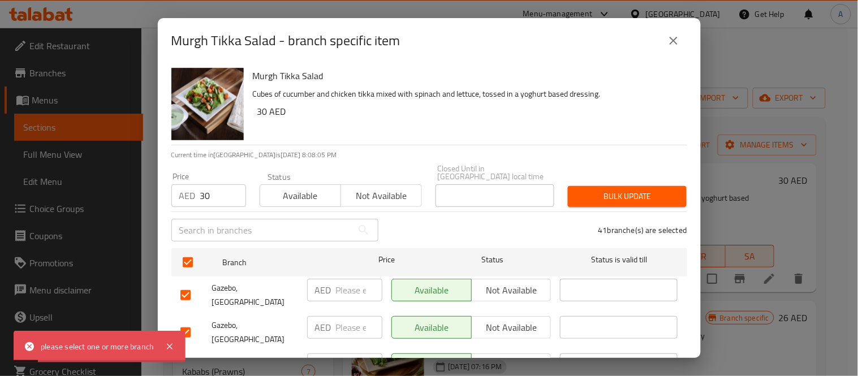
checkbox input "true"
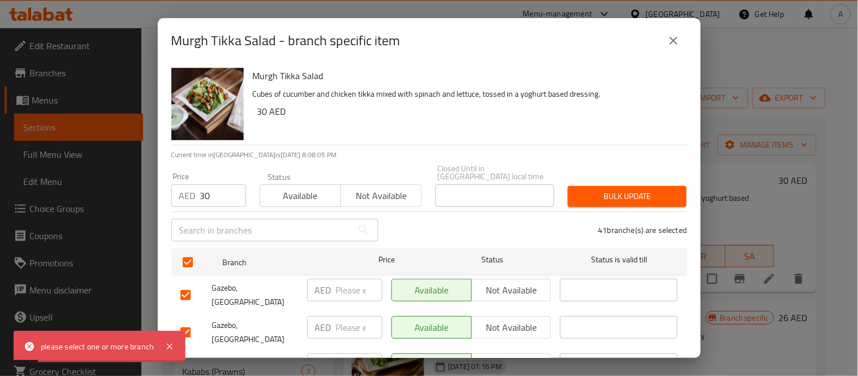
checkbox input "true"
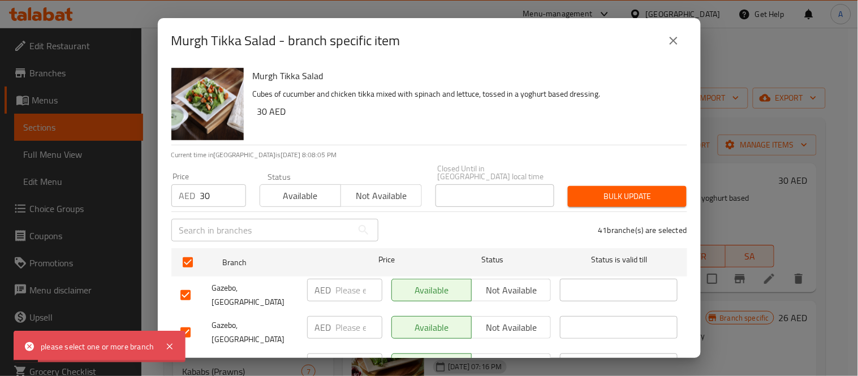
checkbox input "true"
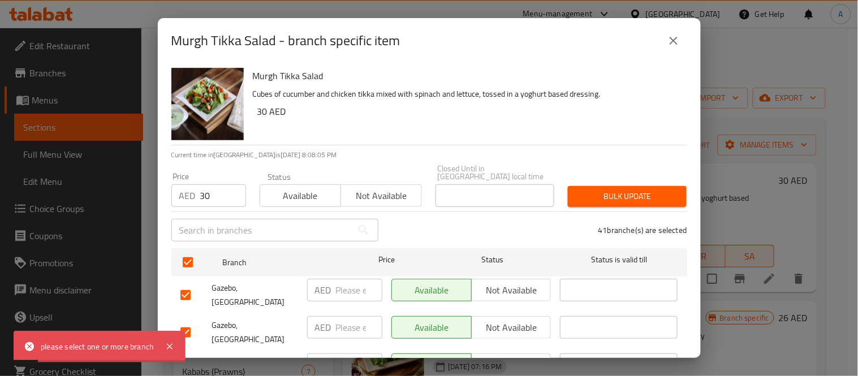
checkbox input "true"
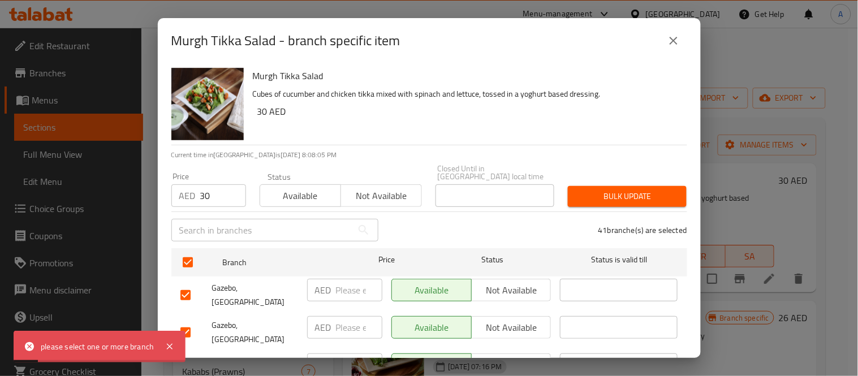
checkbox input "true"
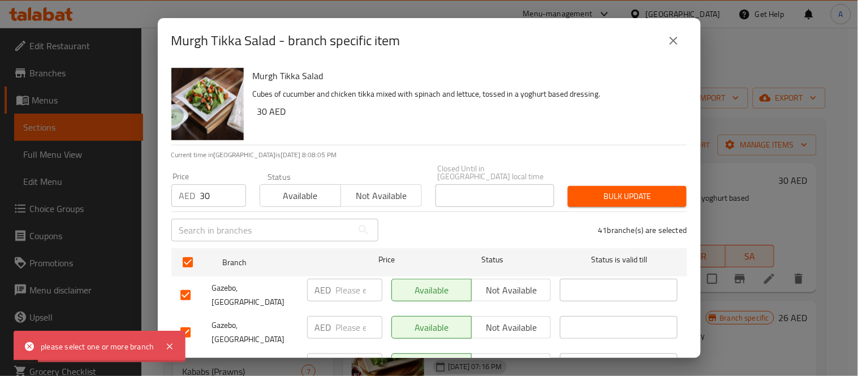
checkbox input "true"
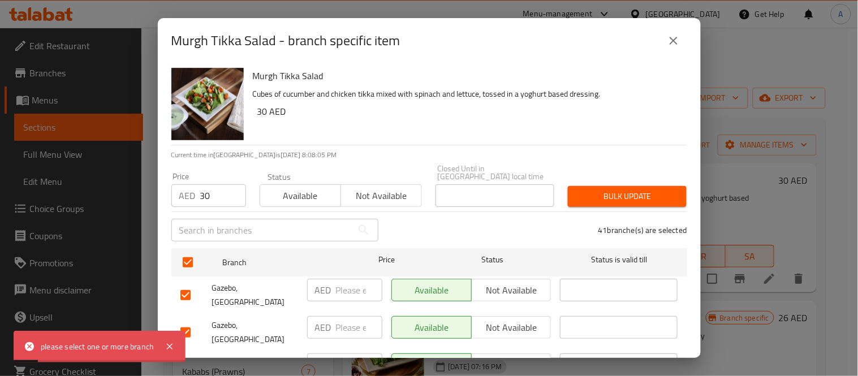
checkbox input "true"
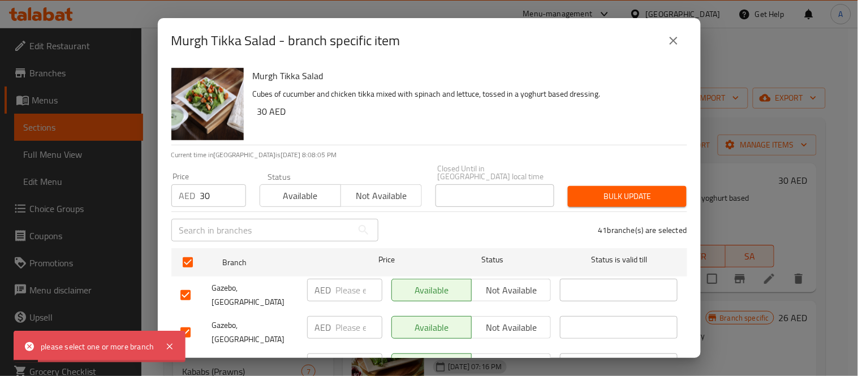
checkbox input "true"
click at [636, 196] on span "Bulk update" at bounding box center [627, 196] width 101 height 14
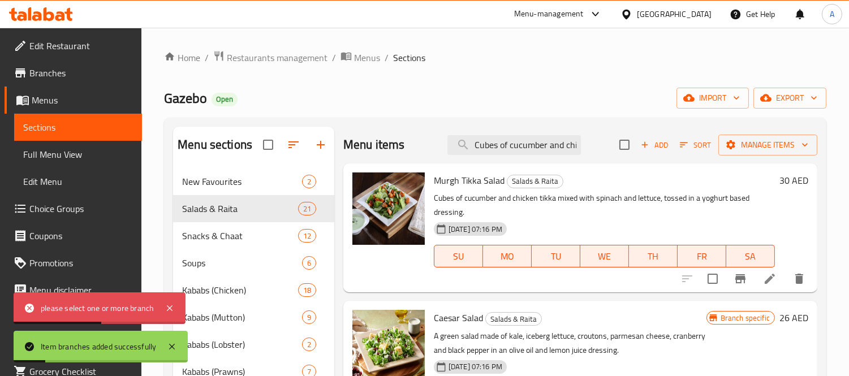
click at [735, 279] on icon "Branch-specific-item" at bounding box center [740, 278] width 10 height 9
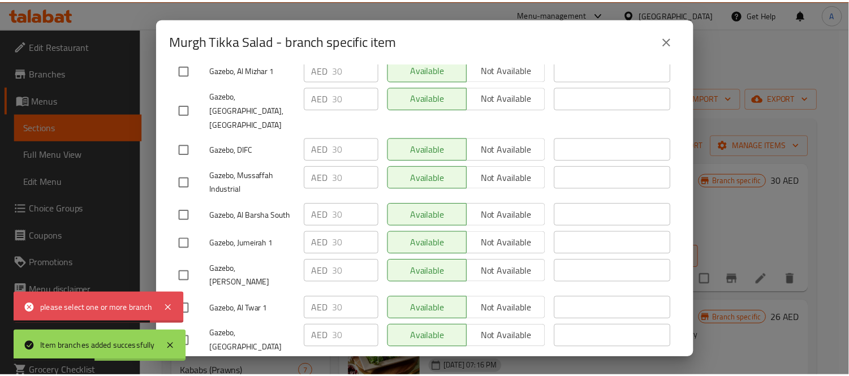
scroll to position [1233, 0]
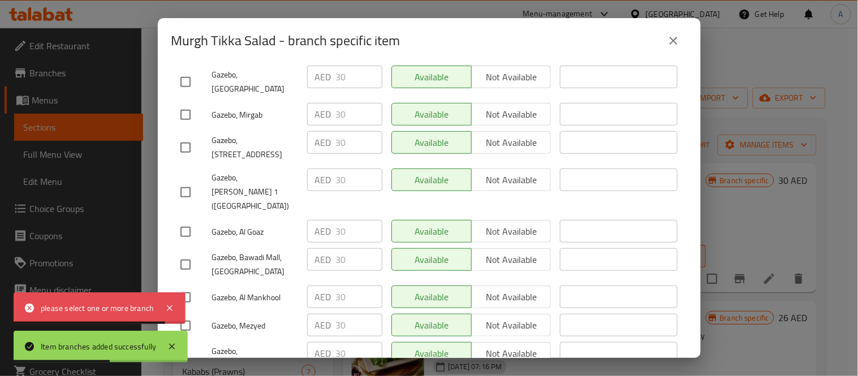
click at [677, 44] on icon "close" at bounding box center [674, 41] width 14 height 14
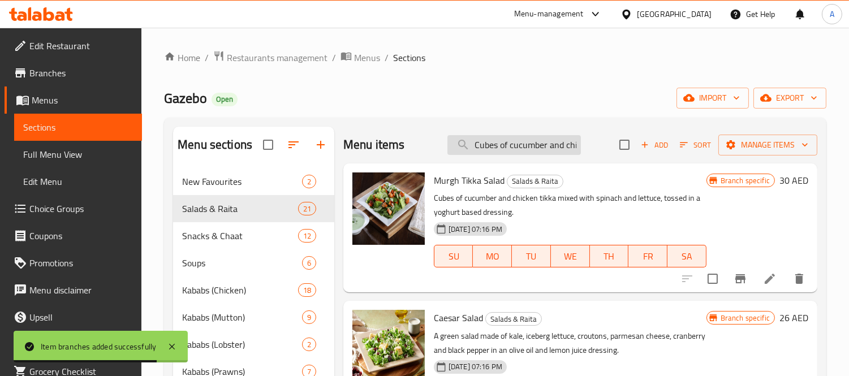
click at [538, 145] on input "Cubes of cucumber and chicken tikka mixed with spinach and lettuce, tossed in a…" at bounding box center [513, 145] width 133 height 20
paste input "AESAR SALAD"
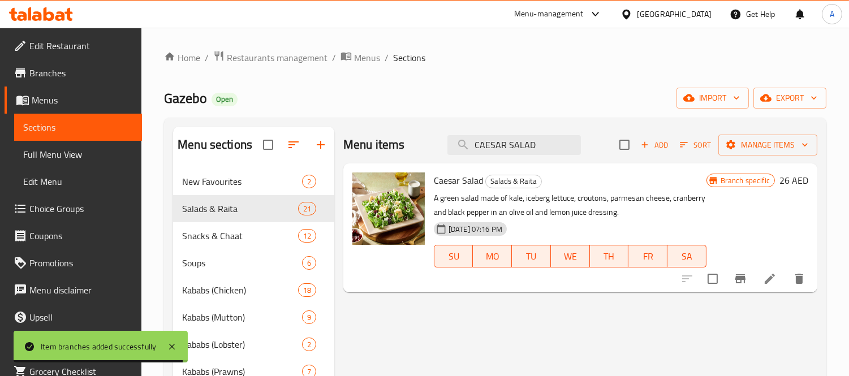
type input "CAESAR SALAD"
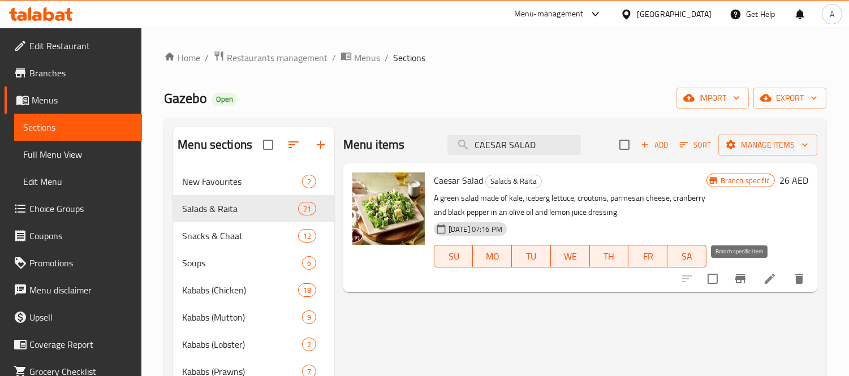
click at [736, 279] on icon "Branch-specific-item" at bounding box center [740, 278] width 10 height 9
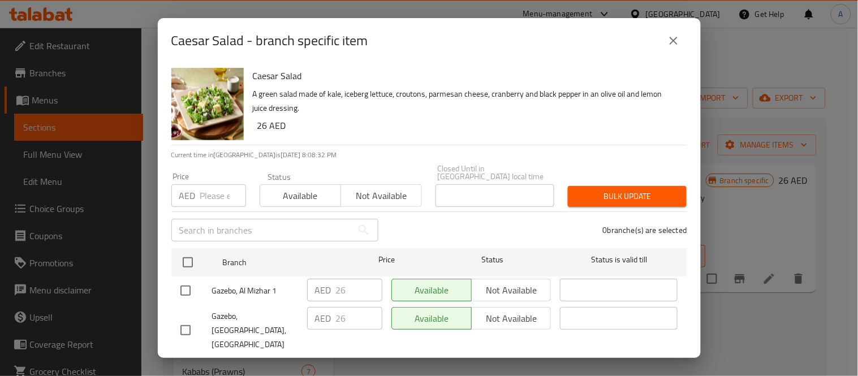
click at [215, 196] on input "number" at bounding box center [223, 195] width 46 height 23
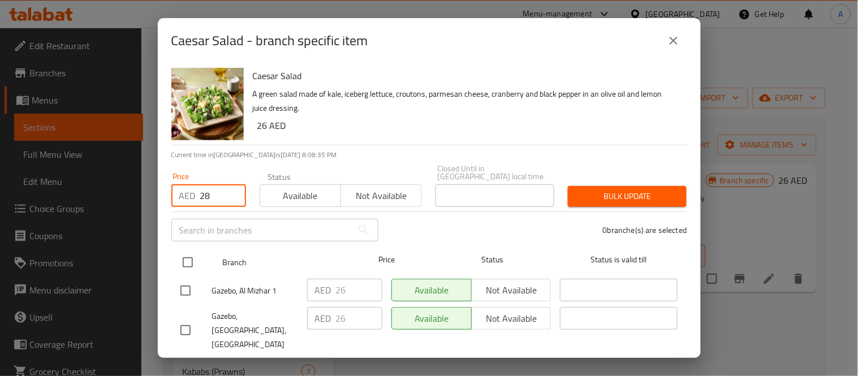
type input "28"
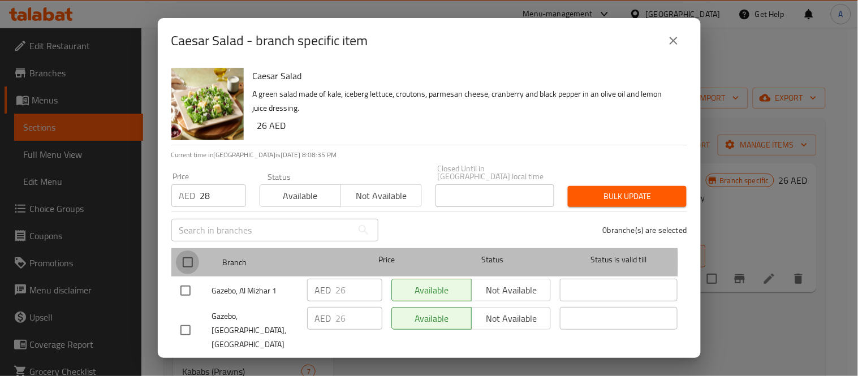
click at [189, 262] on input "checkbox" at bounding box center [188, 263] width 24 height 24
checkbox input "true"
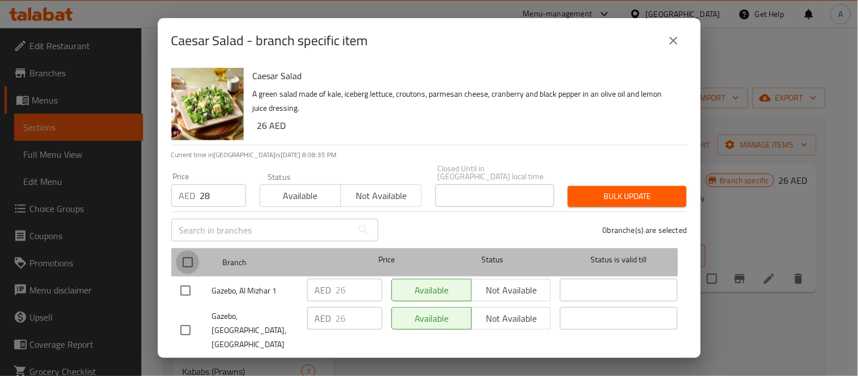
checkbox input "true"
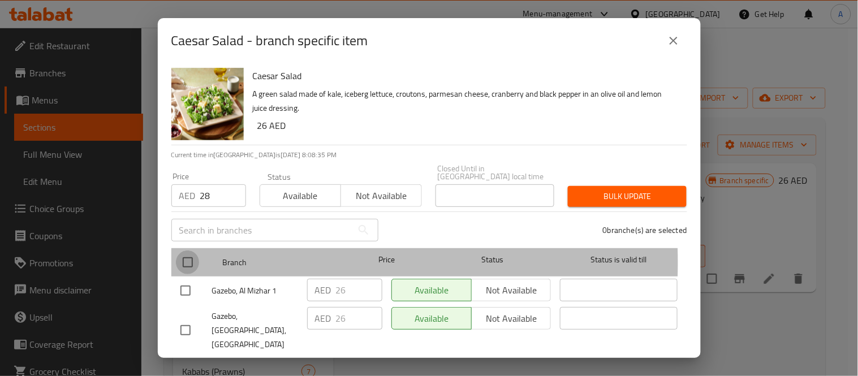
checkbox input "true"
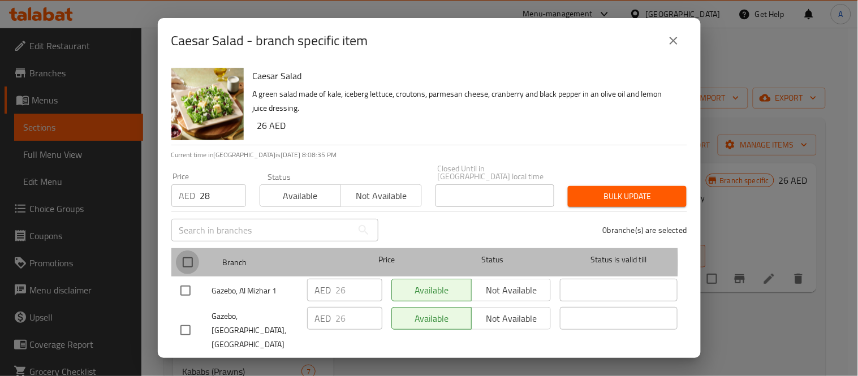
checkbox input "true"
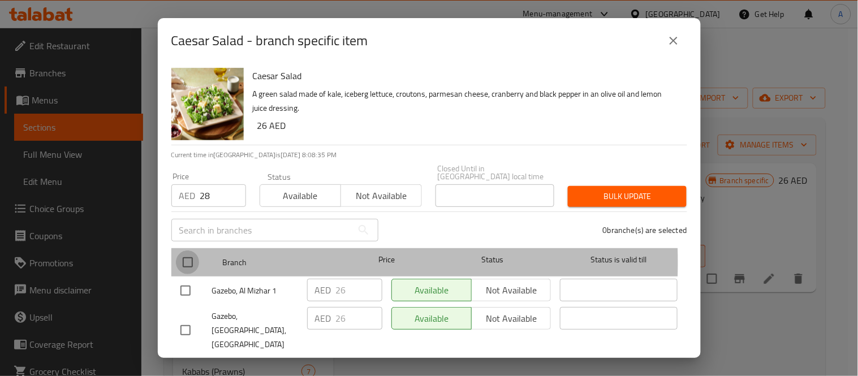
checkbox input "true"
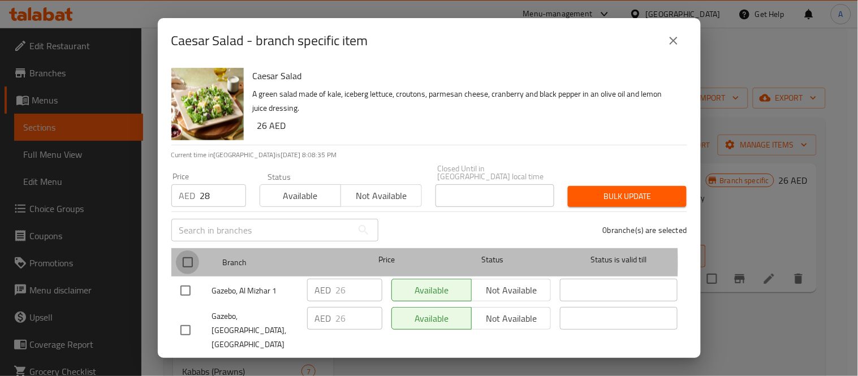
checkbox input "true"
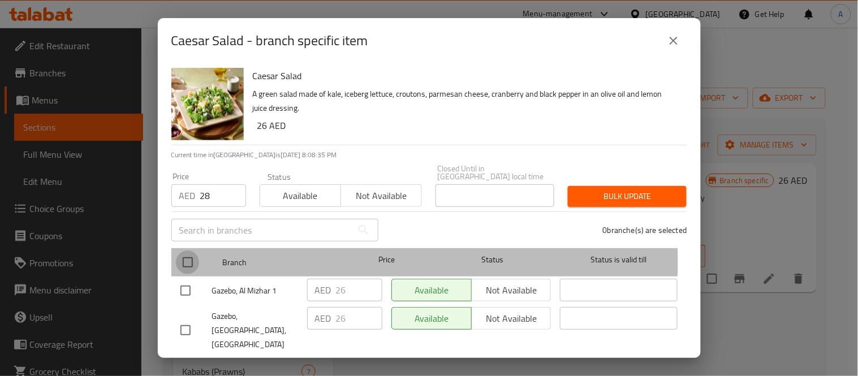
checkbox input "true"
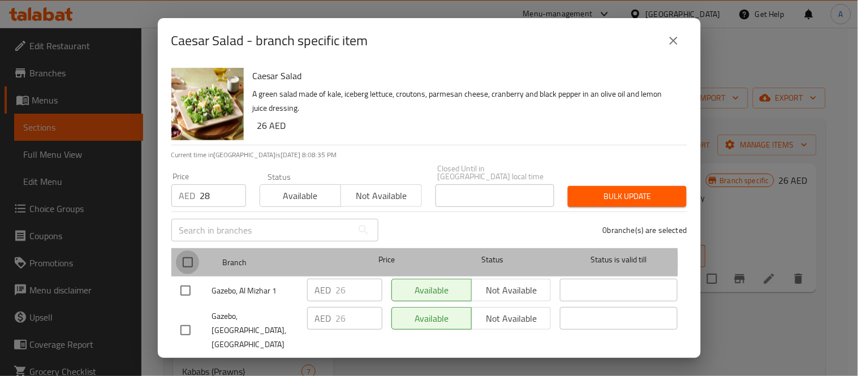
checkbox input "true"
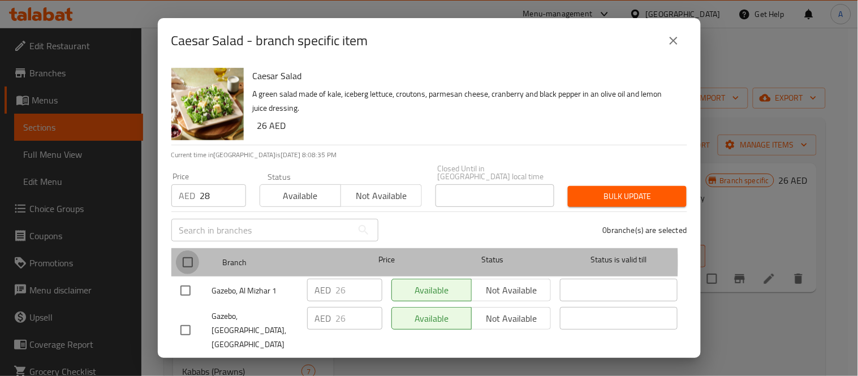
checkbox input "true"
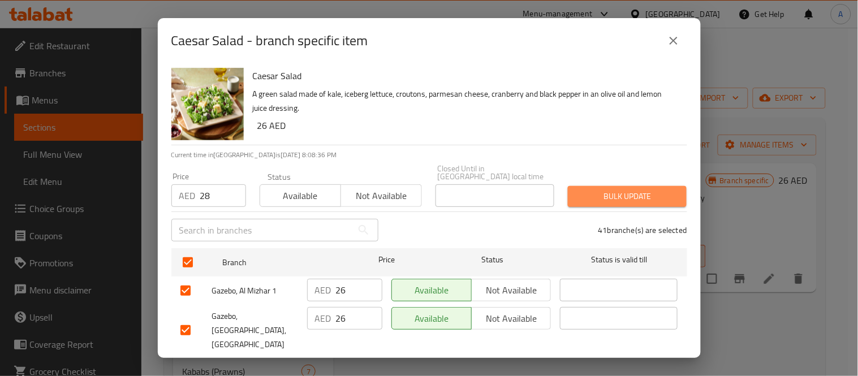
click at [641, 189] on span "Bulk update" at bounding box center [627, 196] width 101 height 14
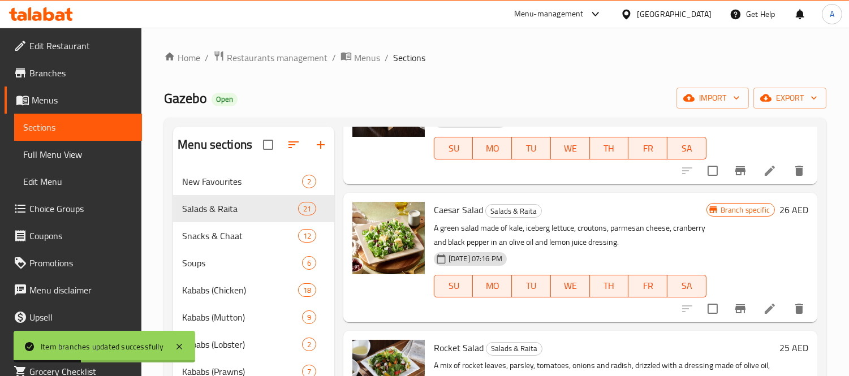
scroll to position [126, 0]
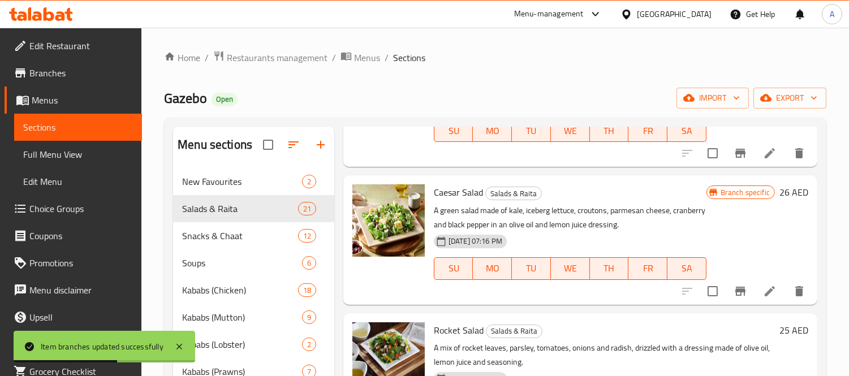
click at [765, 287] on icon at bounding box center [770, 291] width 10 height 10
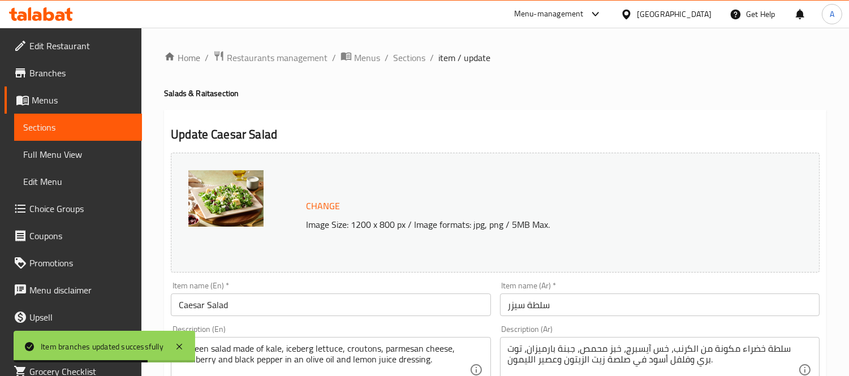
scroll to position [126, 0]
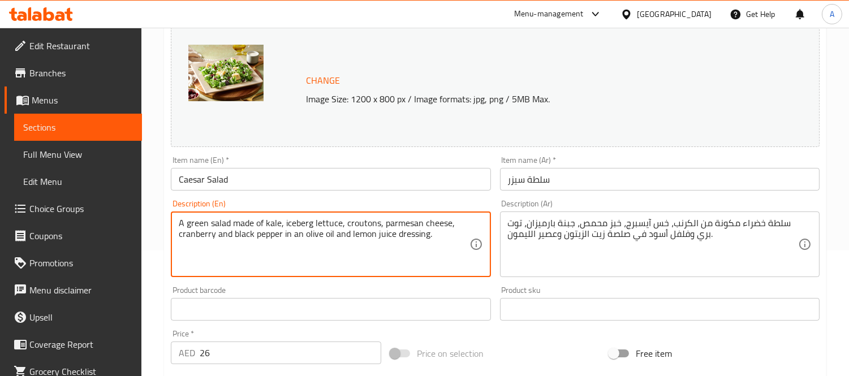
click at [302, 219] on textarea "A green salad made of kale, iceberg lettuce, croutons, parmesan cheese, cranber…" at bounding box center [324, 245] width 290 height 54
click at [273, 222] on textarea "A green salad made of kale, iceberg lettuce, croutons, parmesan cheese, cranber…" at bounding box center [324, 245] width 290 height 54
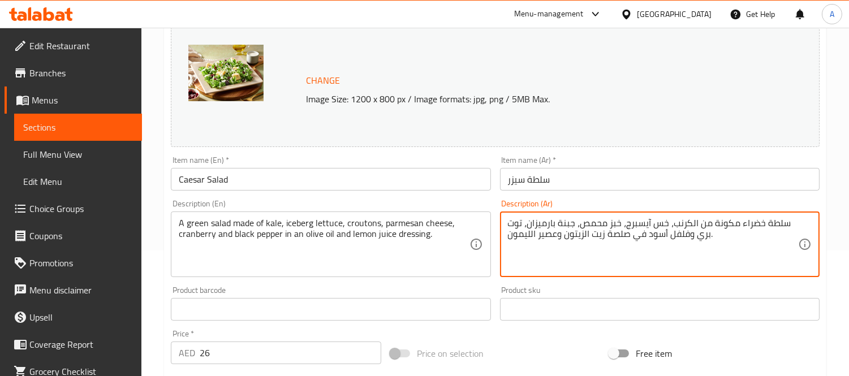
click at [683, 224] on textarea "سلطة خضراء مكونة من الكرنب، خس آيسبرج، خبز محمص، جبنة بارميزان، توت بري وفلفل أ…" at bounding box center [653, 245] width 290 height 54
paste textarea "كيل"
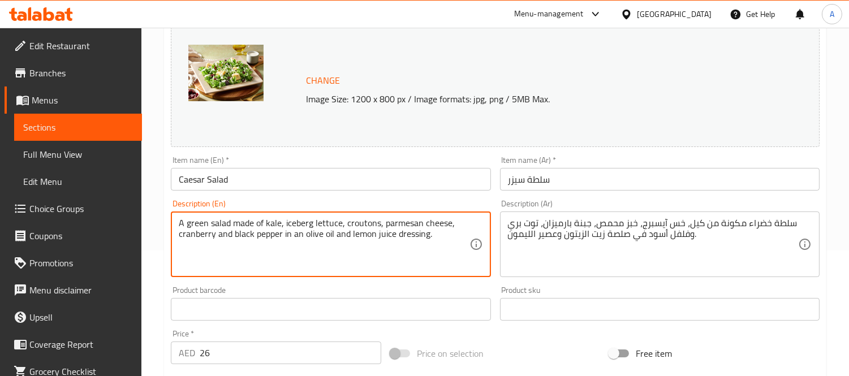
drag, startPoint x: 211, startPoint y: 230, endPoint x: 202, endPoint y: 232, distance: 9.3
click at [251, 261] on textarea "A green salad made of kale, iceberg lettuce, croutons, parmesan cheese, cranber…" at bounding box center [324, 245] width 290 height 54
click at [192, 235] on textarea "A green salad made of kale, iceberg lettuce, croutons, parmesan cheese, cranber…" at bounding box center [324, 245] width 290 height 54
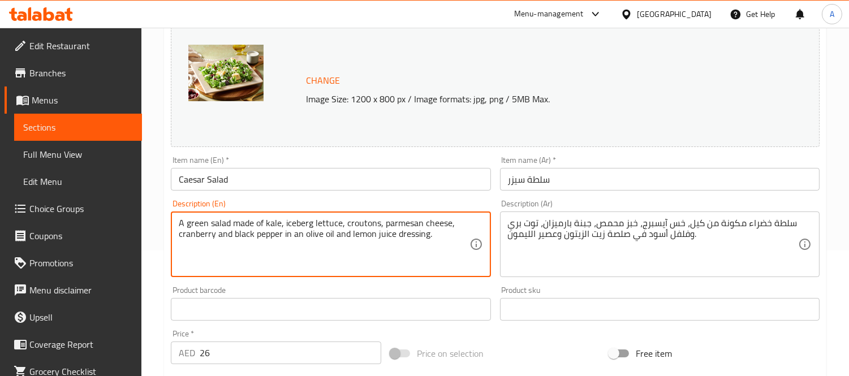
click at [206, 232] on textarea "A green salad made of kale, iceberg lettuce, croutons, parmesan cheese, cranber…" at bounding box center [324, 245] width 290 height 54
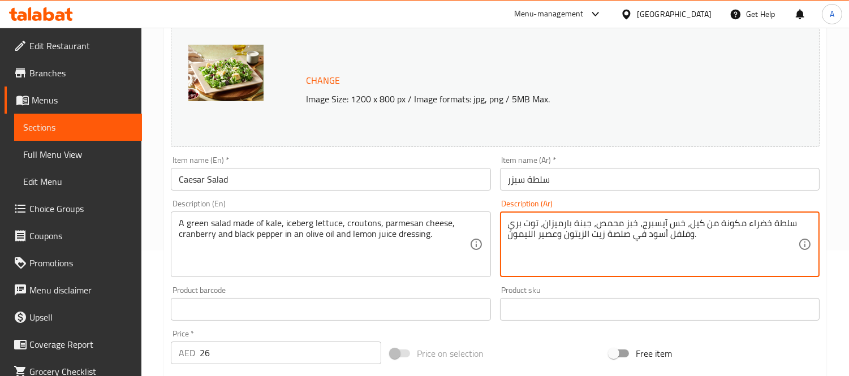
drag, startPoint x: 538, startPoint y: 221, endPoint x: 509, endPoint y: 221, distance: 28.3
paste textarea "توت بري أحمر"
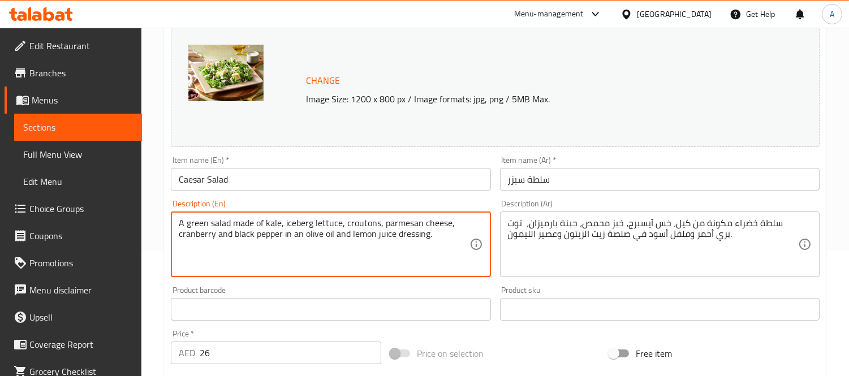
drag, startPoint x: 291, startPoint y: 245, endPoint x: 329, endPoint y: 262, distance: 41.7
click at [331, 264] on textarea "A green salad made of kale, iceberg lettuce, croutons, parmesan cheese, cranber…" at bounding box center [324, 245] width 290 height 54
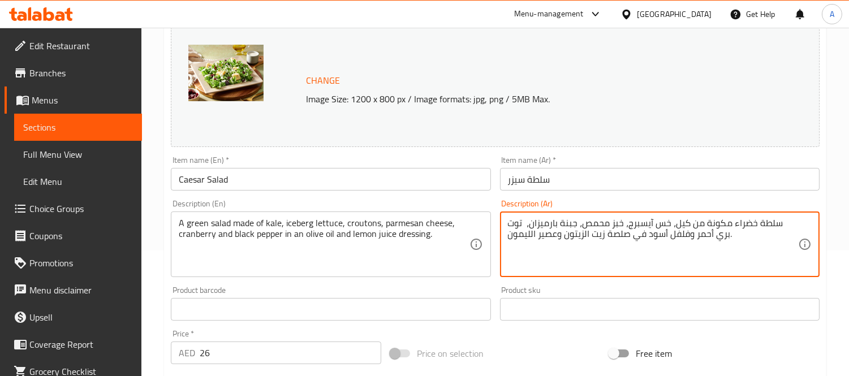
click at [612, 236] on textarea "سلطة خضراء مكونة من كيل، خس آيسبرج، خبز محمص، جبنة بارميزان، توت بري أحمر وفلفل…" at bounding box center [653, 245] width 290 height 54
type textarea "سلطة خضراء مكونة من كيل، خس آيسبرج، خبز محمص، جبنة بارميزان، توت بري أحمر وفلفل…"
click at [405, 187] on input "Caesar Salad" at bounding box center [330, 179] width 319 height 23
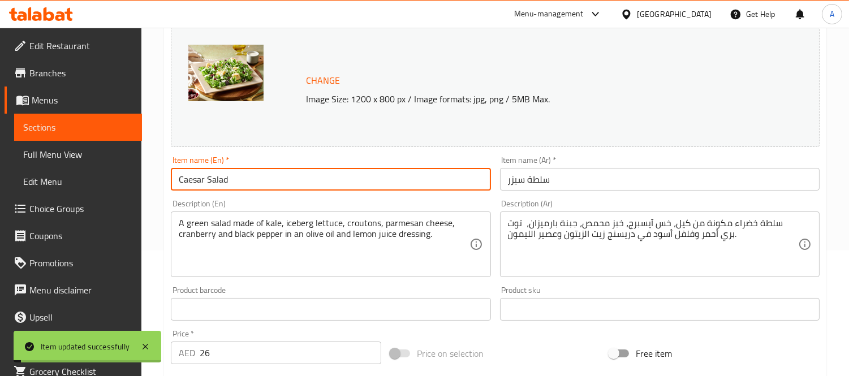
scroll to position [251, 0]
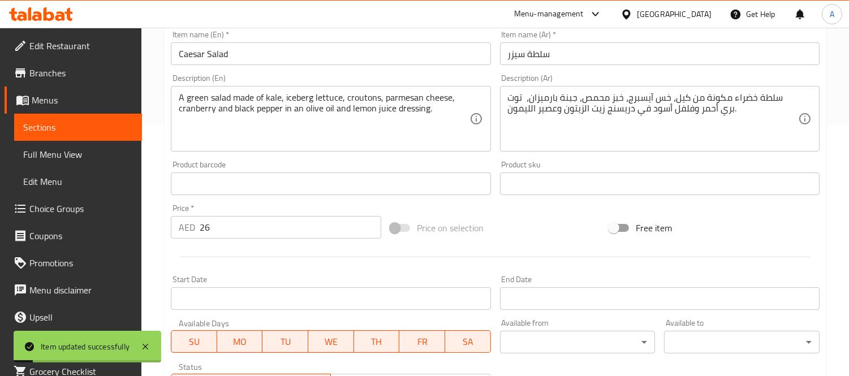
drag, startPoint x: 224, startPoint y: 245, endPoint x: 229, endPoint y: 233, distance: 13.4
click at [223, 243] on div at bounding box center [495, 257] width 658 height 28
drag, startPoint x: 230, startPoint y: 232, endPoint x: 141, endPoint y: 229, distance: 88.8
click at [141, 229] on div "Edit Restaurant Branches Menus Sections Full Menu View Edit Menu Choice Groups …" at bounding box center [424, 171] width 849 height 788
type input "28"
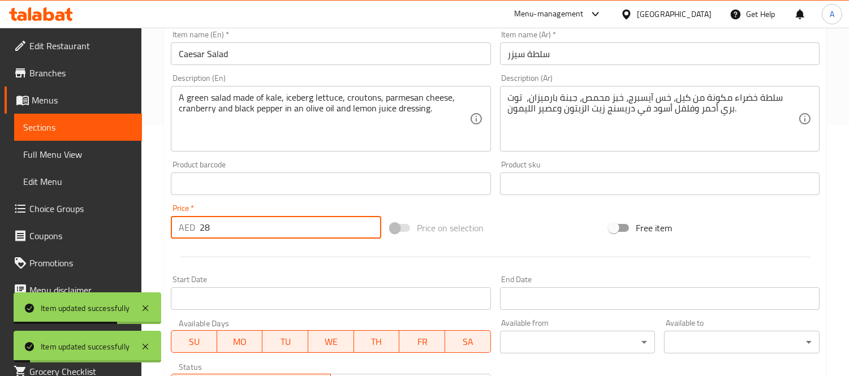
scroll to position [126, 0]
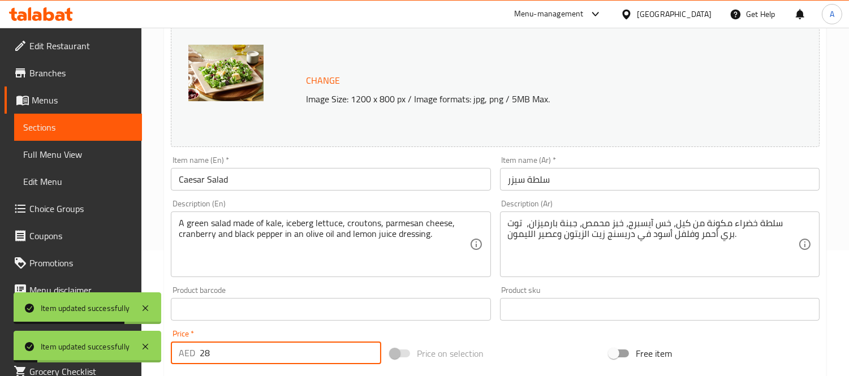
click at [295, 183] on input "Caesar Salad" at bounding box center [330, 179] width 319 height 23
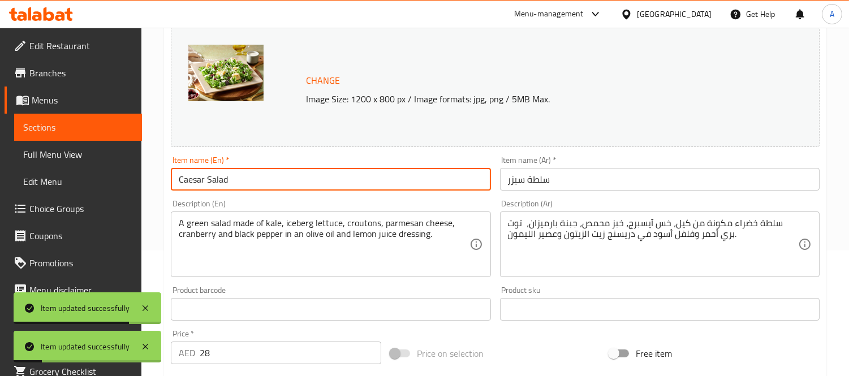
click at [295, 183] on input "Caesar Salad" at bounding box center [330, 179] width 319 height 23
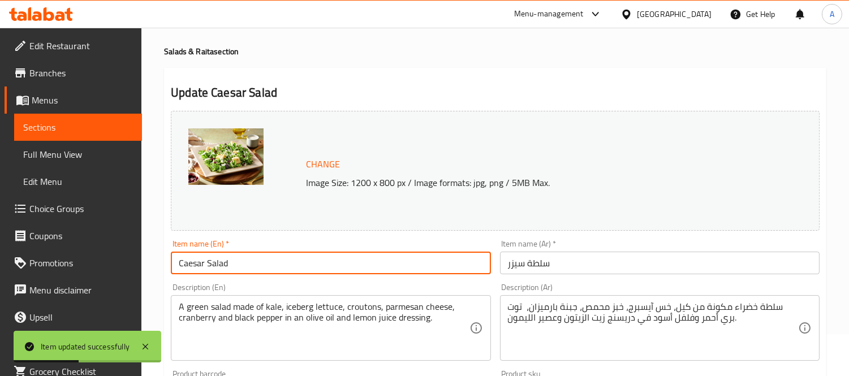
scroll to position [0, 0]
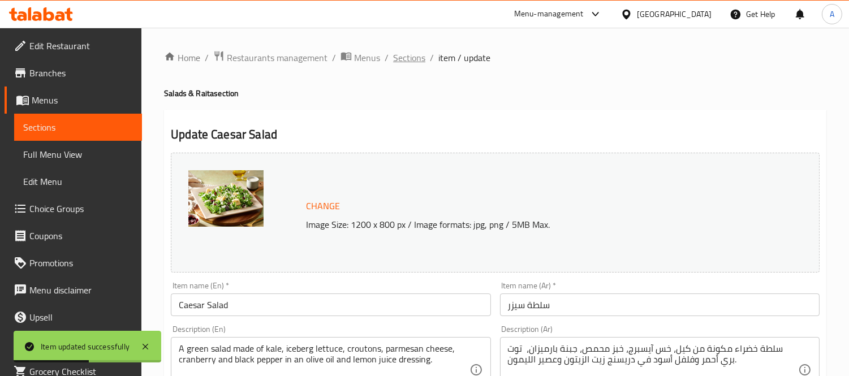
click at [409, 53] on span "Sections" at bounding box center [409, 58] width 32 height 14
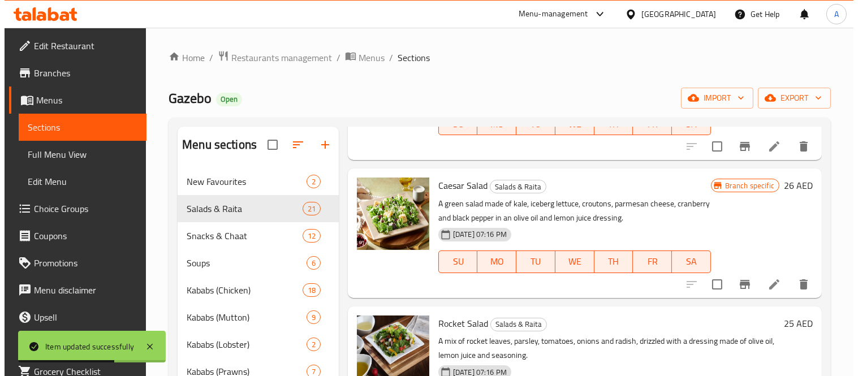
scroll to position [188, 0]
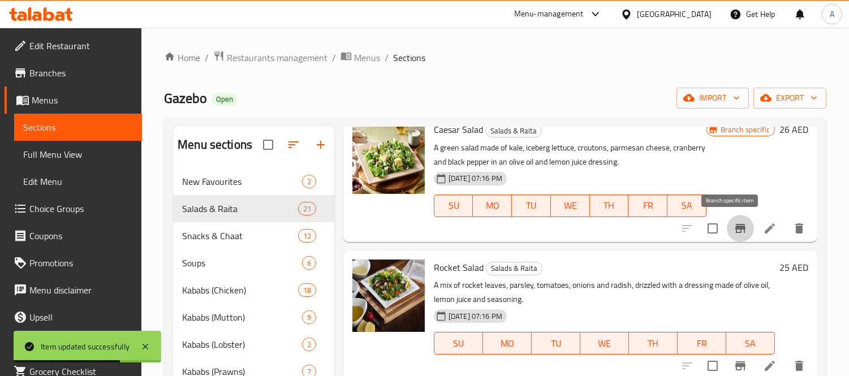
click at [733, 223] on icon "Branch-specific-item" at bounding box center [740, 229] width 14 height 14
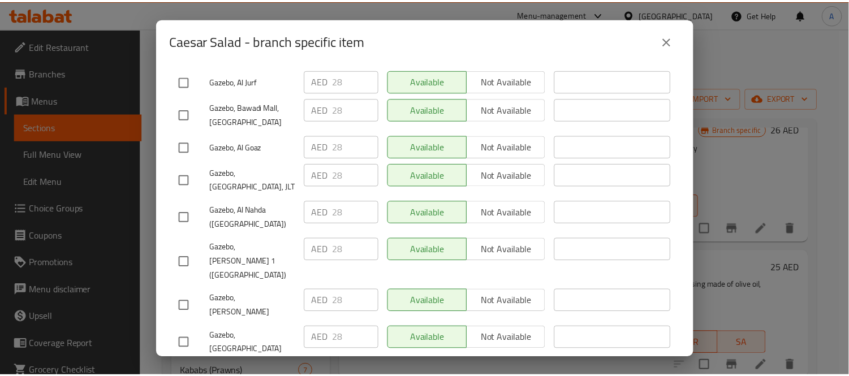
scroll to position [1233, 0]
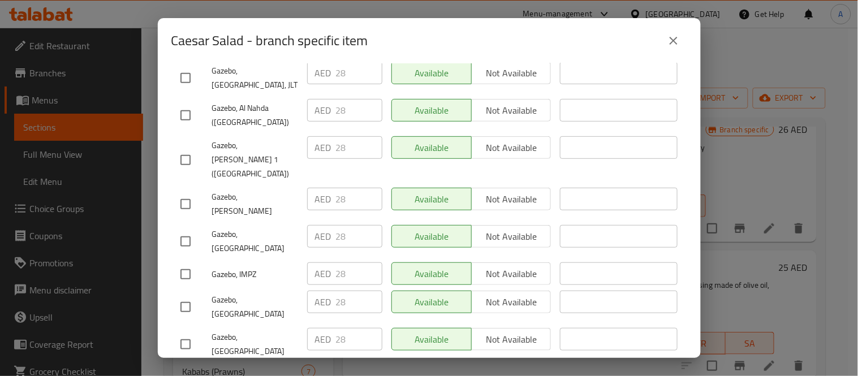
click at [672, 35] on icon "close" at bounding box center [674, 41] width 14 height 14
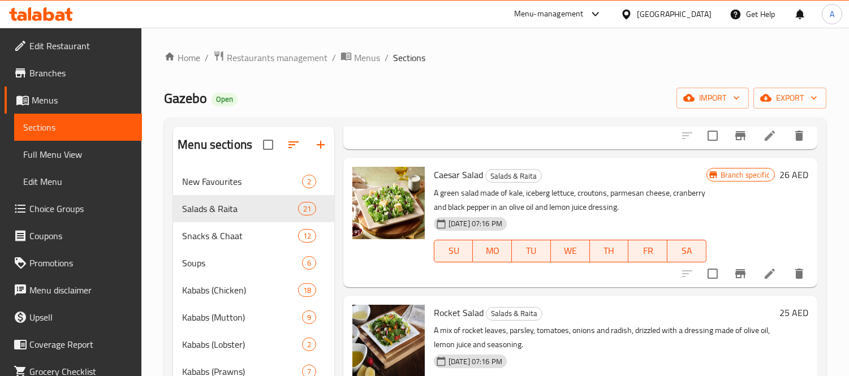
scroll to position [126, 0]
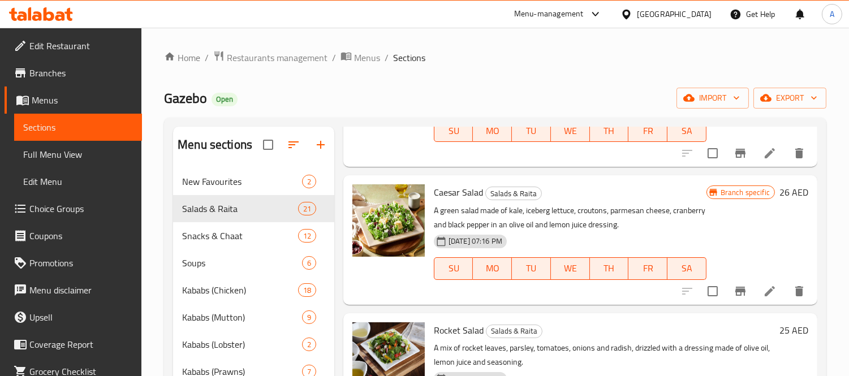
click at [779, 191] on h6 "26 AED" at bounding box center [793, 192] width 29 height 16
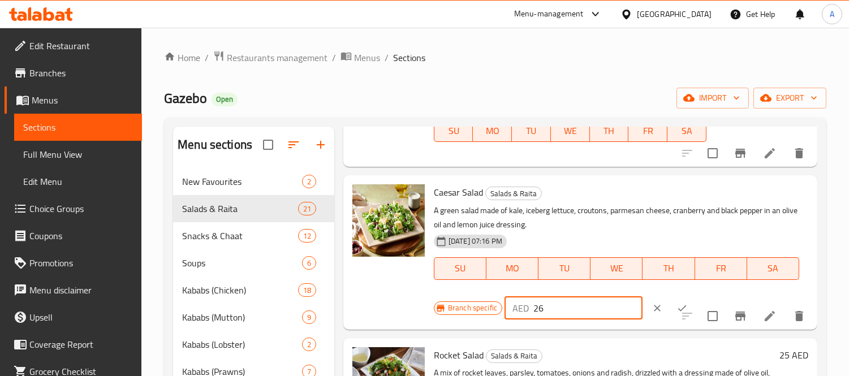
drag, startPoint x: 549, startPoint y: 307, endPoint x: 482, endPoint y: 312, distance: 66.9
click at [482, 312] on div "Branch specific AED 26 ​" at bounding box center [573, 308] width 278 height 25
paste input "number"
drag, startPoint x: 564, startPoint y: 308, endPoint x: 494, endPoint y: 309, distance: 69.6
click at [494, 309] on div "Branch specific AED ​" at bounding box center [573, 308] width 278 height 25
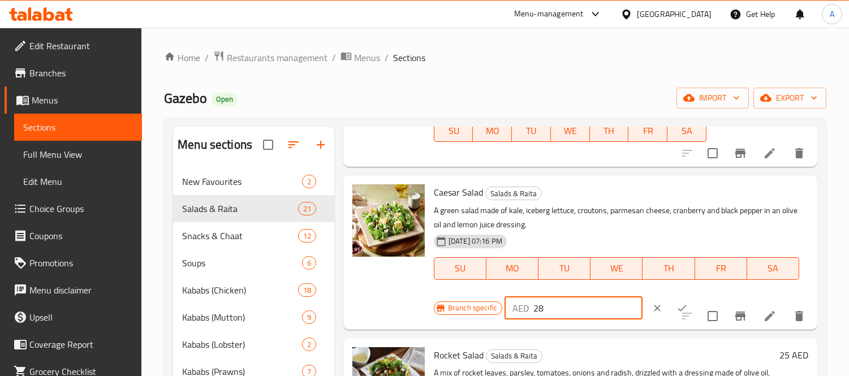
type input "28"
click at [676, 303] on icon "ok" at bounding box center [681, 308] width 11 height 11
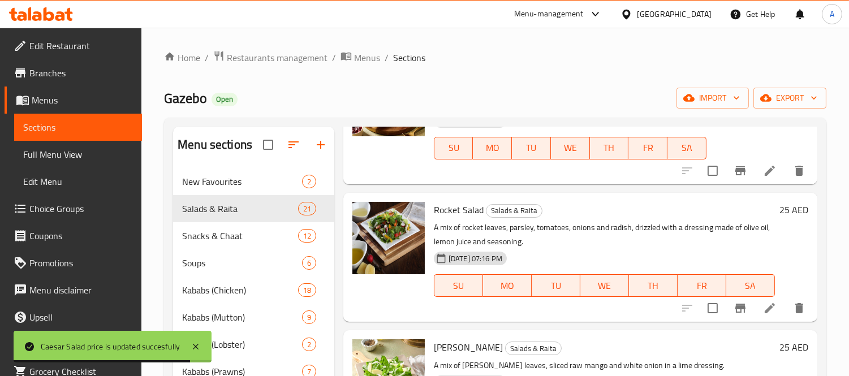
scroll to position [251, 0]
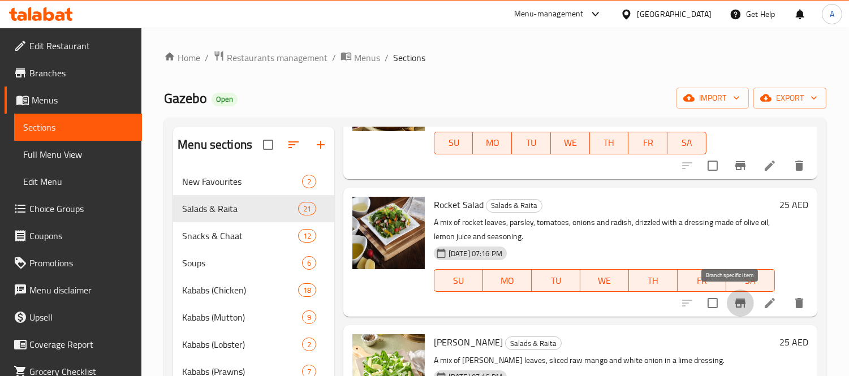
click at [733, 304] on icon "Branch-specific-item" at bounding box center [740, 303] width 14 height 14
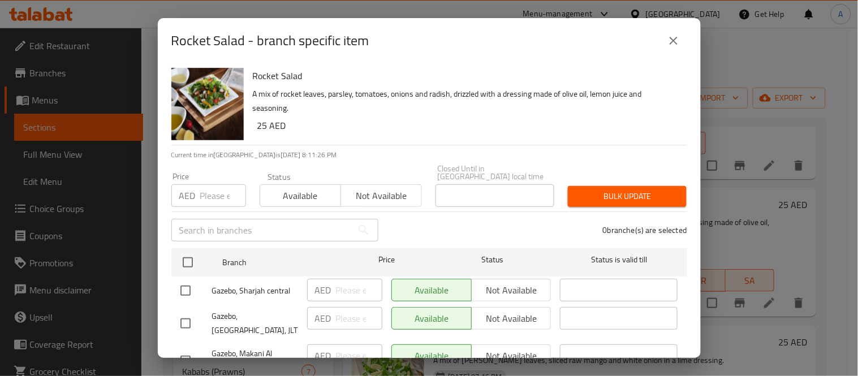
click at [211, 198] on input "number" at bounding box center [223, 195] width 46 height 23
paste input "26"
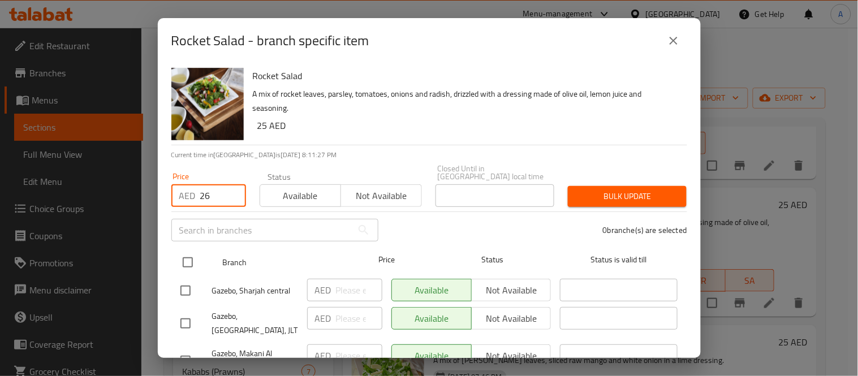
type input "26"
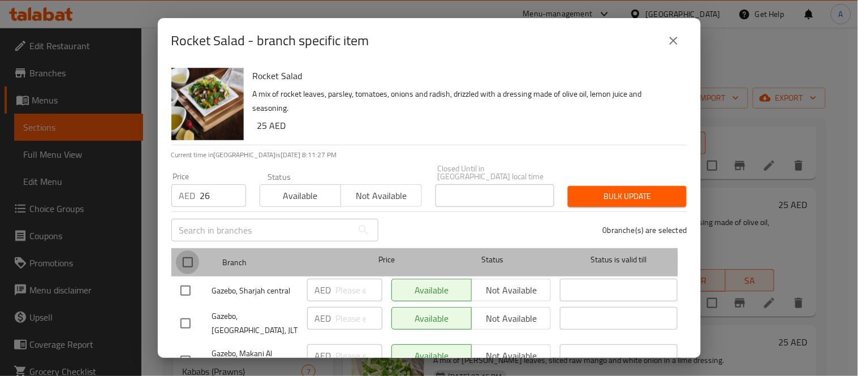
click at [188, 262] on input "checkbox" at bounding box center [188, 263] width 24 height 24
checkbox input "true"
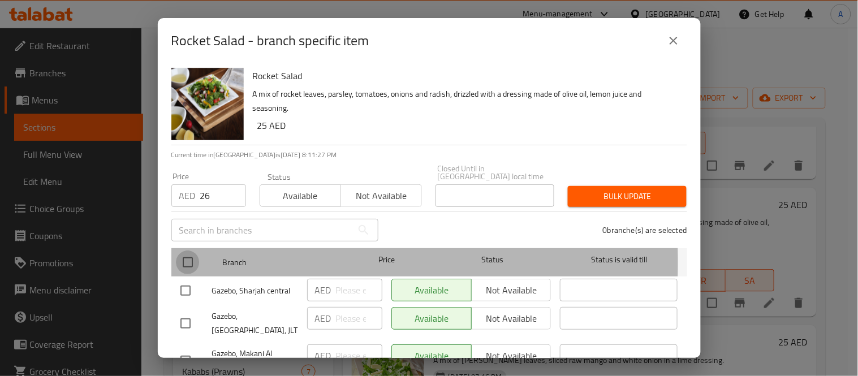
checkbox input "true"
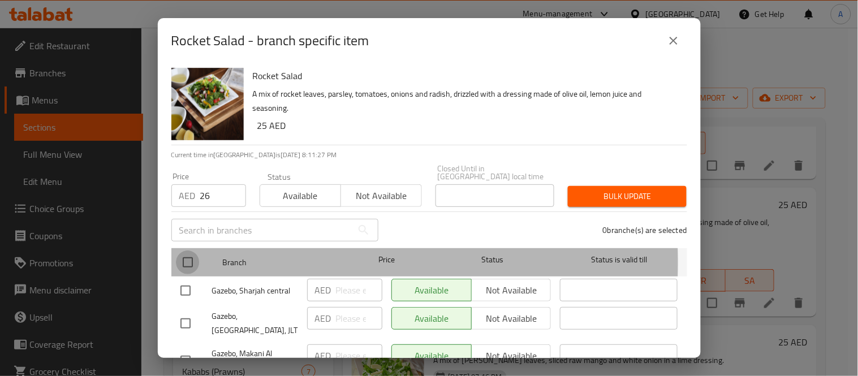
checkbox input "true"
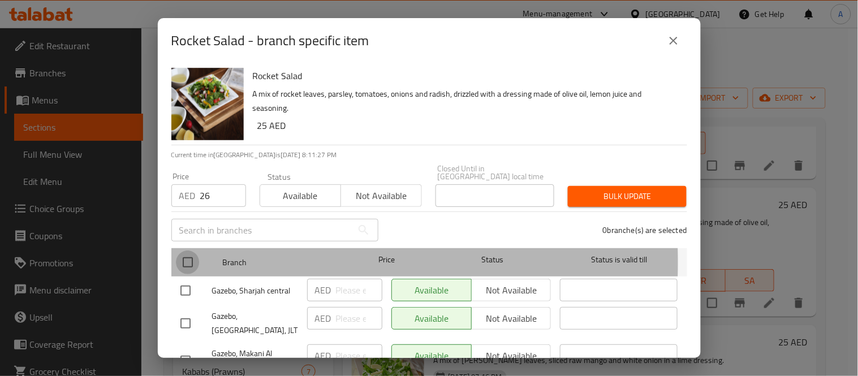
checkbox input "true"
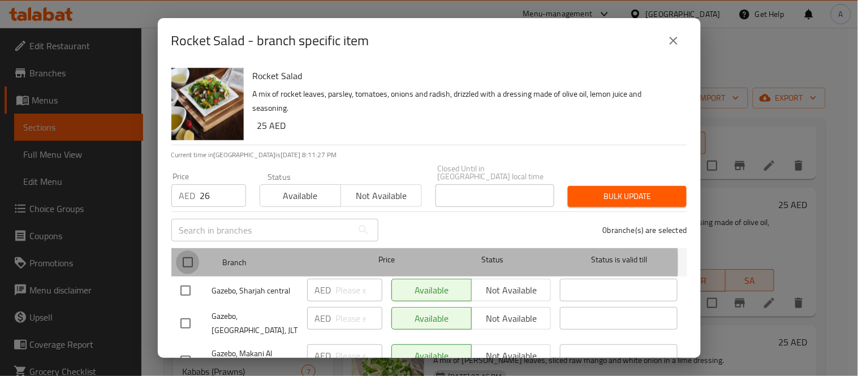
checkbox input "true"
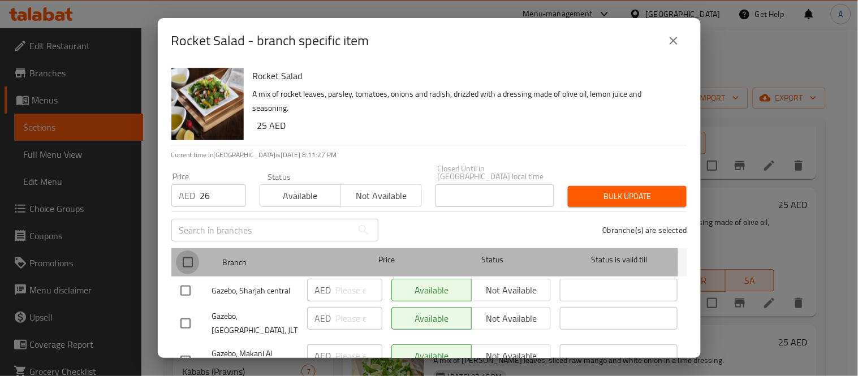
checkbox input "true"
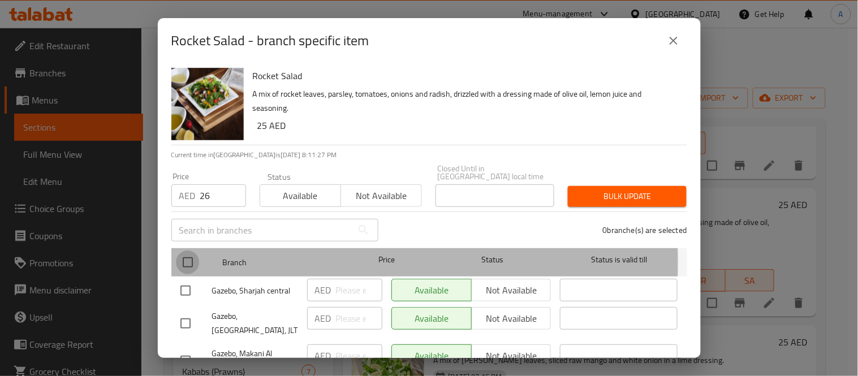
checkbox input "true"
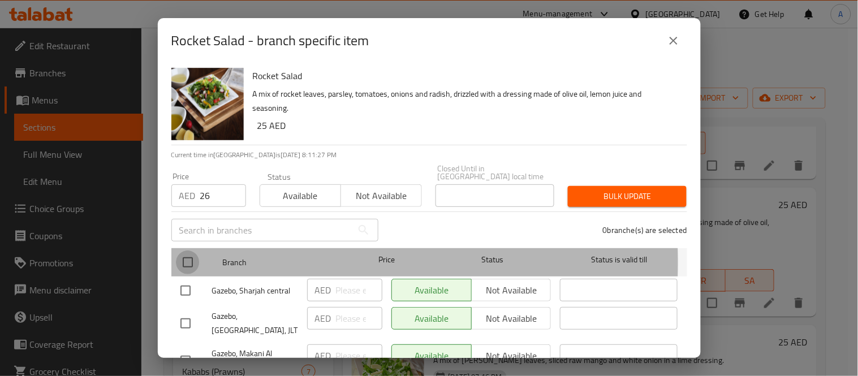
checkbox input "true"
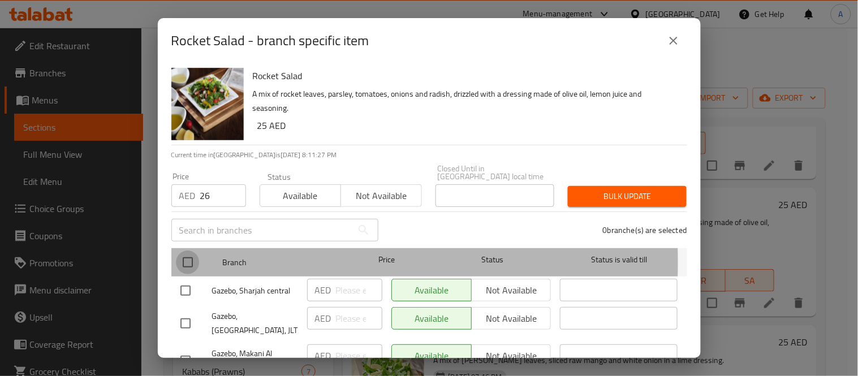
checkbox input "true"
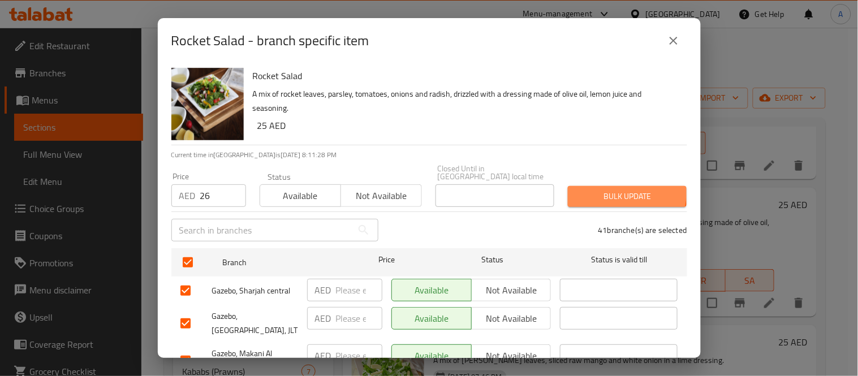
click at [606, 193] on span "Bulk update" at bounding box center [627, 196] width 101 height 14
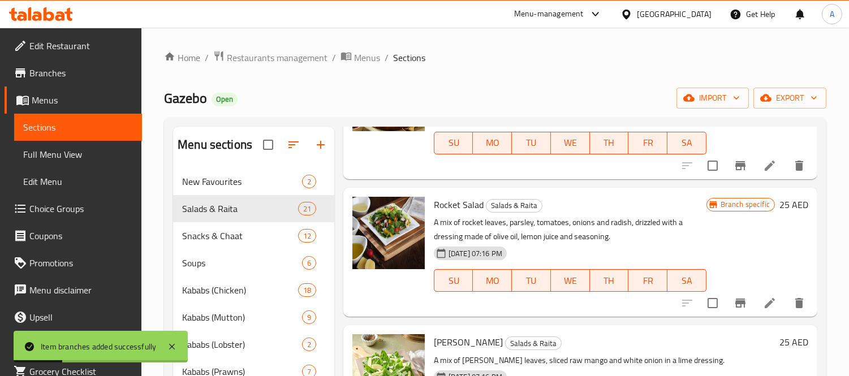
click at [780, 204] on h6 "25 AED" at bounding box center [793, 205] width 29 height 16
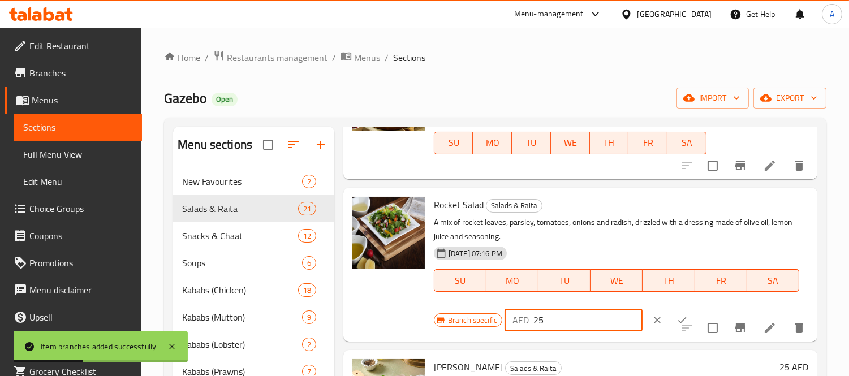
drag, startPoint x: 566, startPoint y: 323, endPoint x: 482, endPoint y: 318, distance: 83.8
click at [482, 318] on div "Branch specific AED 25 ​" at bounding box center [573, 320] width 278 height 25
paste input "6"
type input "26"
click at [676, 315] on icon "ok" at bounding box center [681, 319] width 11 height 11
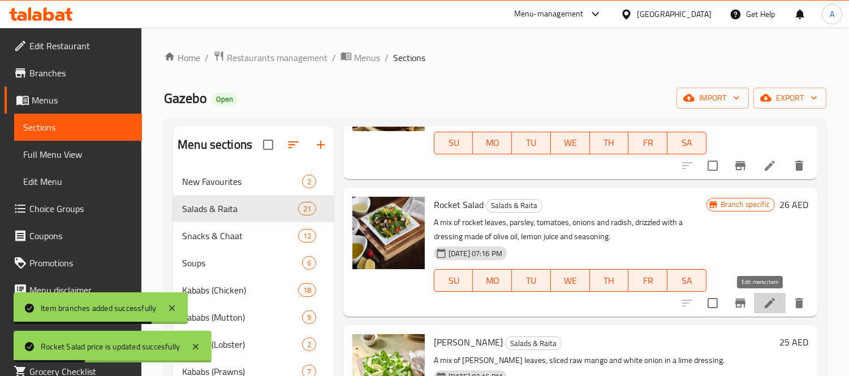
click at [763, 298] on icon at bounding box center [770, 303] width 14 height 14
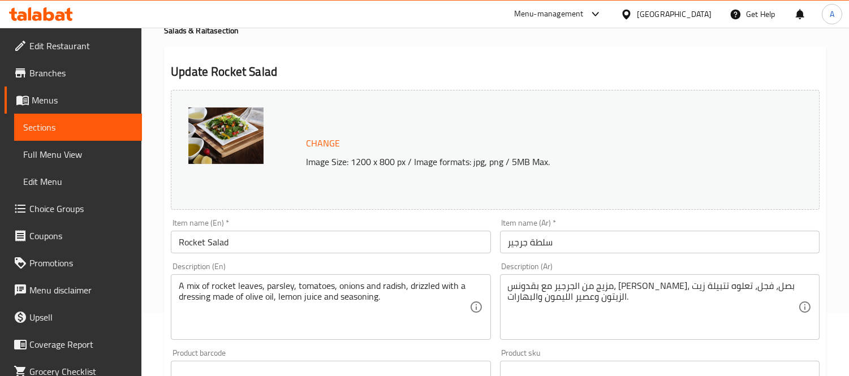
scroll to position [126, 0]
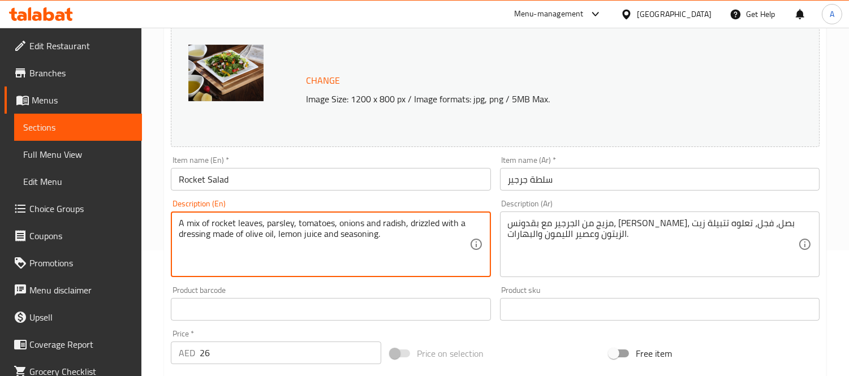
drag, startPoint x: 212, startPoint y: 226, endPoint x: 251, endPoint y: 223, distance: 39.2
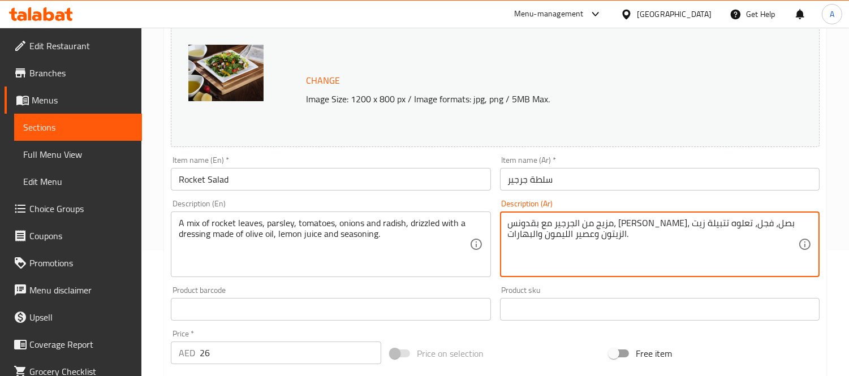
click at [708, 223] on textarea "مزيج من الجرجير مع بقدونس، [PERSON_NAME]، بصل، فجل، تعلوه تتبيلة زيت الزيتون وع…" at bounding box center [653, 245] width 290 height 54
click at [710, 231] on textarea "مزيج من الجرجير مع بقدونس، [PERSON_NAME]، بصل، فجل، تعلوه تتبيلة زيت الزيتون وع…" at bounding box center [653, 245] width 290 height 54
click at [710, 230] on textarea "مزيج من الجرجير مع بقدونس، [PERSON_NAME]، بصل، فجل، تعلوه تتبيلة زيت الزيتون وع…" at bounding box center [653, 245] width 290 height 54
click at [710, 224] on textarea "مزيج من الجرجير مع بقدونس، [PERSON_NAME]، بصل، فجل، تعلوه تتبيلة زيت الزيتون وع…" at bounding box center [653, 245] width 290 height 54
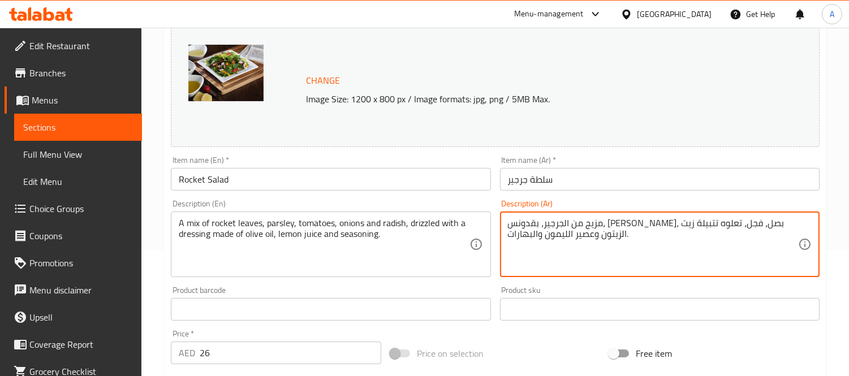
click at [754, 222] on textarea "مزيج من الجرجير، بقدونس، [PERSON_NAME]، بصل، فجل، تعلوه تتبيلة زيت الزيتون وعصي…" at bounding box center [653, 245] width 290 height 54
click at [589, 222] on textarea "مزيج من [PERSON_NAME]، [PERSON_NAME]، طماطم، بصل، فجل، تعلوه تتبيلة زيت الزيتون…" at bounding box center [653, 245] width 290 height 54
type textarea "مزيج من جرجير، [PERSON_NAME]، طماطم، بصل، فجل، تعلوه دريسنج زيت الزيتون وعصير ا…"
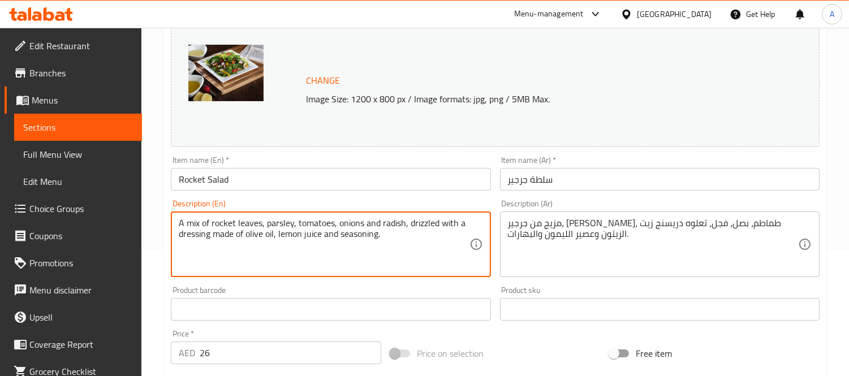
click at [369, 232] on textarea "A mix of rocket leaves, parsley, tomatoes, onions and radish, drizzled with a d…" at bounding box center [324, 245] width 290 height 54
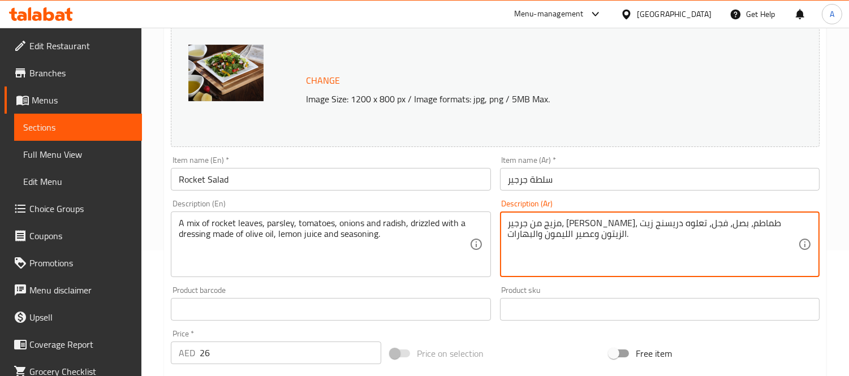
click at [538, 228] on textarea "مزيج من جرجير، [PERSON_NAME]، طماطم، بصل، فجل، تعلوه دريسنج زيت الزيتون وعصير ا…" at bounding box center [653, 245] width 290 height 54
click at [278, 180] on input "Rocket Salad" at bounding box center [330, 179] width 319 height 23
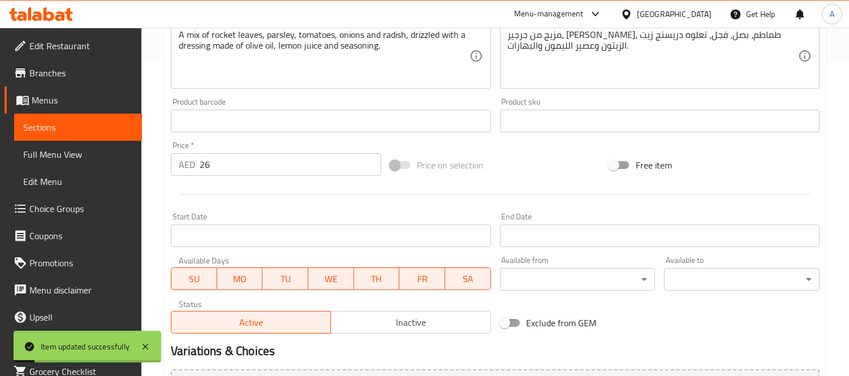
scroll to position [0, 0]
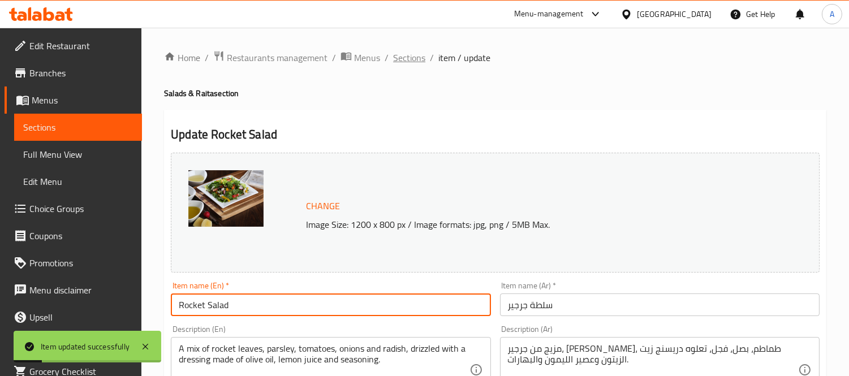
click at [393, 58] on span "Sections" at bounding box center [409, 58] width 32 height 14
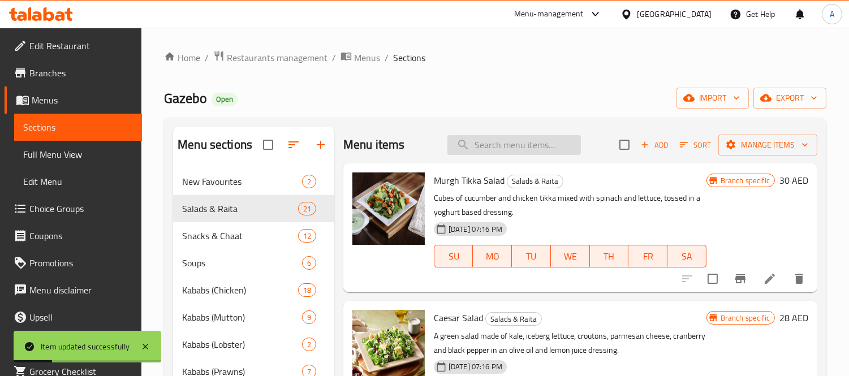
click at [505, 154] on input "search" at bounding box center [513, 145] width 133 height 20
paste input "[PERSON_NAME]"
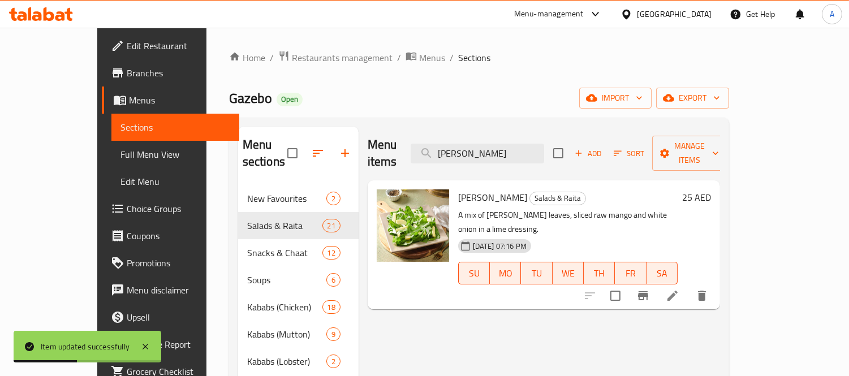
type input "[PERSON_NAME]"
click at [679, 289] on icon at bounding box center [673, 296] width 14 height 14
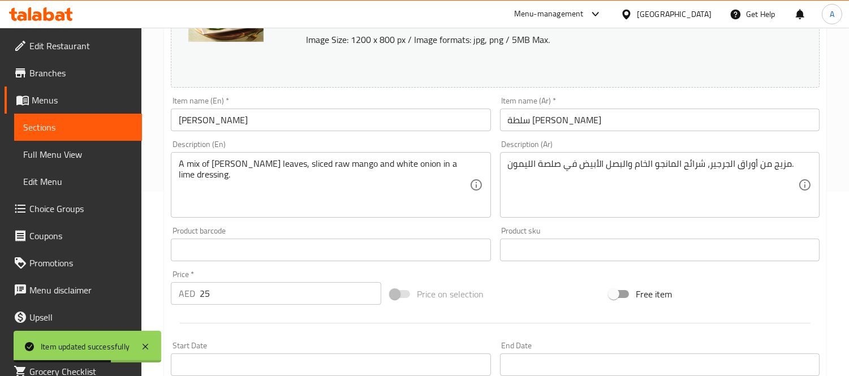
scroll to position [188, 0]
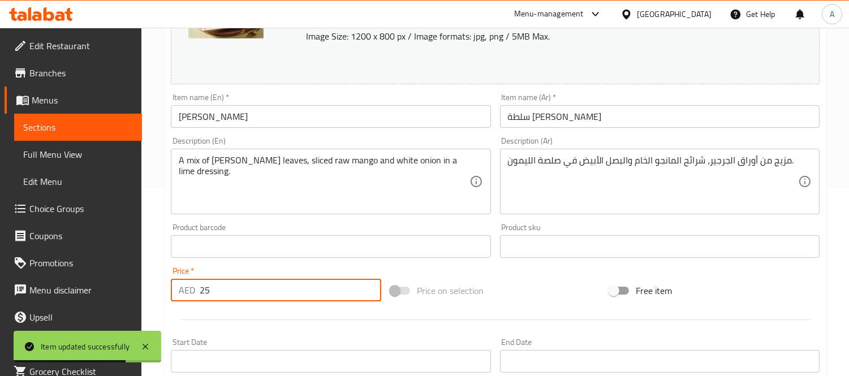
drag, startPoint x: 240, startPoint y: 295, endPoint x: 157, endPoint y: 287, distance: 82.9
click at [157, 287] on div "Home / Restaurants management / Menus / Sections / item / update Salads & Raita…" at bounding box center [494, 233] width 707 height 788
type input "26"
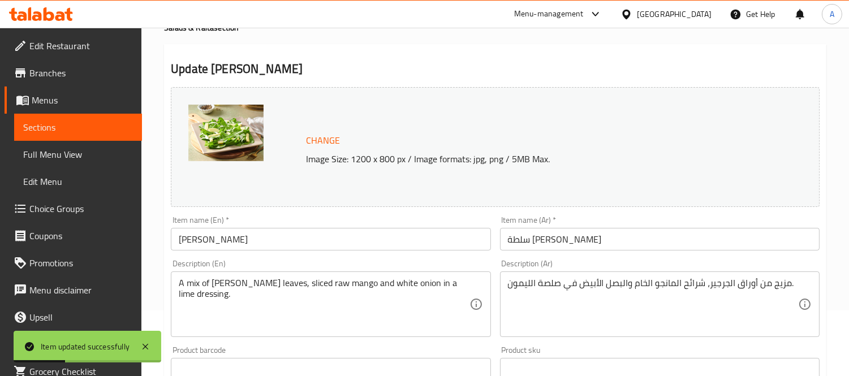
scroll to position [0, 0]
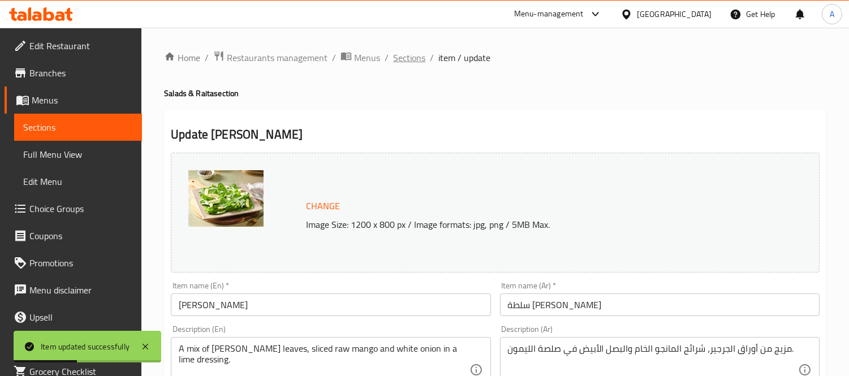
click at [402, 52] on span "Sections" at bounding box center [409, 58] width 32 height 14
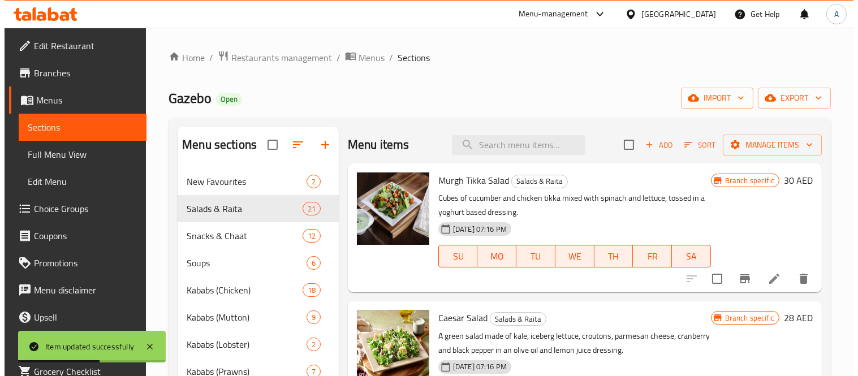
scroll to position [398, 0]
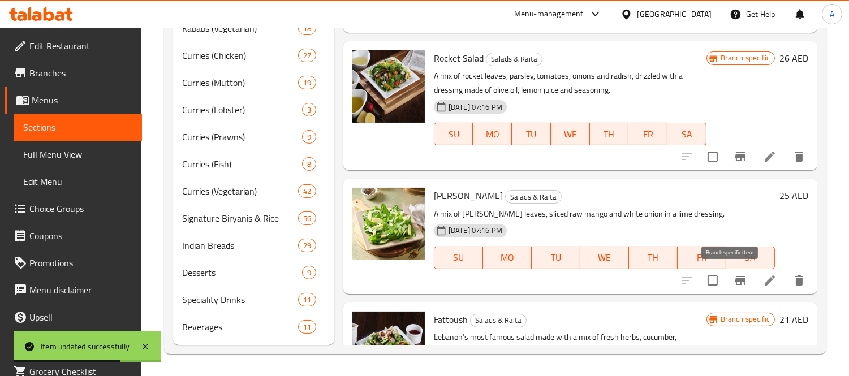
click at [733, 281] on icon "Branch-specific-item" at bounding box center [740, 281] width 14 height 14
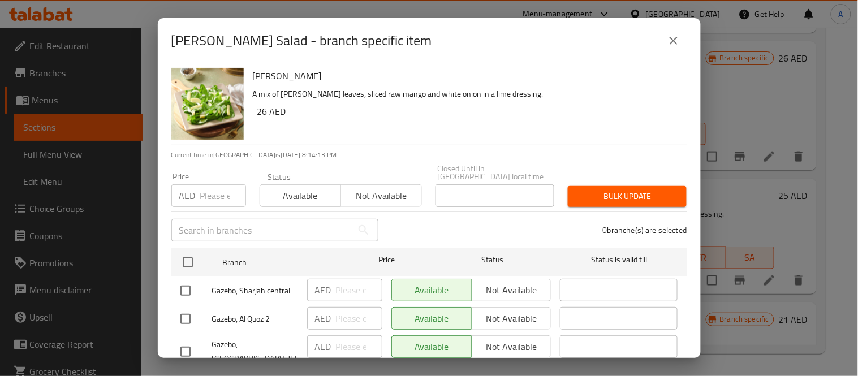
click at [204, 196] on input "number" at bounding box center [223, 195] width 46 height 23
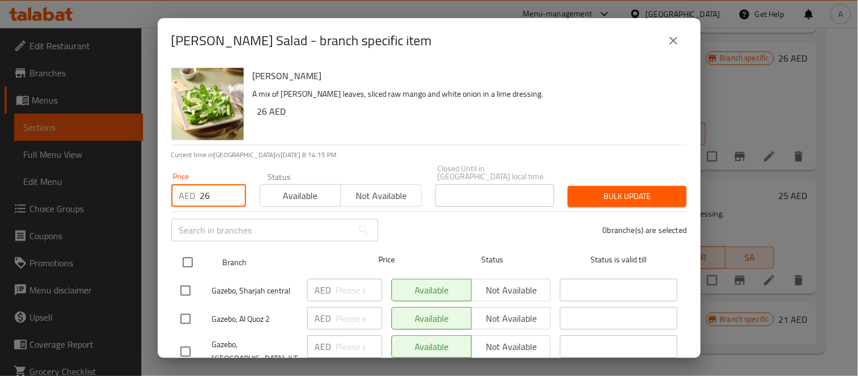
type input "26"
click at [188, 262] on input "checkbox" at bounding box center [188, 263] width 24 height 24
checkbox input "true"
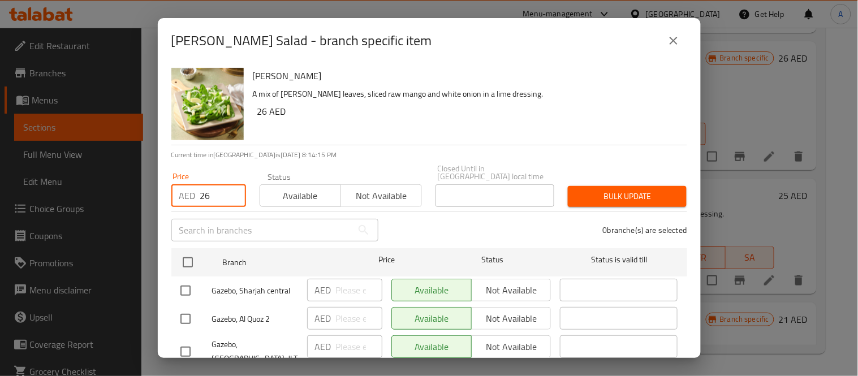
checkbox input "true"
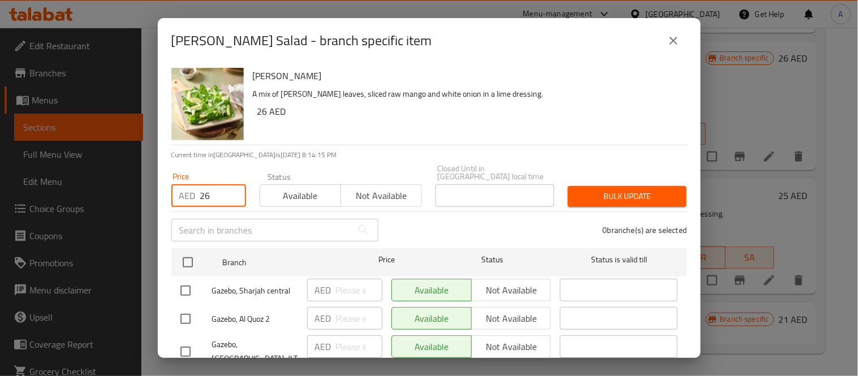
checkbox input "true"
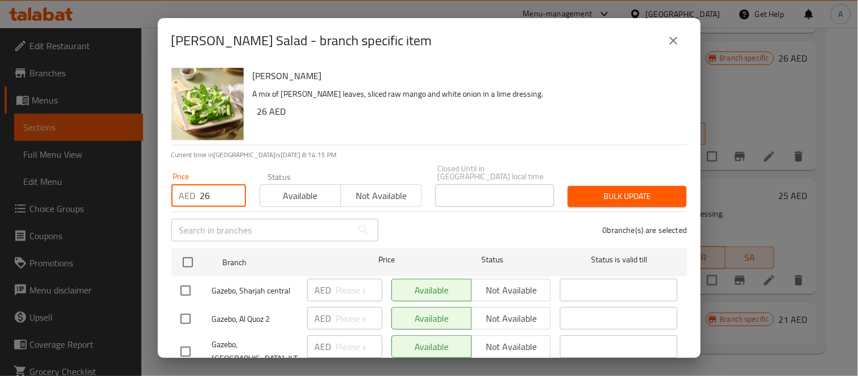
checkbox input "true"
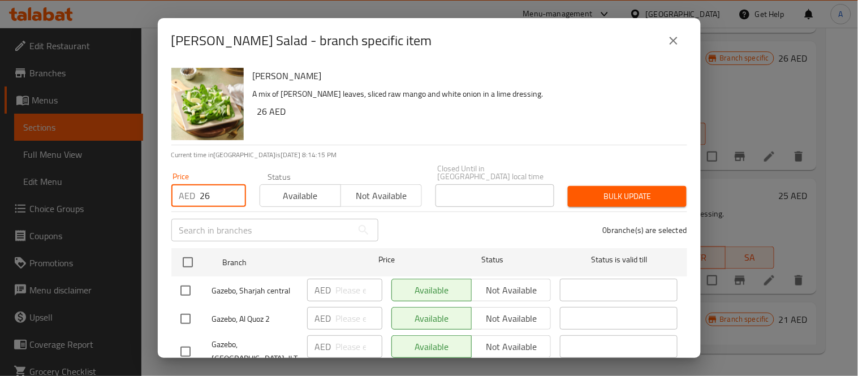
checkbox input "true"
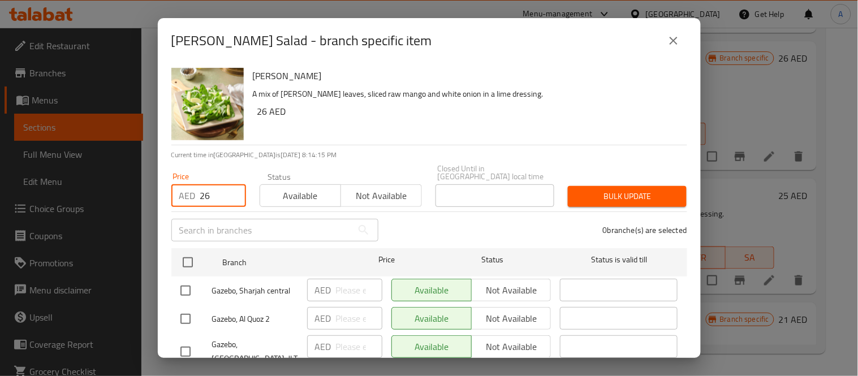
checkbox input "true"
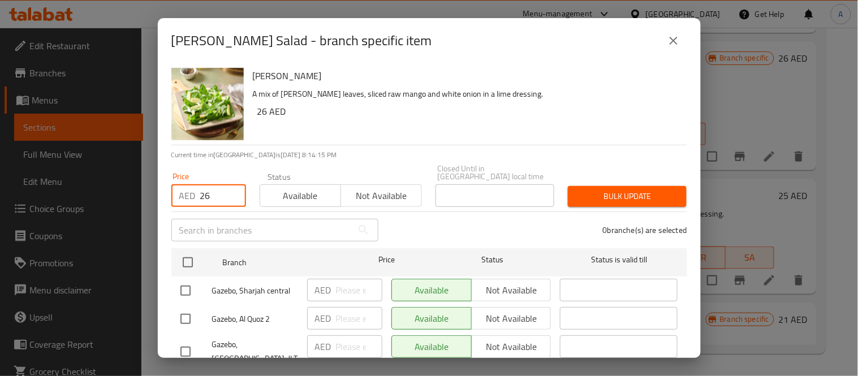
checkbox input "true"
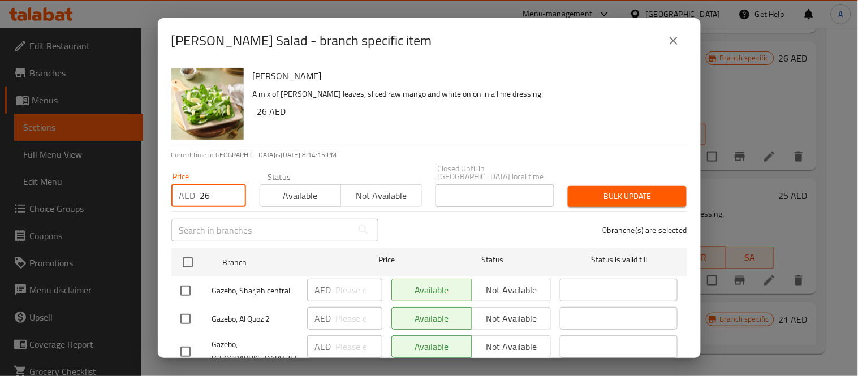
checkbox input "true"
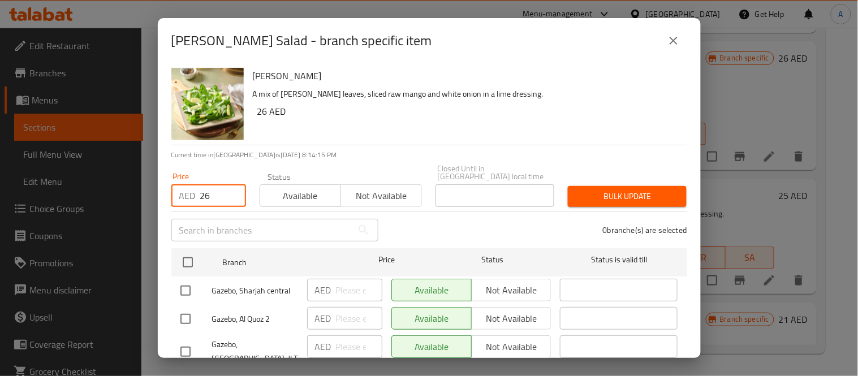
checkbox input "true"
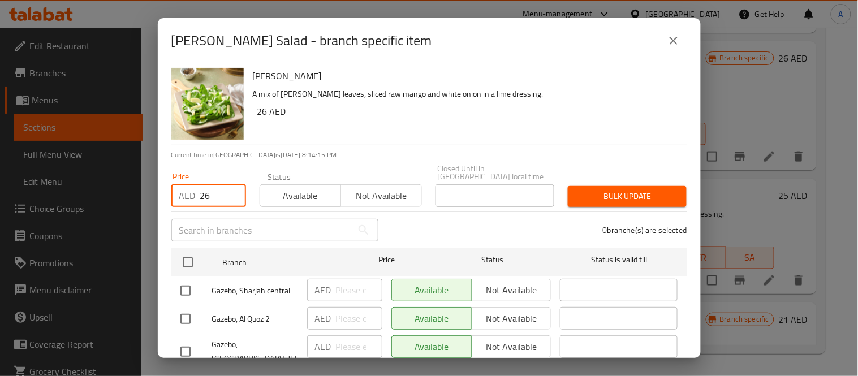
checkbox input "true"
click at [611, 195] on span "Bulk update" at bounding box center [627, 196] width 101 height 14
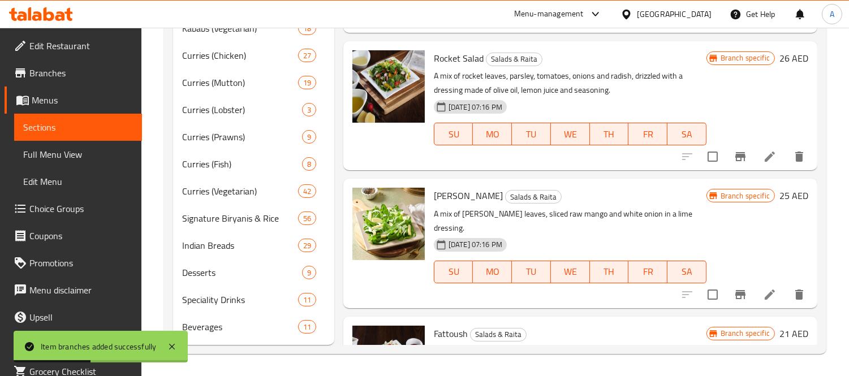
click at [784, 190] on h6 "25 AED" at bounding box center [793, 196] width 29 height 16
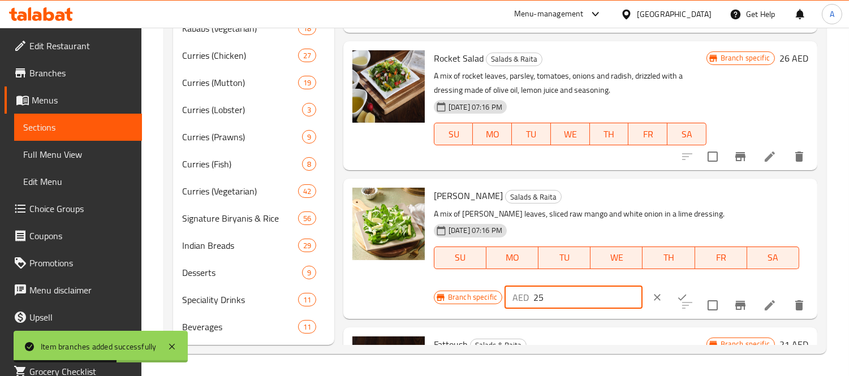
drag, startPoint x: 554, startPoint y: 291, endPoint x: 508, endPoint y: 291, distance: 46.4
click at [508, 292] on div "AED 25 ​" at bounding box center [573, 297] width 138 height 23
type input "26"
click at [676, 292] on icon "ok" at bounding box center [681, 297] width 11 height 11
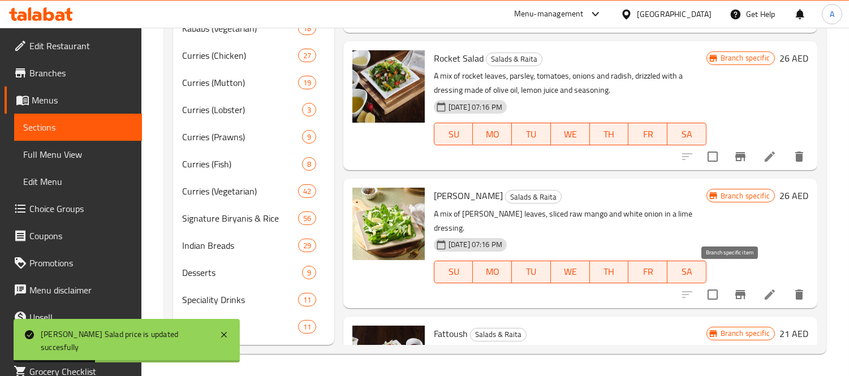
click at [727, 281] on button "Branch-specific-item" at bounding box center [740, 294] width 27 height 27
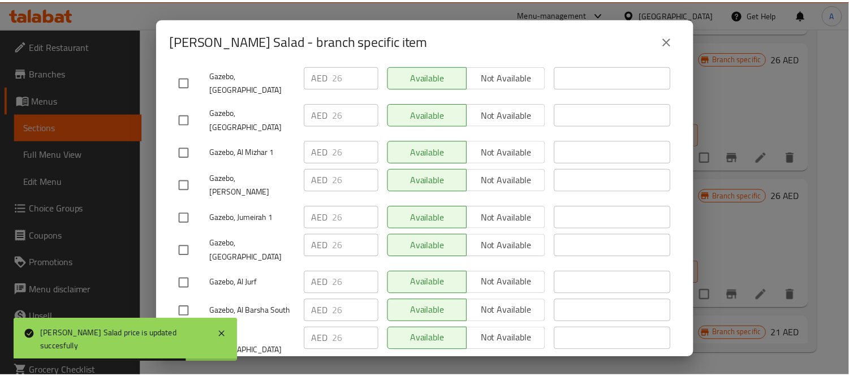
scroll to position [439, 0]
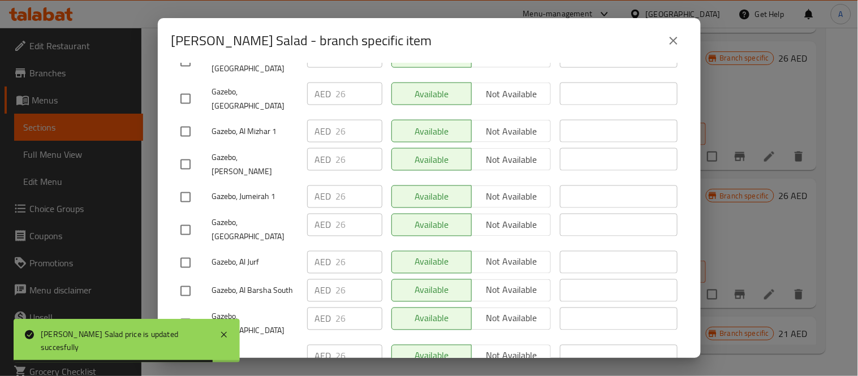
click at [671, 34] on icon "close" at bounding box center [674, 41] width 14 height 14
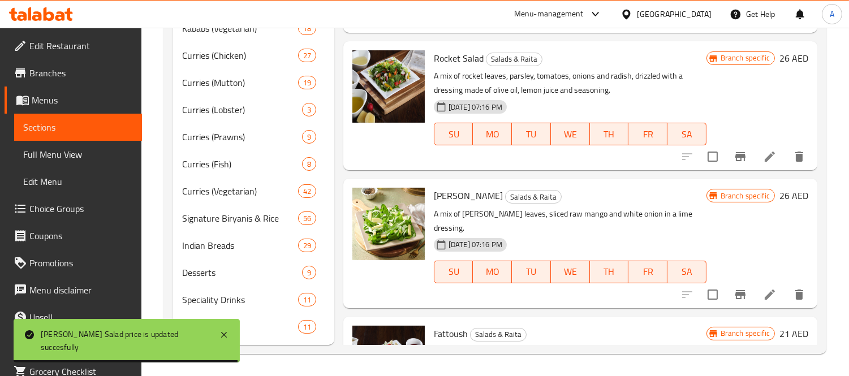
click at [763, 288] on icon at bounding box center [770, 295] width 14 height 14
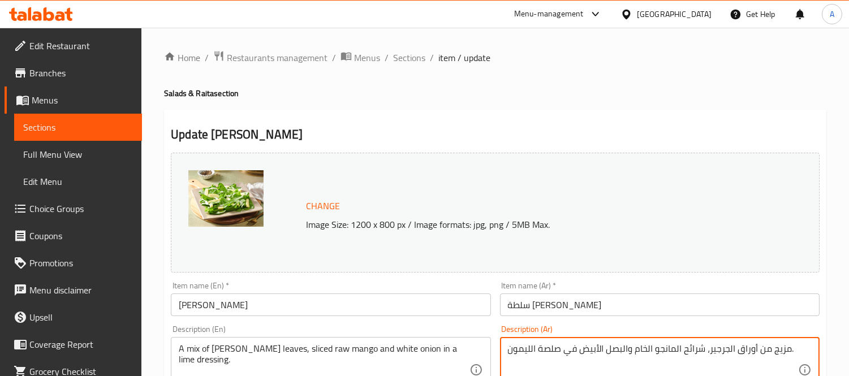
click at [645, 346] on textarea "مزيج من أوراق الجرجير، شرائح المانجو الخام والبصل الأبيض في صلصة الليمون." at bounding box center [653, 370] width 290 height 54
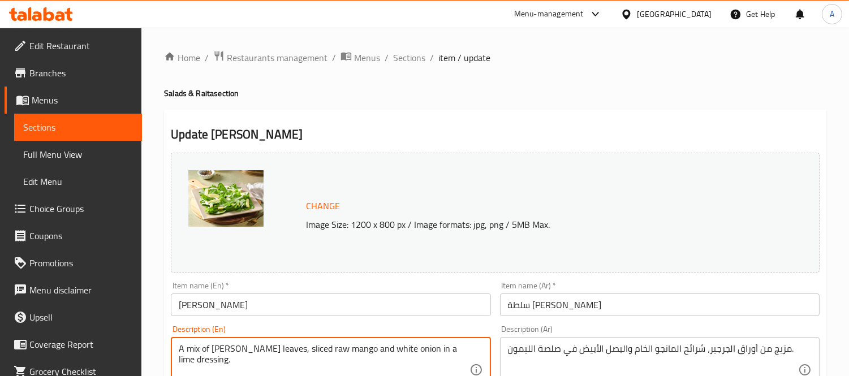
click at [296, 352] on textarea "A mix of [PERSON_NAME] leaves, sliced raw mango and white onion in a lime dress…" at bounding box center [324, 370] width 290 height 54
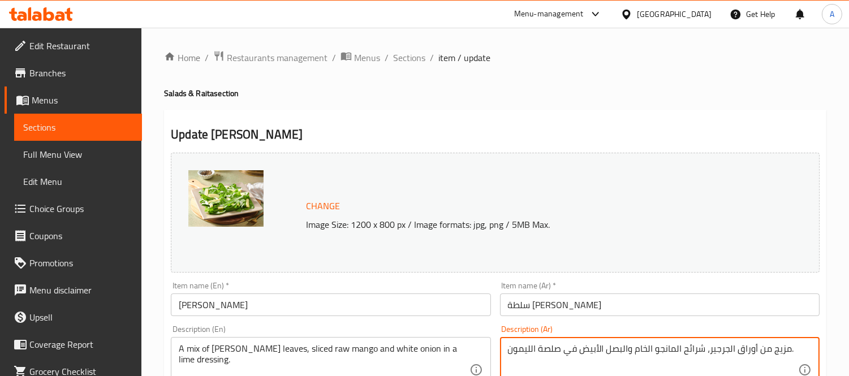
click at [549, 348] on textarea "مزيج من أوراق الجرجير، شرائح المانجو الخام والبصل الأبيض في صلصة الليمون." at bounding box center [653, 370] width 290 height 54
type textarea "مزيج من أوراق الجرجير، شرائح المانجو الخام والبصل الأبيض في دريسنج حامض"
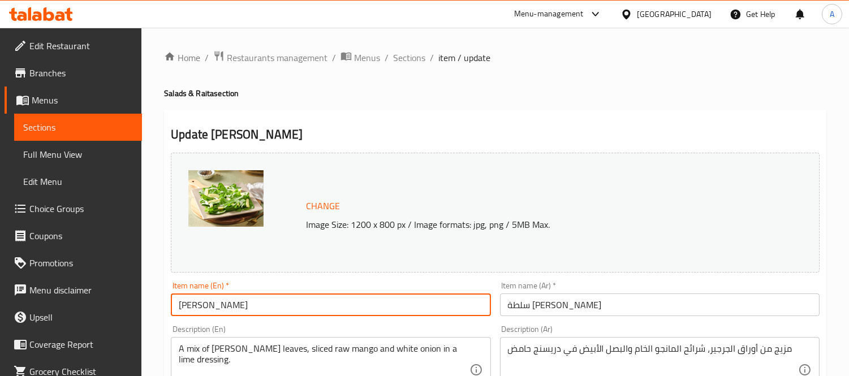
click at [410, 299] on input "[PERSON_NAME]" at bounding box center [330, 304] width 319 height 23
